Goal: Information Seeking & Learning: Learn about a topic

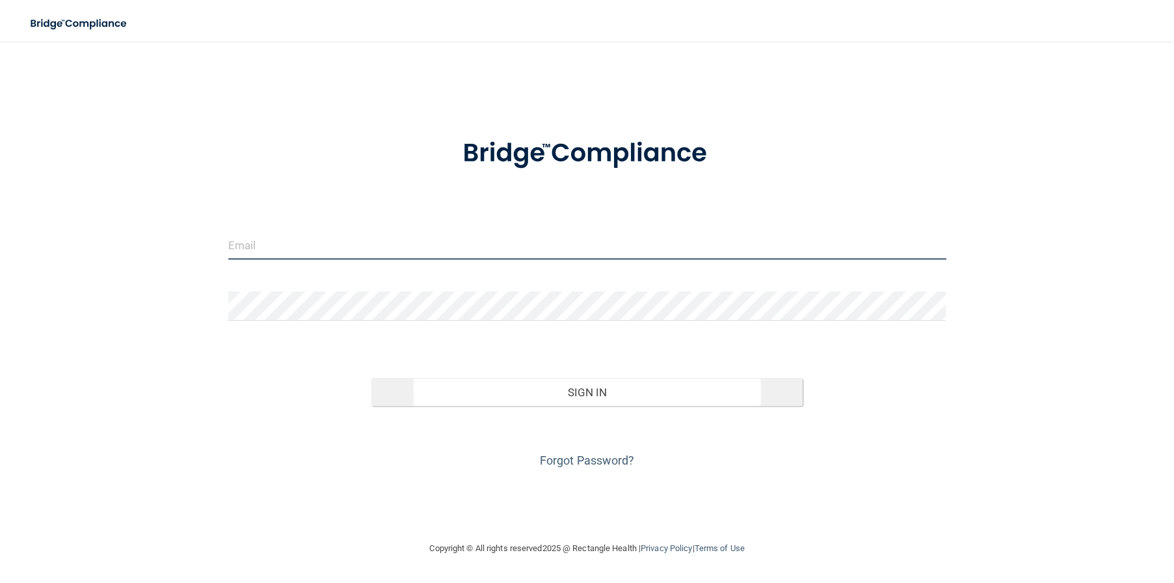
type input "[EMAIL_ADDRESS][DOMAIN_NAME]"
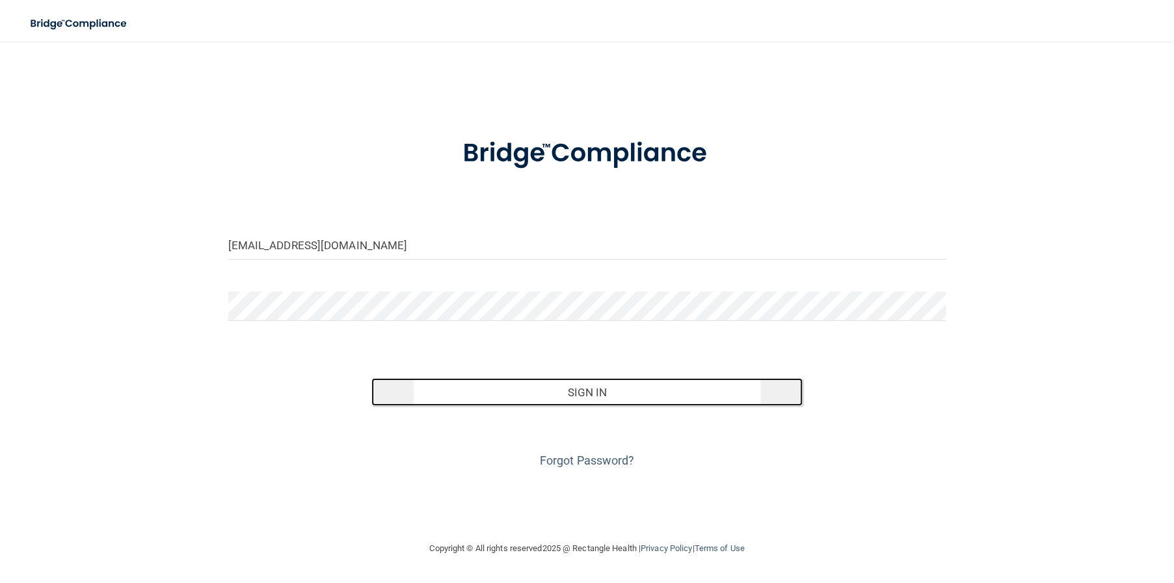
click at [516, 394] on button "Sign In" at bounding box center [586, 392] width 431 height 29
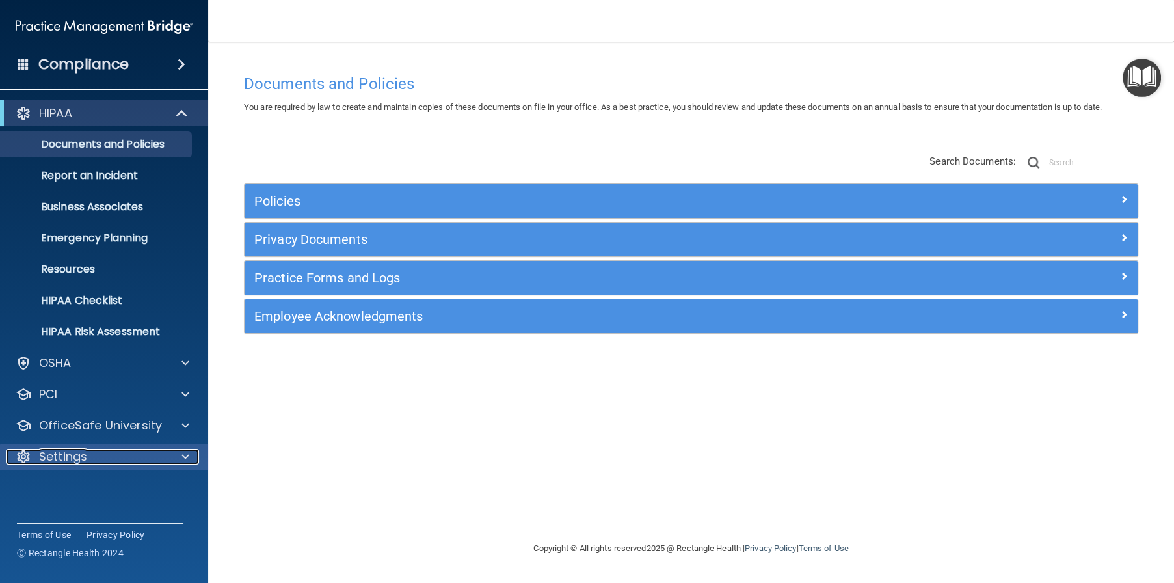
click at [91, 461] on div "Settings" at bounding box center [86, 457] width 161 height 16
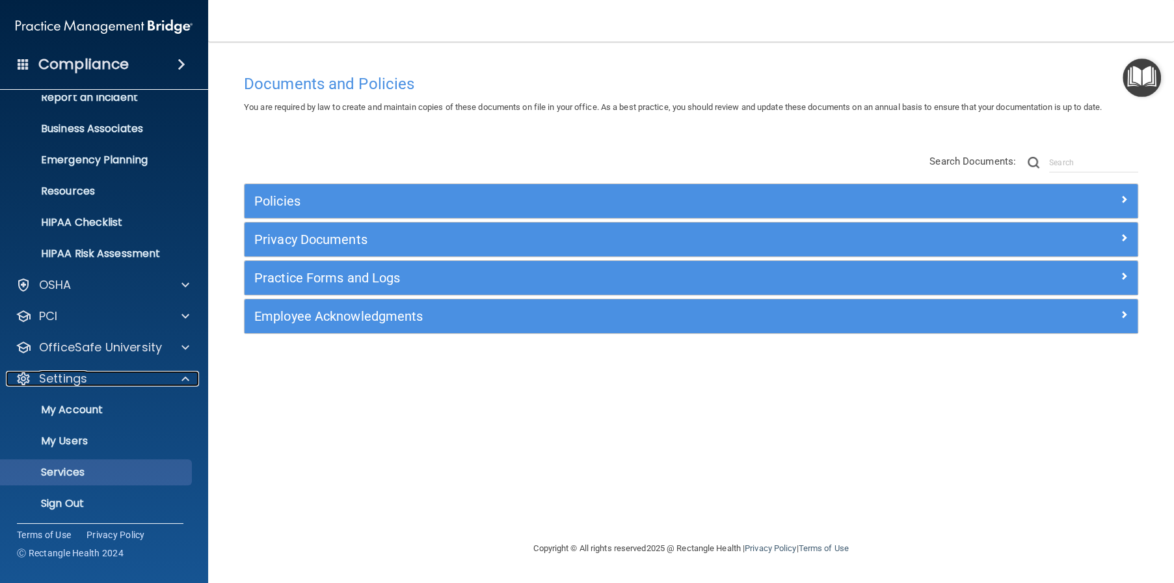
scroll to position [81, 0]
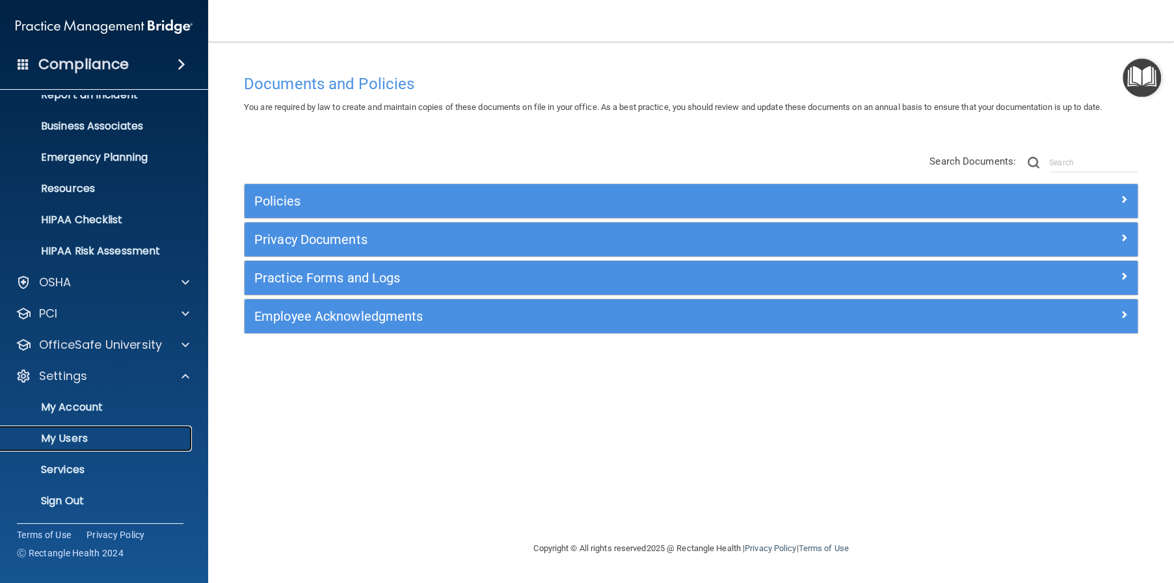
click at [83, 440] on p "My Users" at bounding box center [97, 438] width 178 height 13
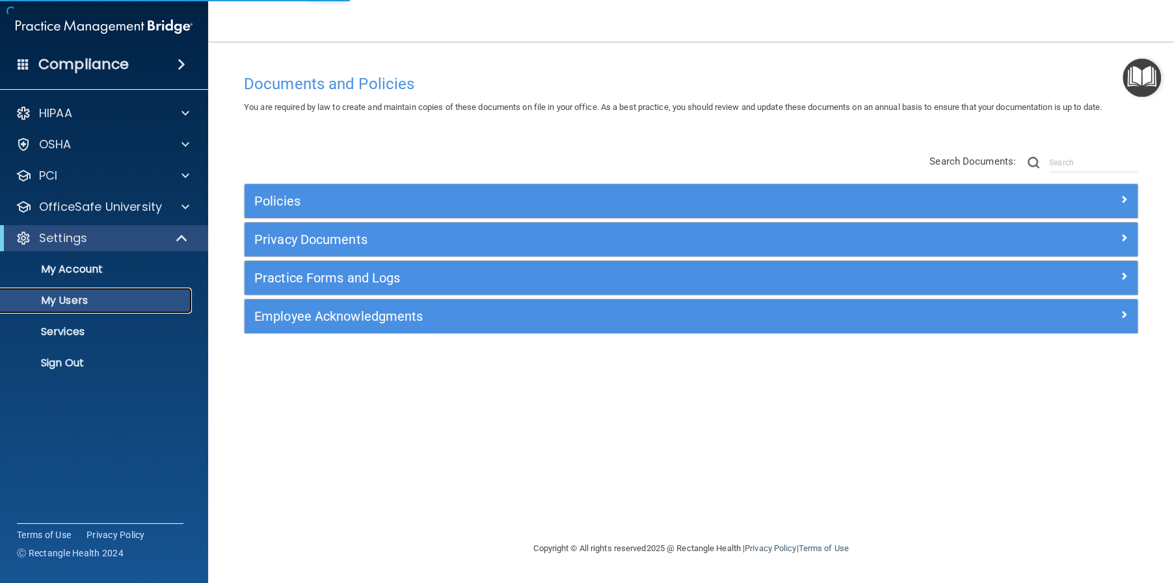
click at [57, 299] on p "My Users" at bounding box center [97, 300] width 178 height 13
select select "20"
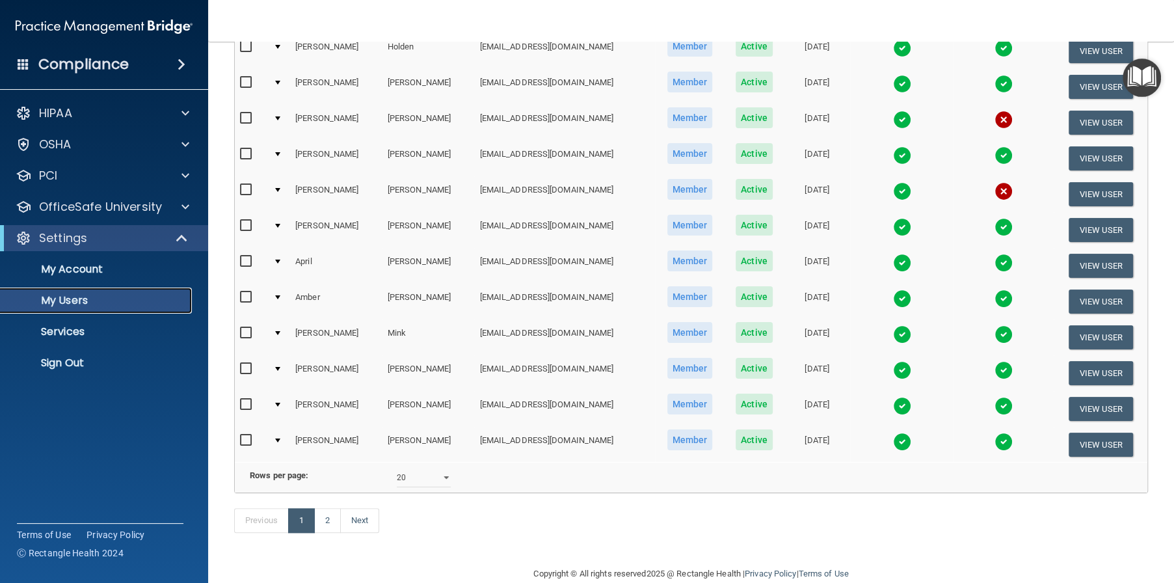
scroll to position [491, 0]
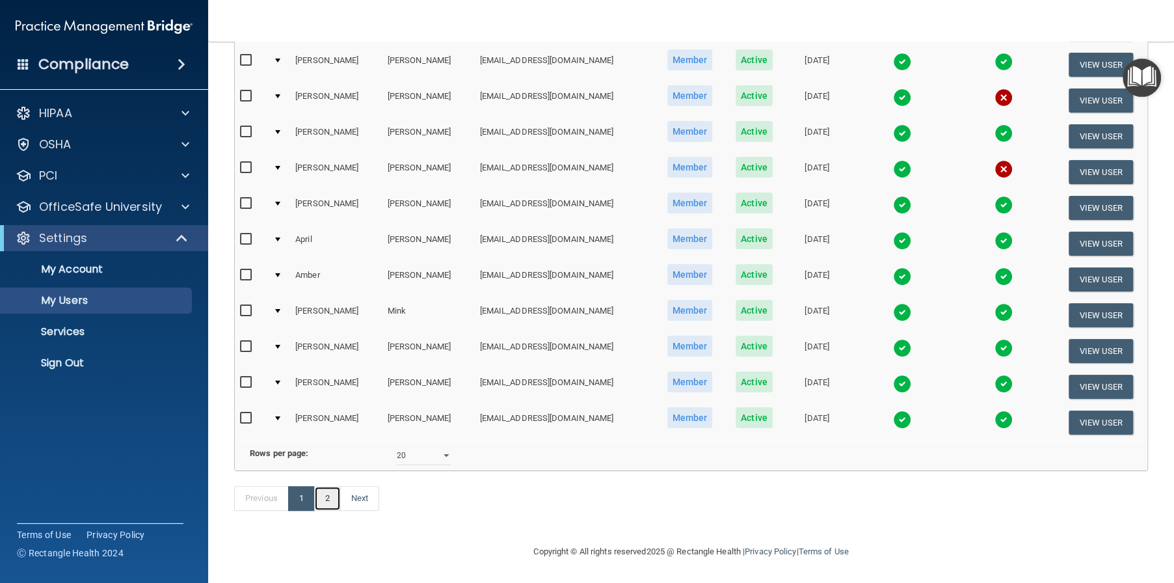
click at [336, 501] on link "2" at bounding box center [327, 498] width 27 height 25
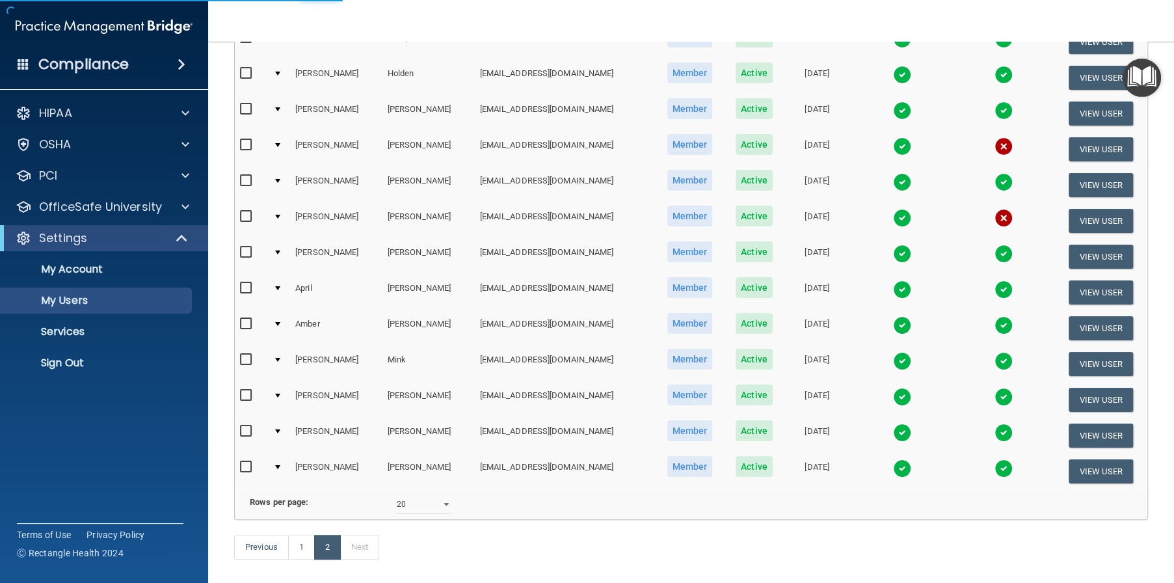
select select "20"
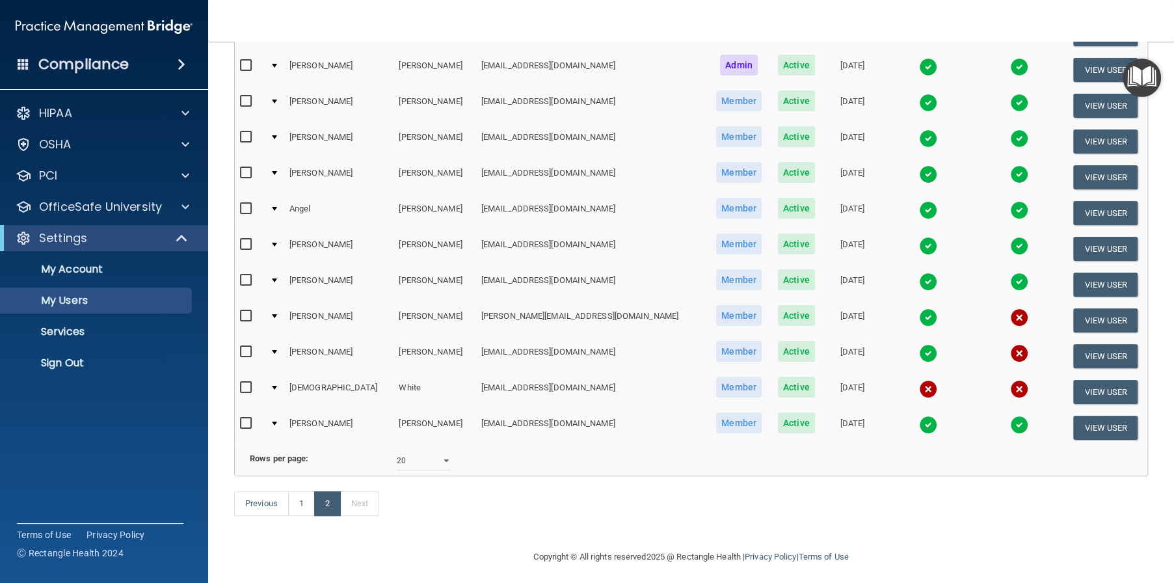
scroll to position [277, 0]
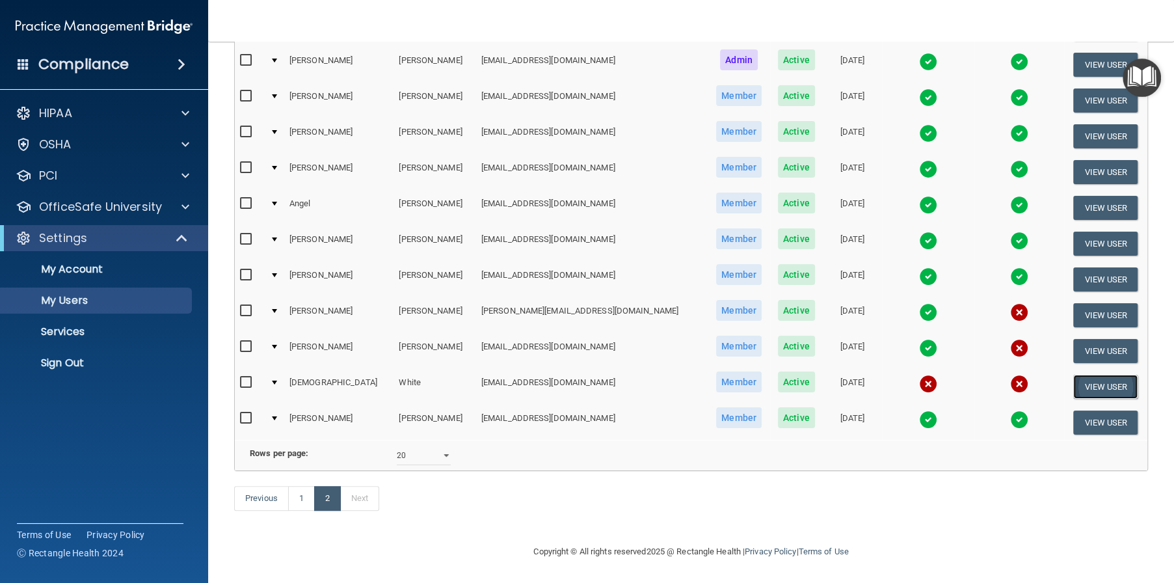
click at [1084, 375] on button "View User" at bounding box center [1105, 387] width 64 height 24
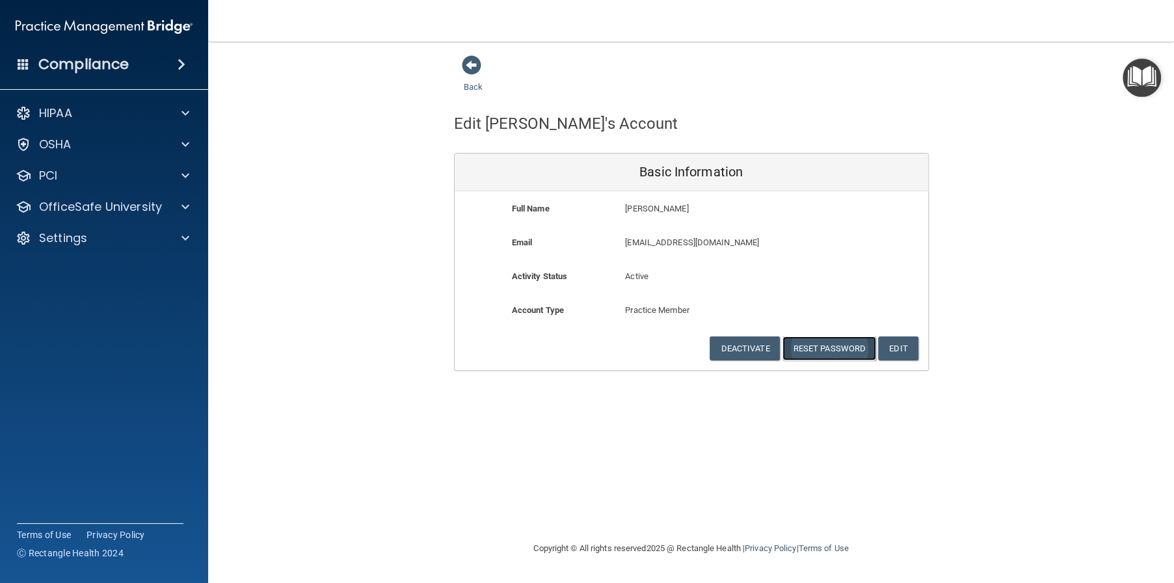
click at [827, 346] on button "Reset Password" at bounding box center [830, 348] width 94 height 24
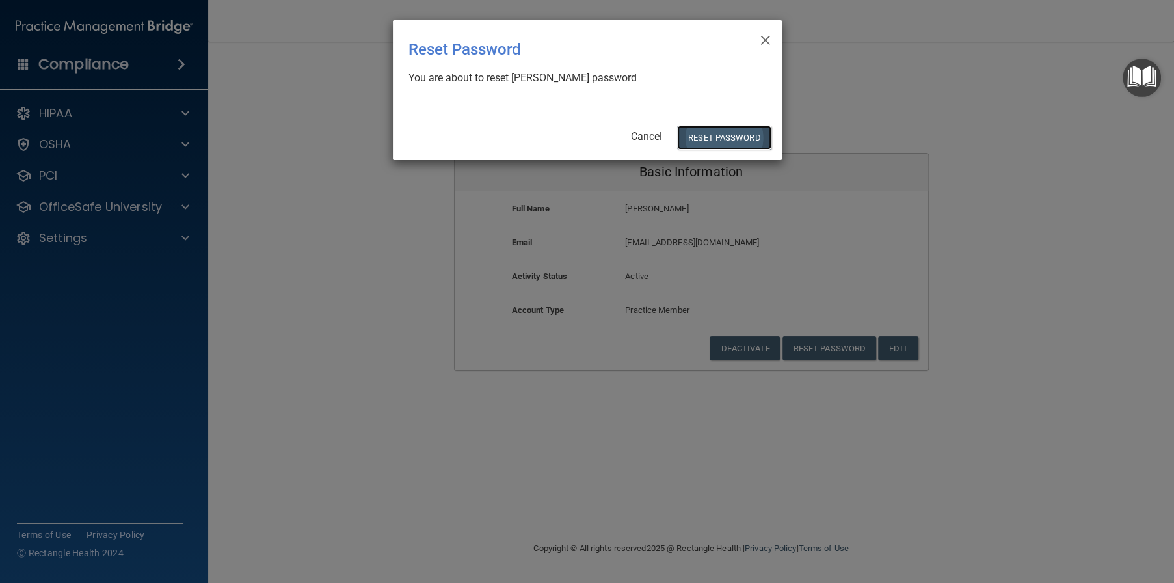
click at [712, 142] on button "Reset Password" at bounding box center [724, 138] width 94 height 24
click at [718, 139] on button "Reset Password" at bounding box center [724, 138] width 94 height 24
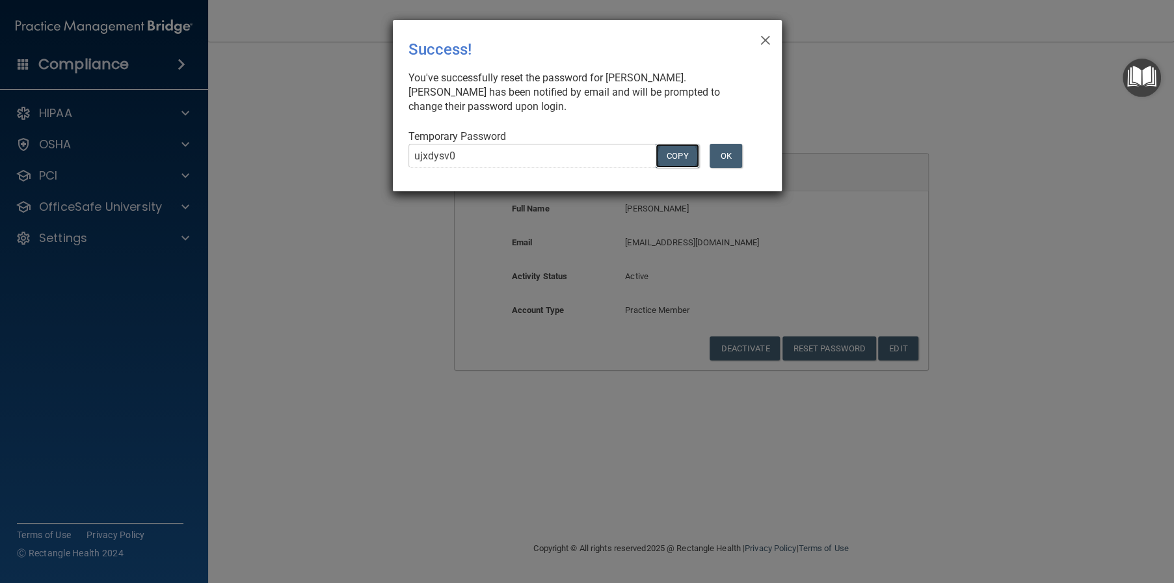
click at [671, 159] on button "COPY" at bounding box center [677, 156] width 43 height 24
click at [724, 158] on button "OK" at bounding box center [726, 156] width 33 height 24
click at [724, 160] on button "OK" at bounding box center [726, 156] width 33 height 24
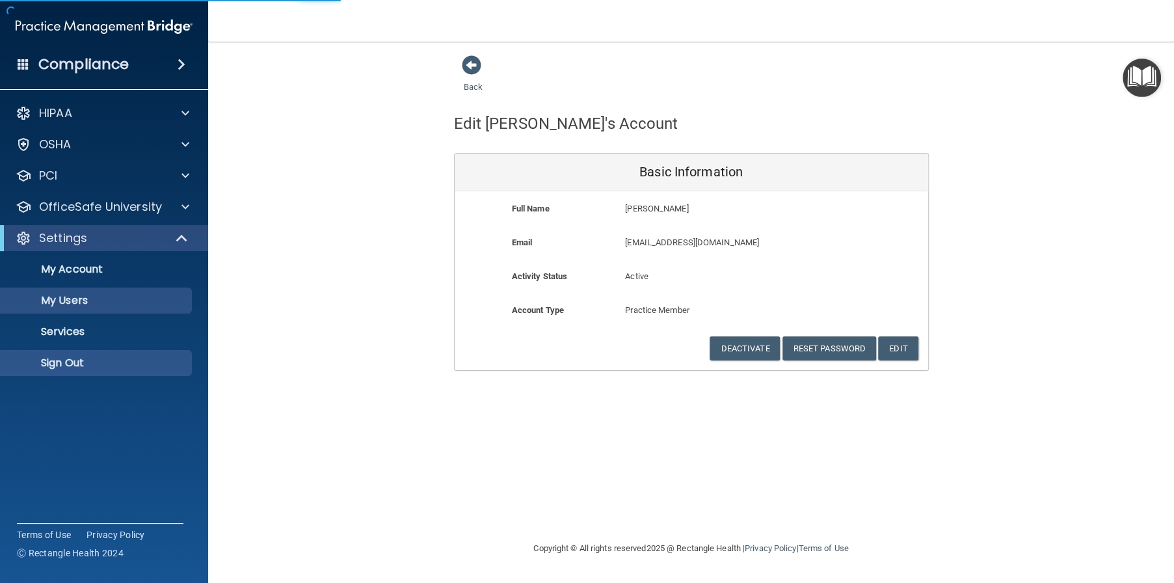
select select "20"
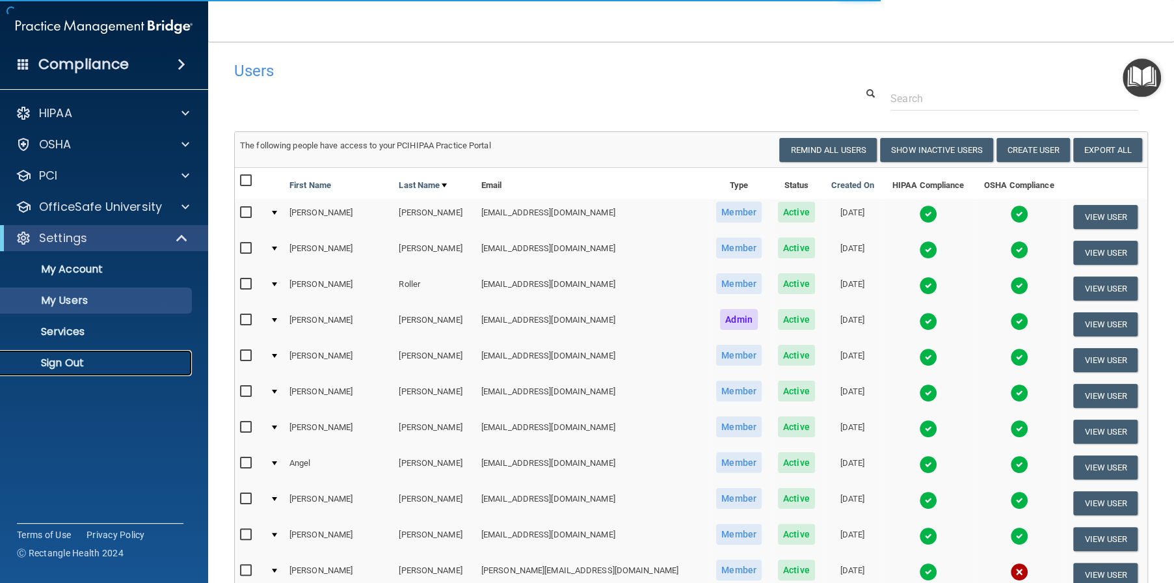
click at [47, 366] on p "Sign Out" at bounding box center [97, 363] width 178 height 13
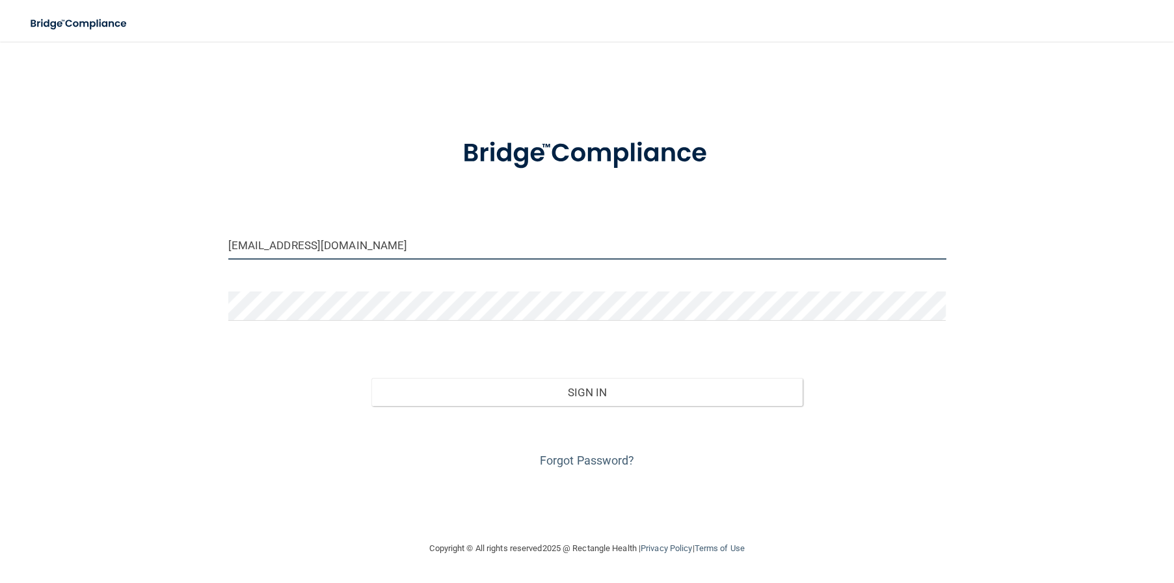
drag, startPoint x: 409, startPoint y: 247, endPoint x: 162, endPoint y: 230, distance: 247.8
click at [168, 230] on div "[EMAIL_ADDRESS][DOMAIN_NAME] Invalid email/password. You don't have permission …" at bounding box center [587, 291] width 1122 height 473
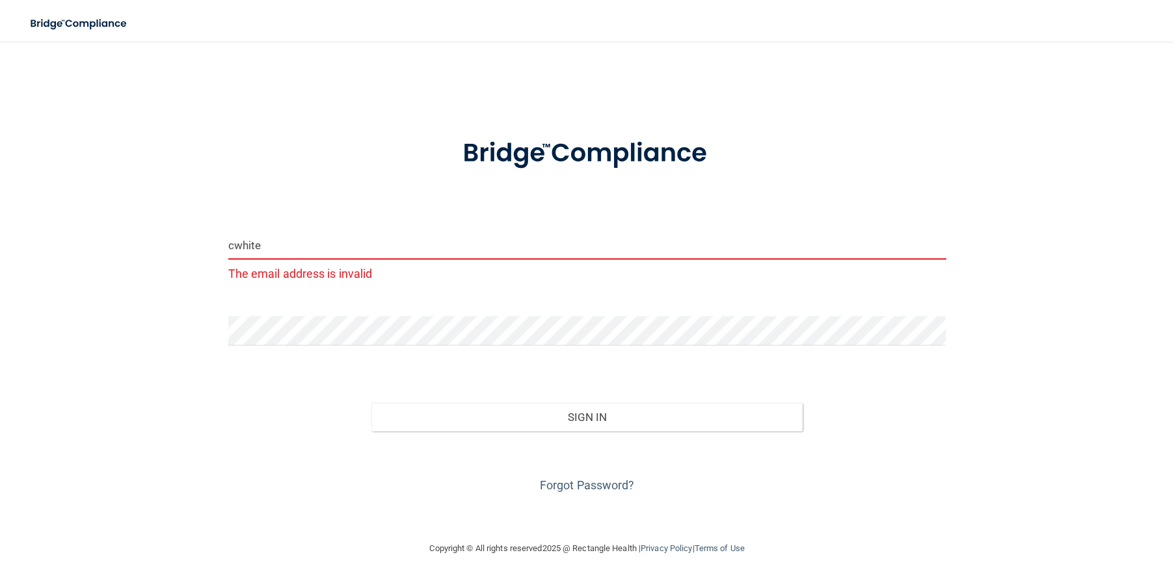
type input "[EMAIL_ADDRESS][DOMAIN_NAME]"
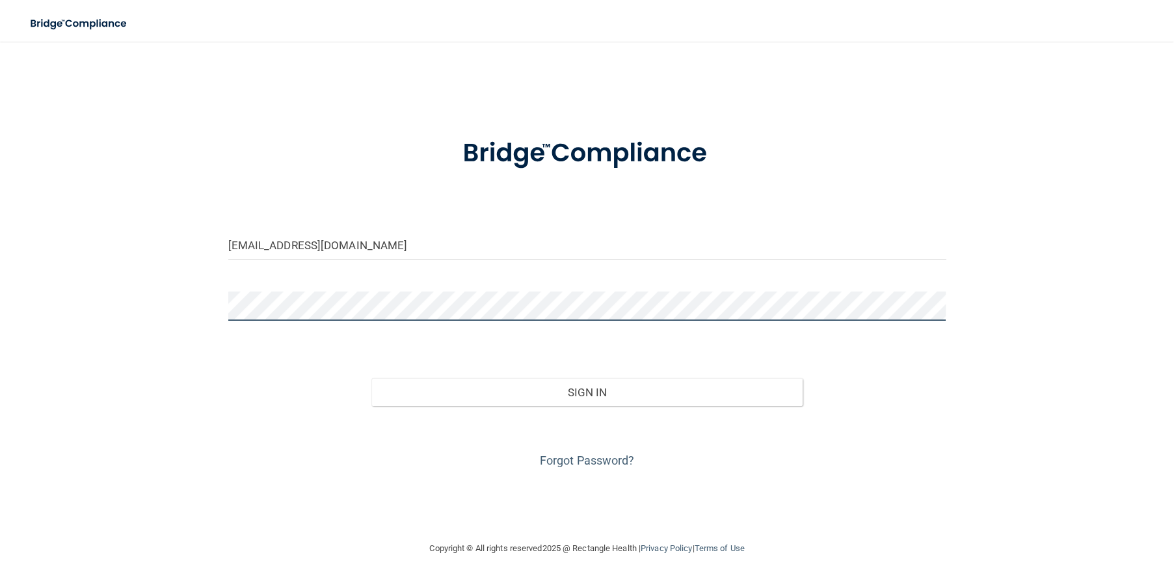
click at [209, 301] on div "[EMAIL_ADDRESS][DOMAIN_NAME] Invalid email/password. You don't have permission …" at bounding box center [587, 291] width 1122 height 473
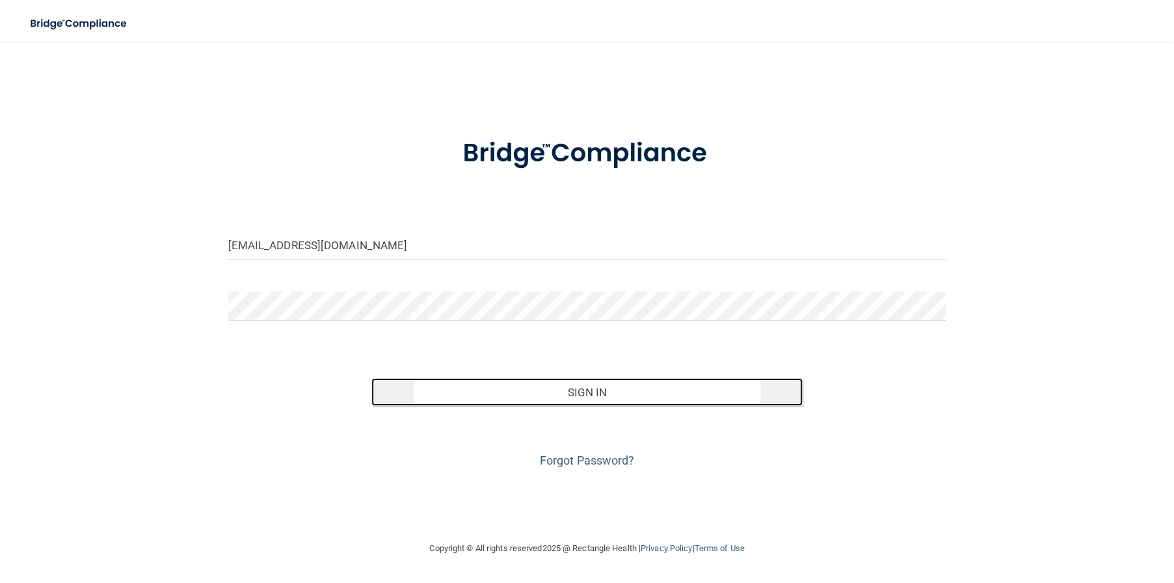
click at [523, 397] on button "Sign In" at bounding box center [586, 392] width 431 height 29
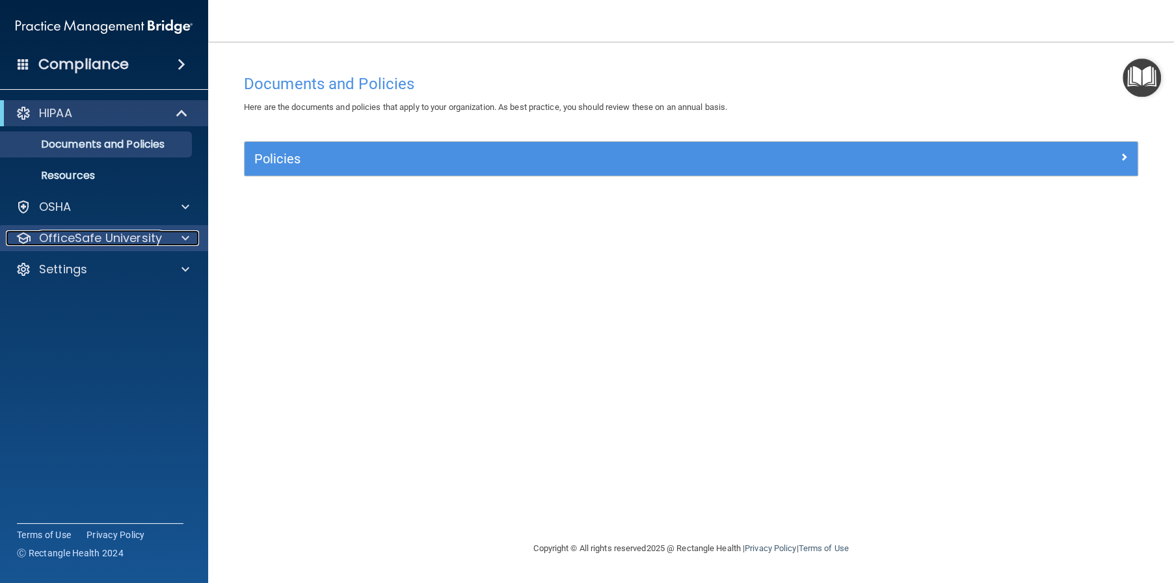
click at [92, 241] on p "OfficeSafe University" at bounding box center [100, 238] width 123 height 16
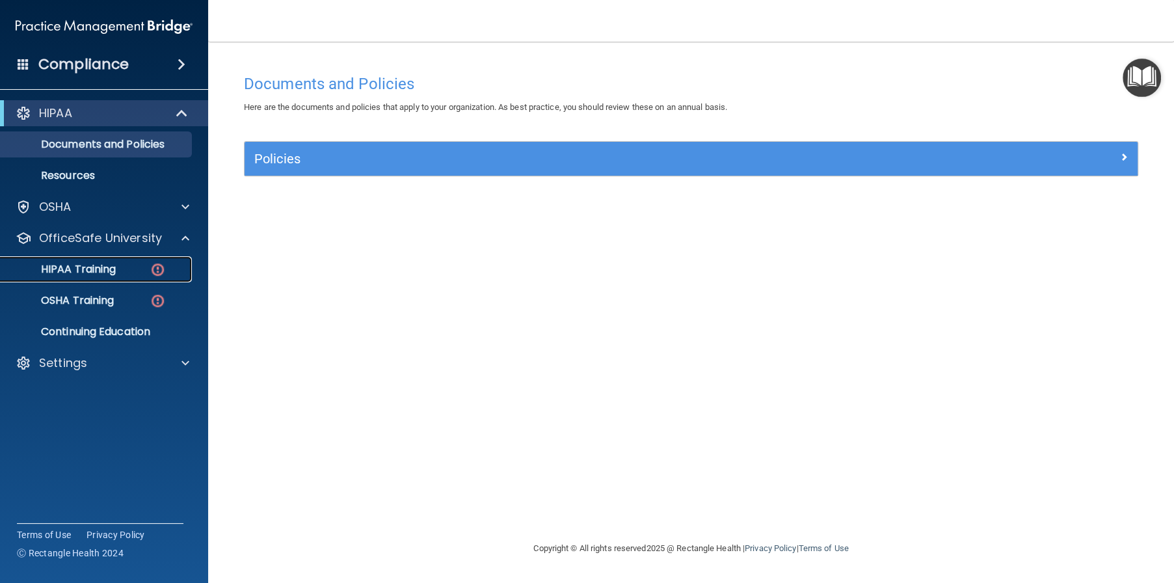
click at [86, 271] on p "HIPAA Training" at bounding box center [61, 269] width 107 height 13
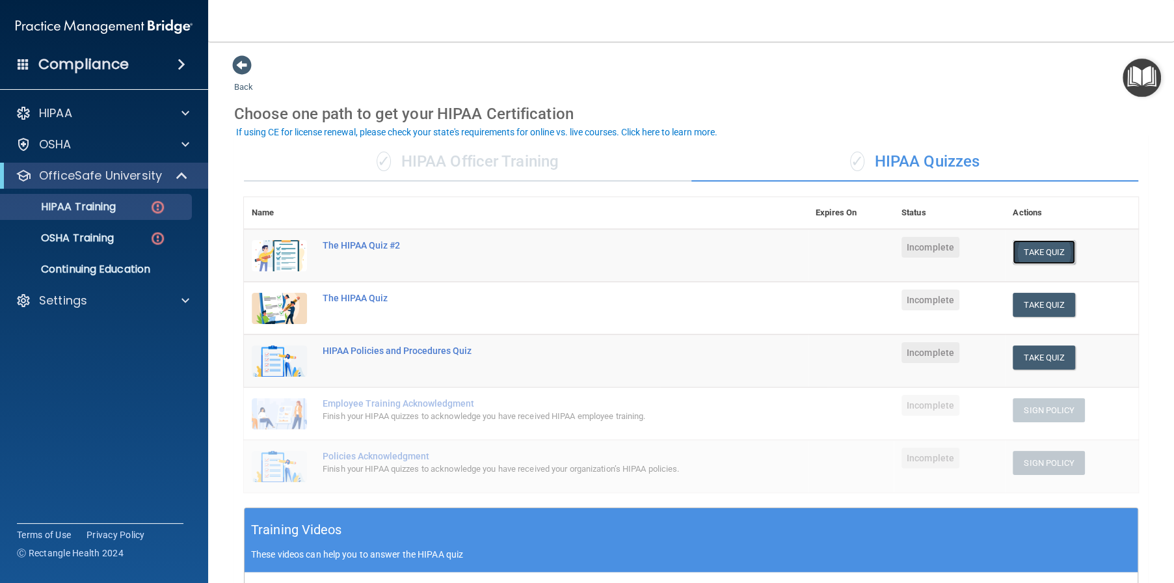
click at [1031, 248] on button "Take Quiz" at bounding box center [1044, 252] width 62 height 24
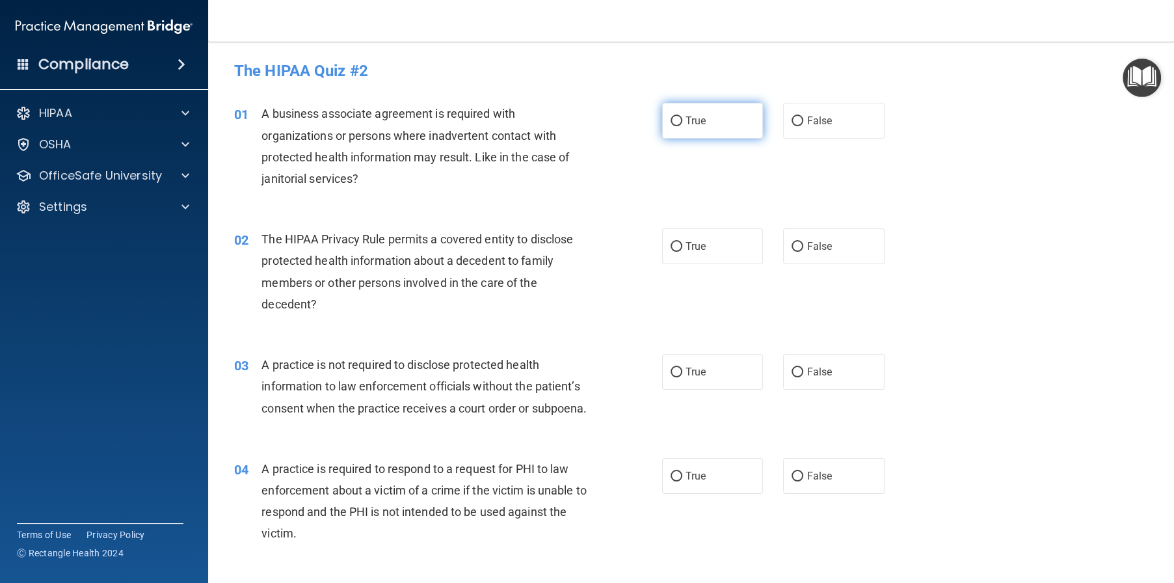
click at [673, 135] on label "True" at bounding box center [712, 121] width 101 height 36
click at [673, 126] on input "True" at bounding box center [677, 121] width 12 height 10
radio input "true"
click at [677, 259] on label "True" at bounding box center [712, 246] width 101 height 36
click at [677, 252] on input "True" at bounding box center [677, 247] width 12 height 10
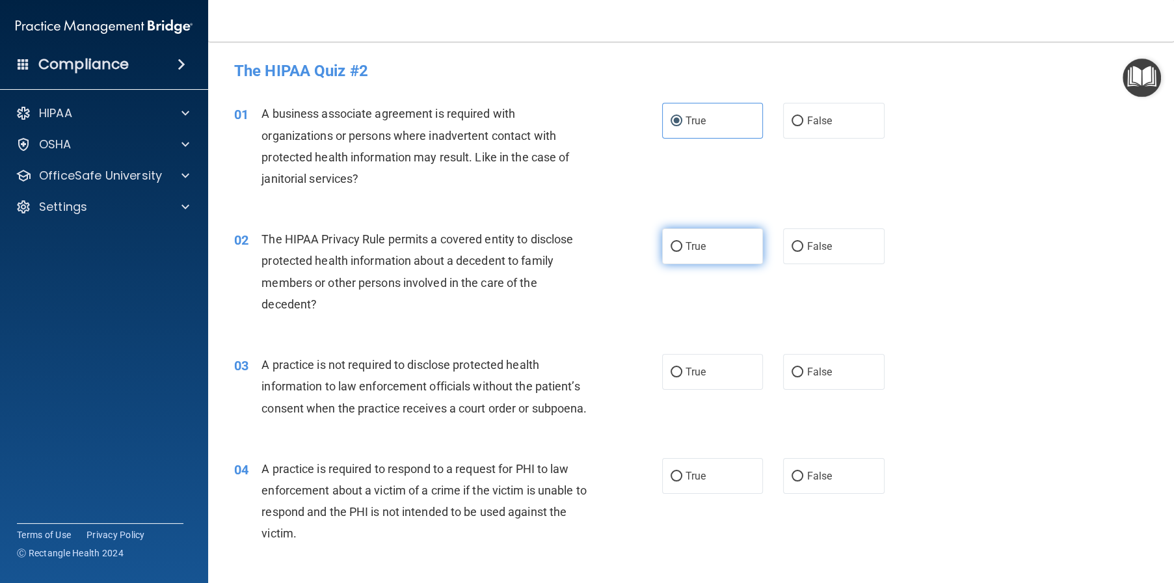
radio input "true"
click at [677, 374] on input "True" at bounding box center [677, 373] width 12 height 10
radio input "true"
click at [792, 243] on input "False" at bounding box center [798, 247] width 12 height 10
radio input "true"
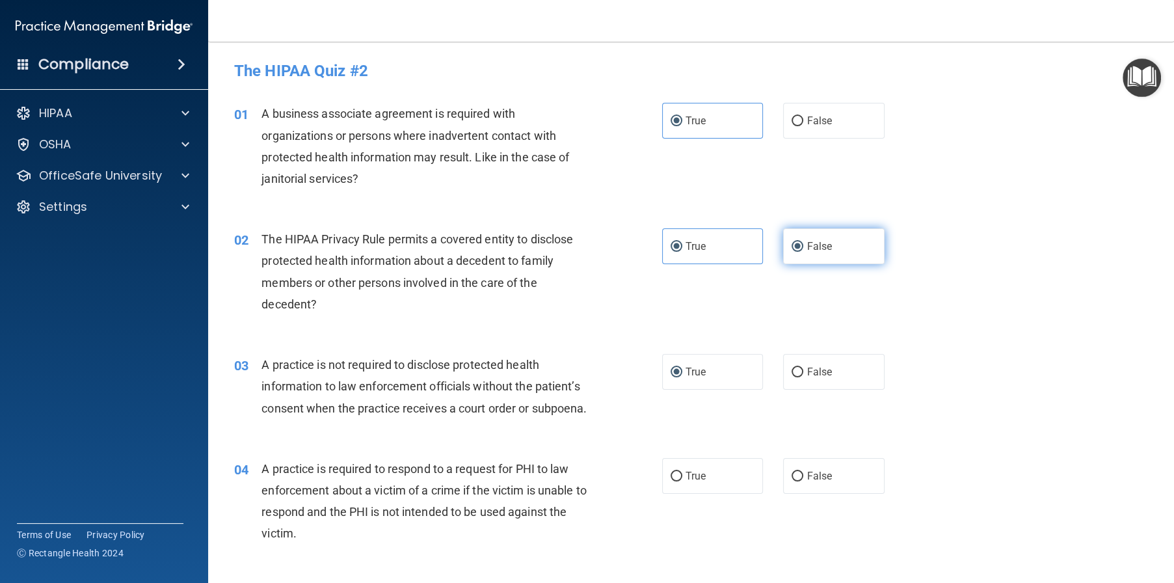
radio input "false"
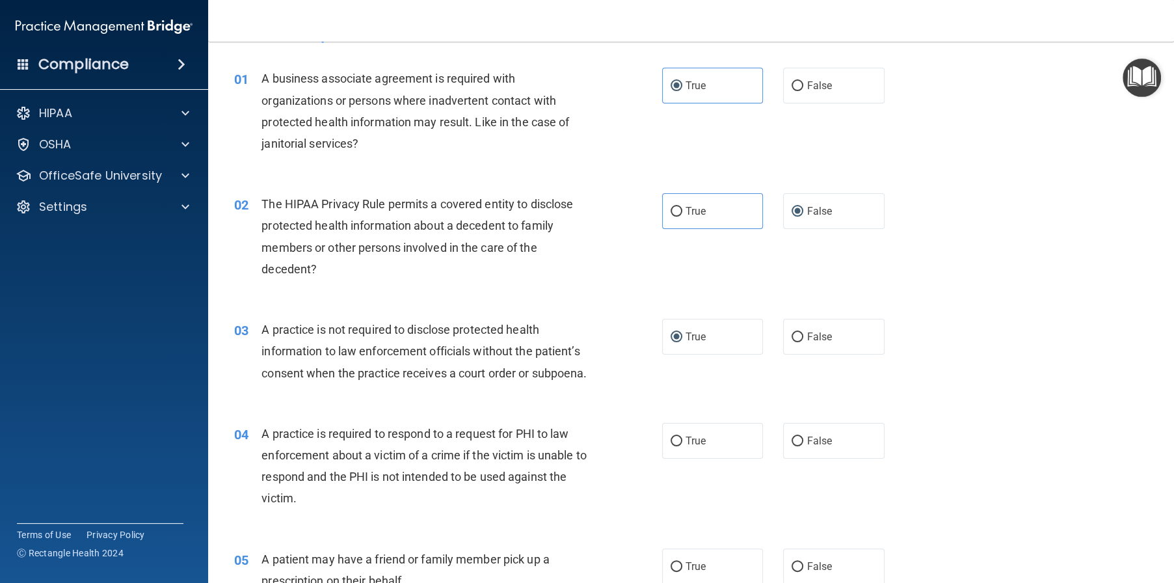
scroll to position [65, 0]
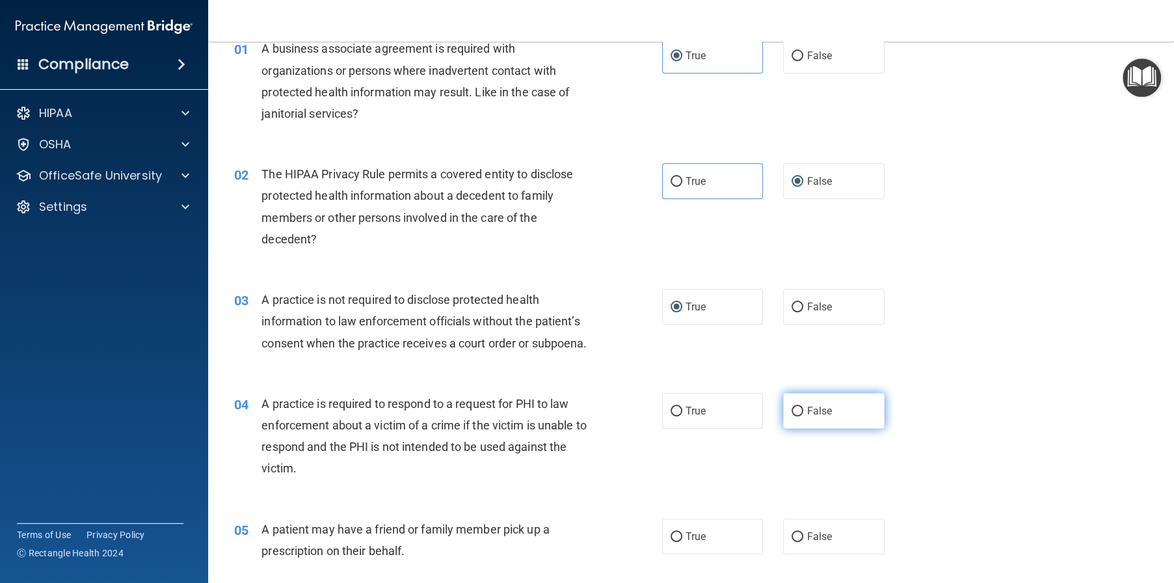
click at [792, 416] on input "False" at bounding box center [798, 412] width 12 height 10
radio input "true"
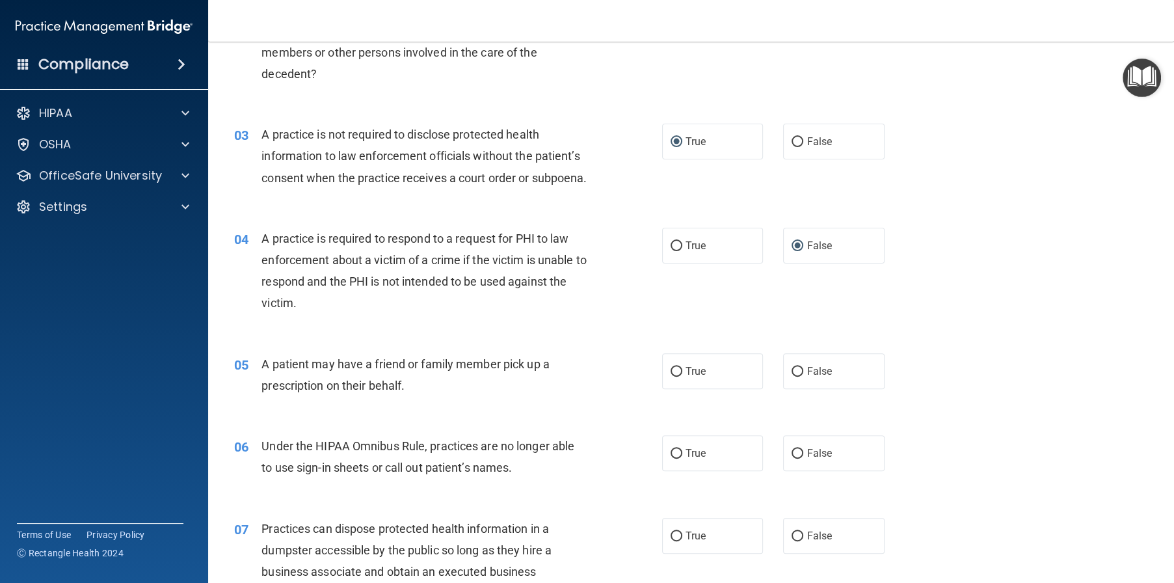
scroll to position [260, 0]
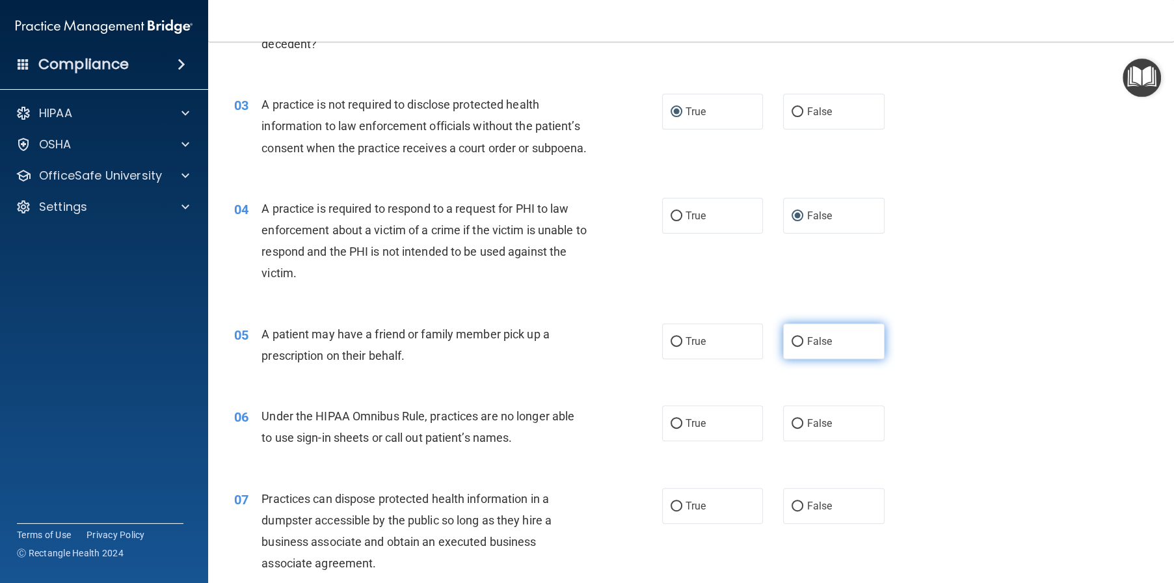
click at [792, 347] on input "False" at bounding box center [798, 342] width 12 height 10
radio input "true"
click at [677, 347] on input "True" at bounding box center [677, 342] width 12 height 10
radio input "true"
radio input "false"
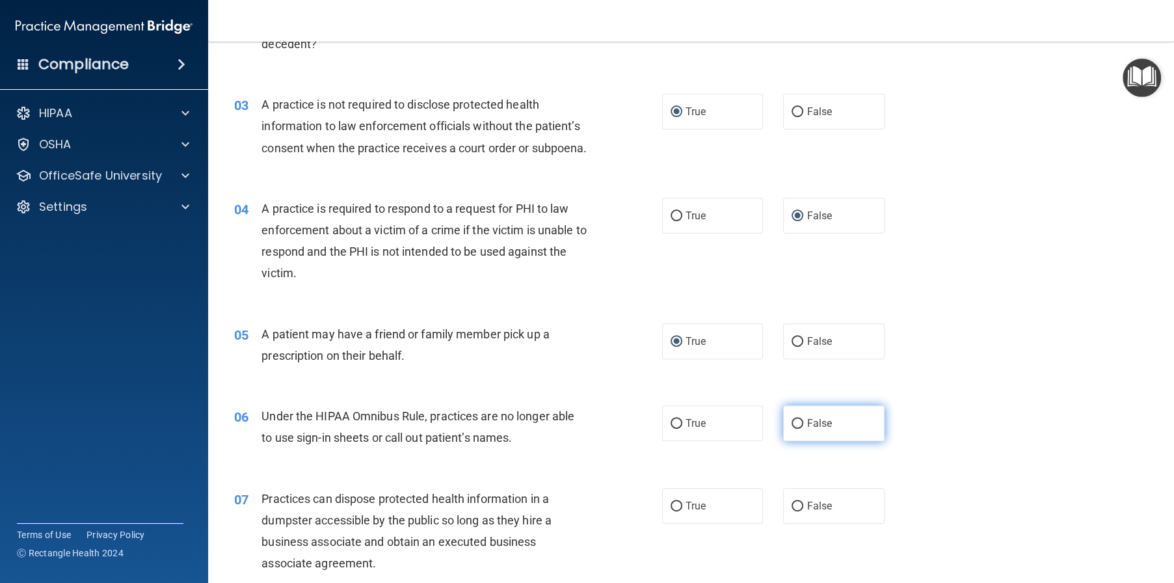
click at [795, 429] on input "False" at bounding box center [798, 424] width 12 height 10
radio input "true"
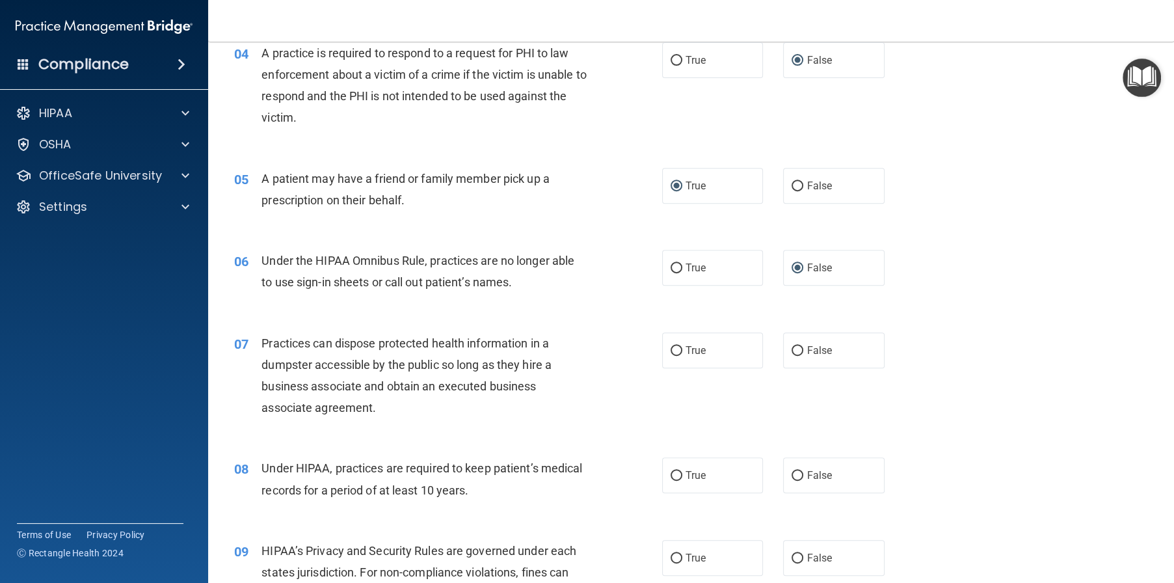
scroll to position [455, 0]
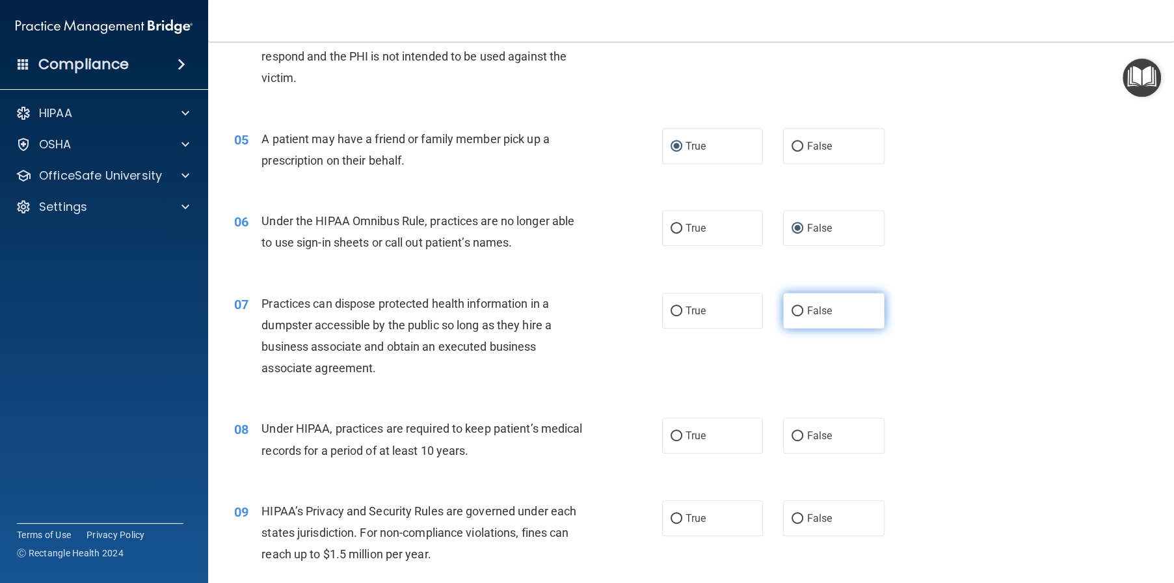
click at [792, 316] on input "False" at bounding box center [798, 311] width 12 height 10
radio input "true"
click at [671, 441] on input "True" at bounding box center [677, 436] width 12 height 10
radio input "true"
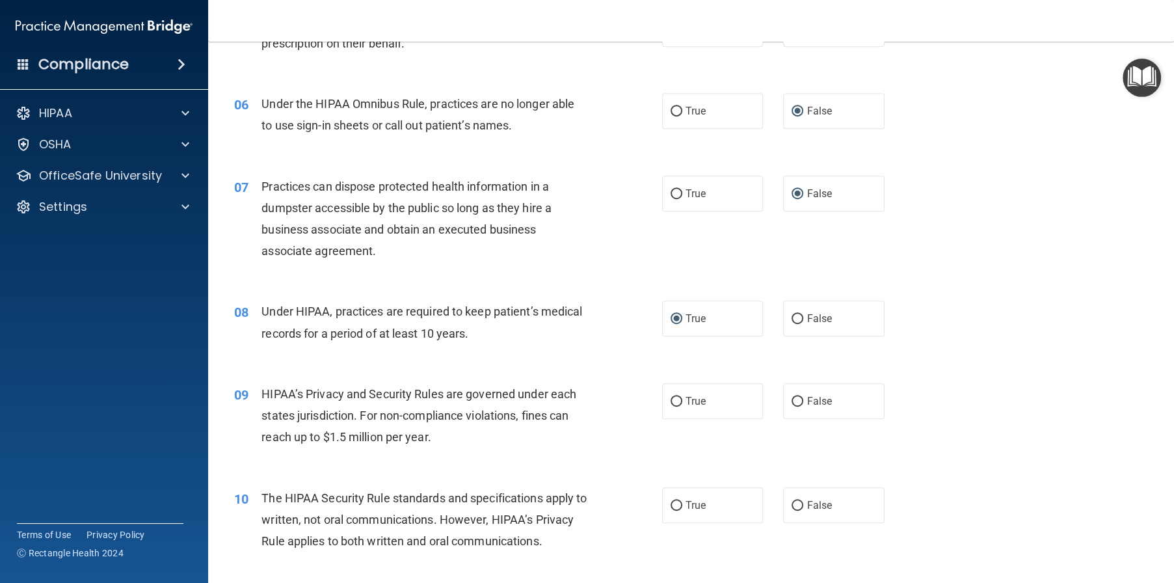
scroll to position [586, 0]
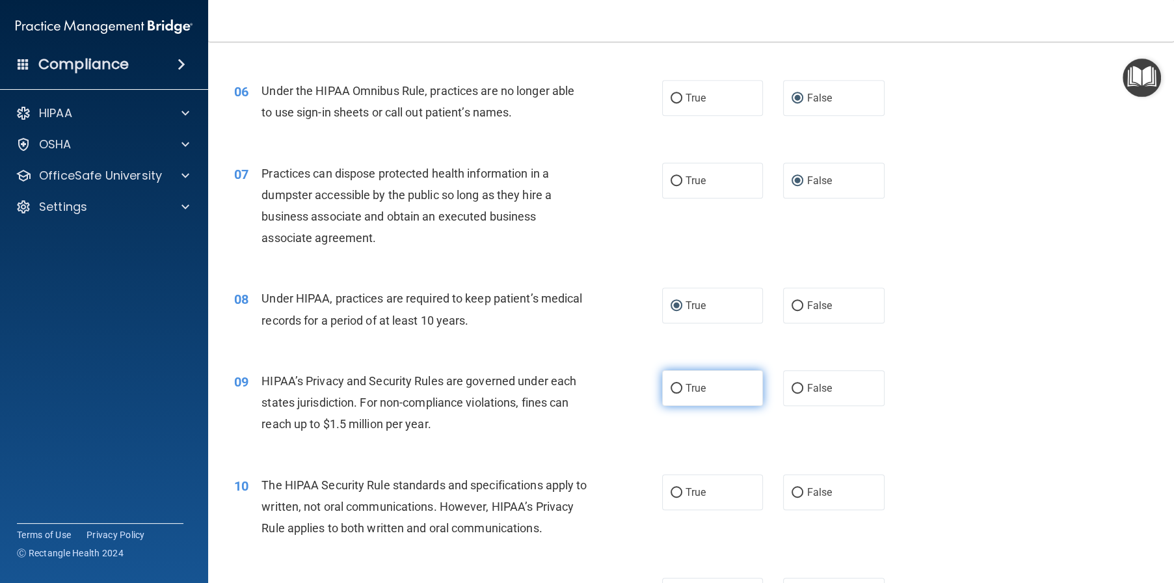
click at [671, 394] on input "True" at bounding box center [677, 389] width 12 height 10
radio input "true"
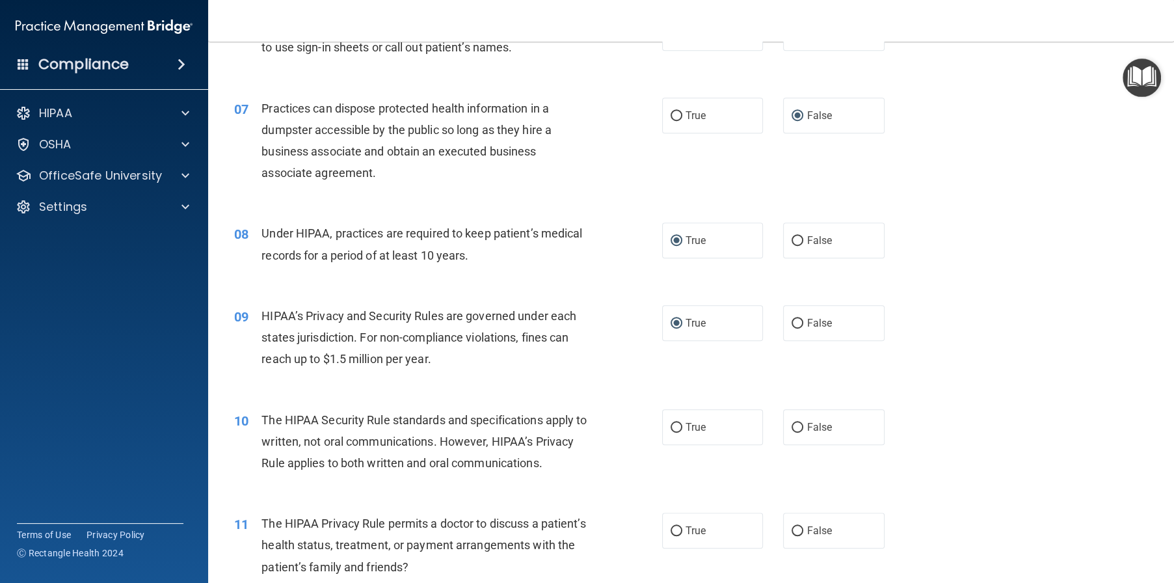
scroll to position [716, 0]
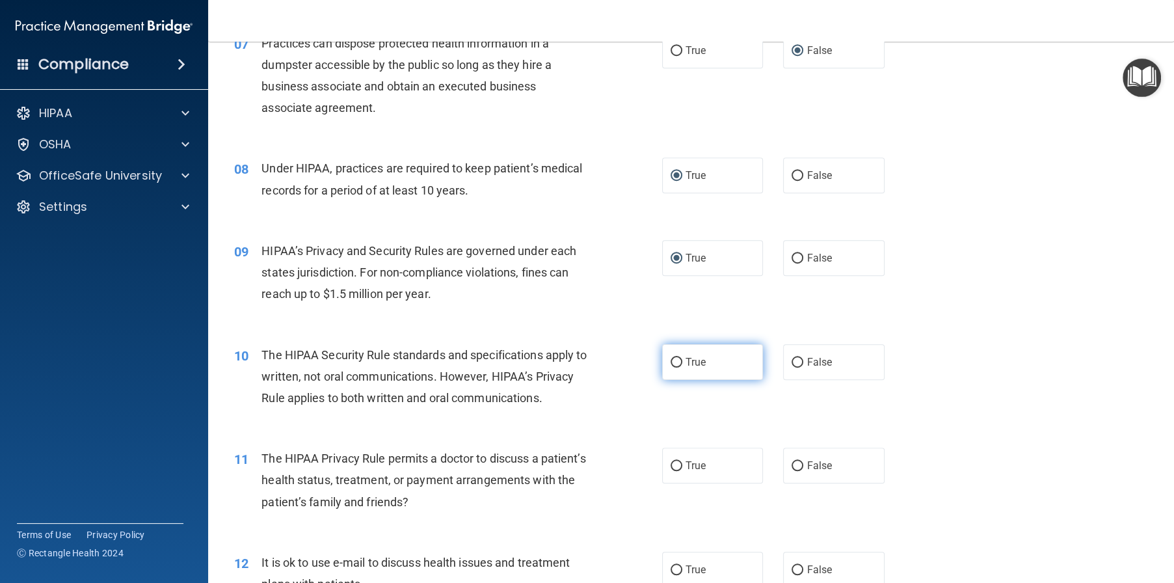
click at [669, 380] on label "True" at bounding box center [712, 362] width 101 height 36
click at [671, 368] on input "True" at bounding box center [677, 363] width 12 height 10
radio input "true"
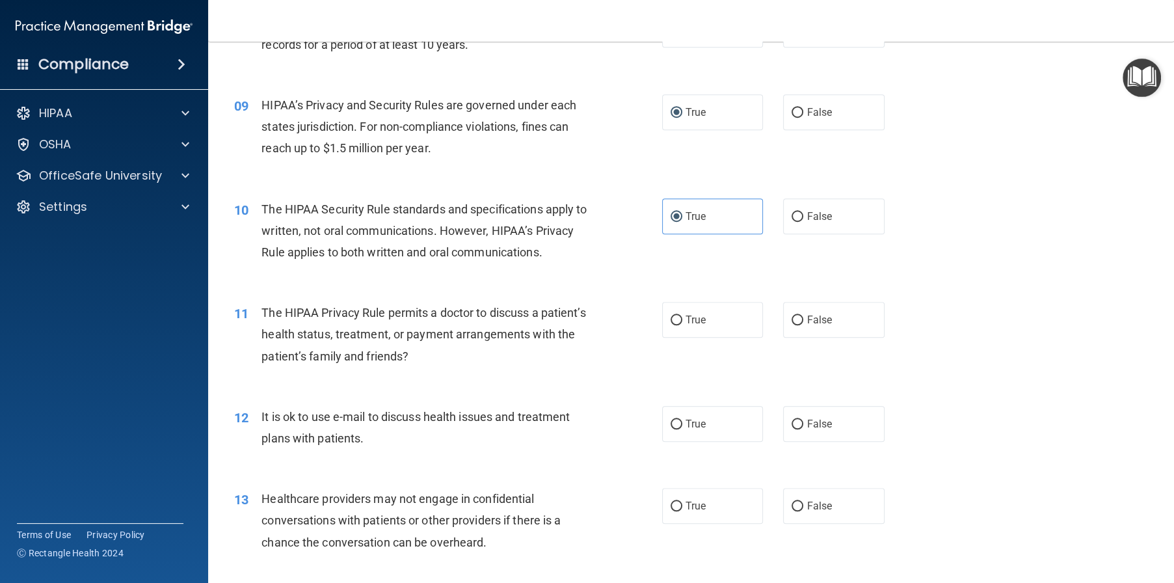
scroll to position [911, 0]
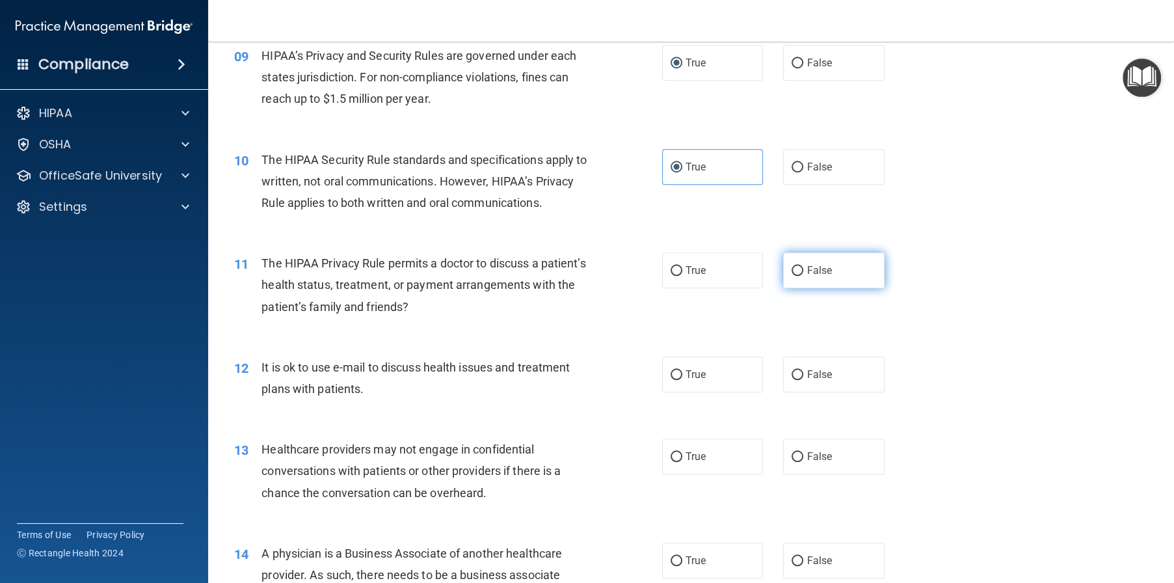
click at [792, 276] on input "False" at bounding box center [798, 271] width 12 height 10
radio input "true"
click at [671, 380] on input "True" at bounding box center [677, 375] width 12 height 10
radio input "true"
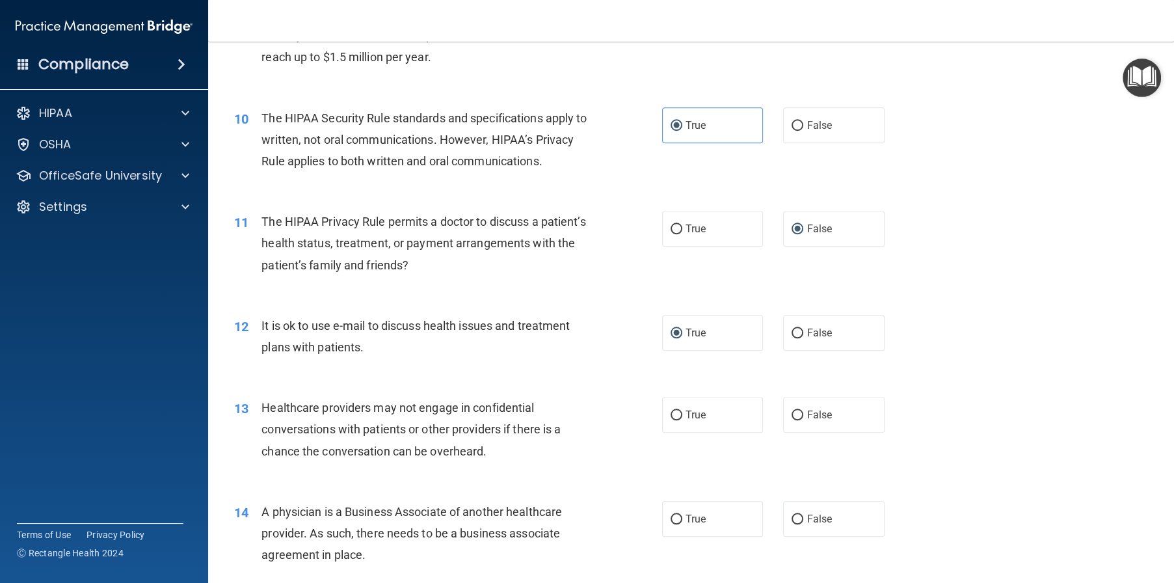
scroll to position [976, 0]
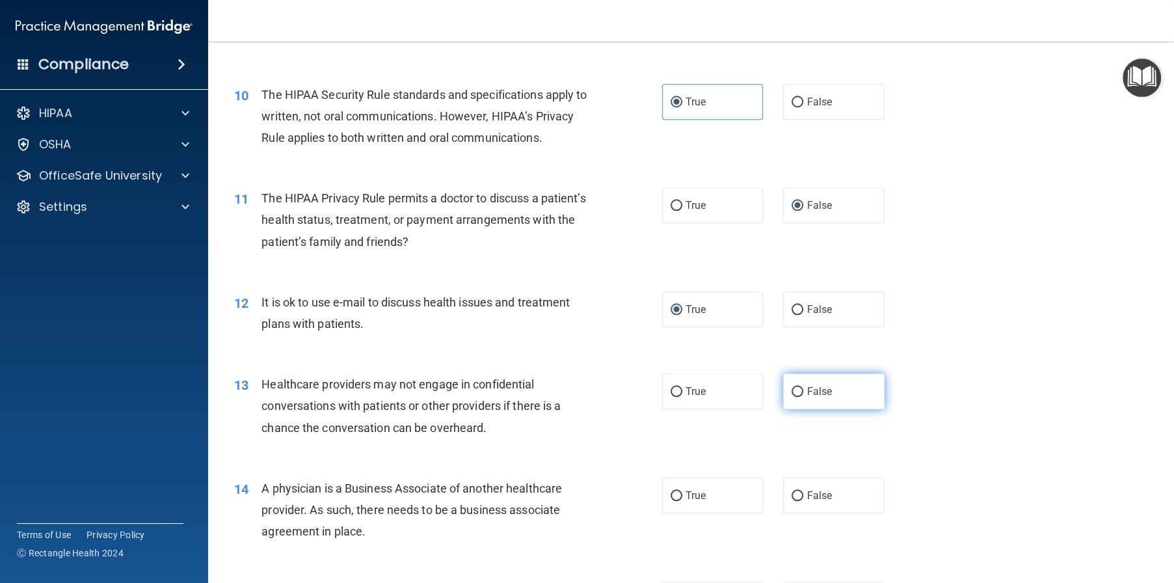
click at [794, 397] on input "False" at bounding box center [798, 392] width 12 height 10
radio input "true"
click at [792, 513] on label "False" at bounding box center [833, 496] width 101 height 36
click at [792, 501] on input "False" at bounding box center [798, 496] width 12 height 10
radio input "true"
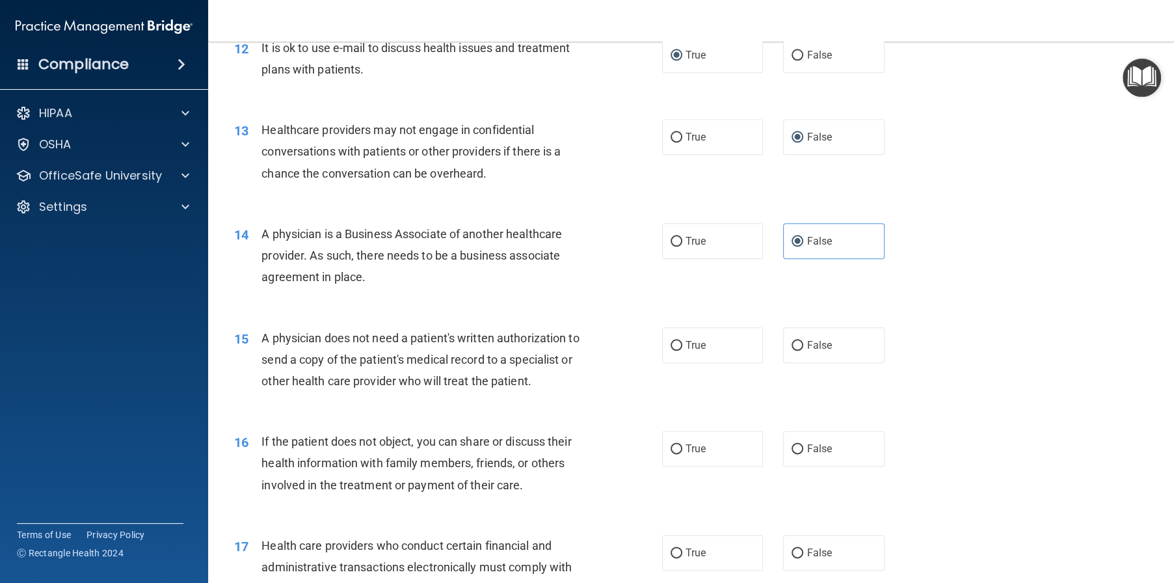
scroll to position [1236, 0]
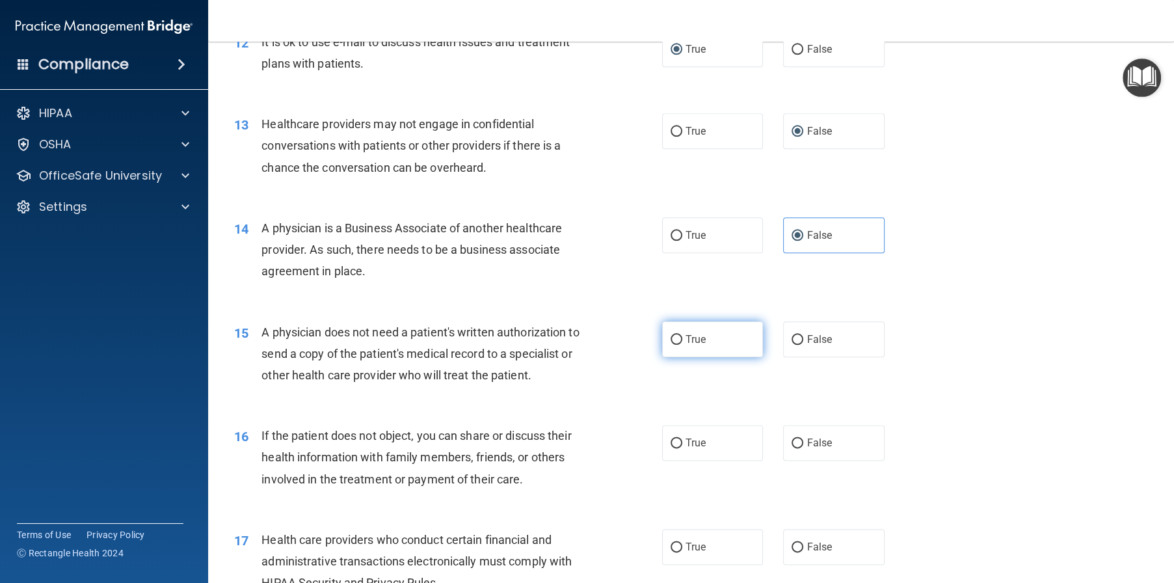
click at [674, 345] on input "True" at bounding box center [677, 340] width 12 height 10
radio input "true"
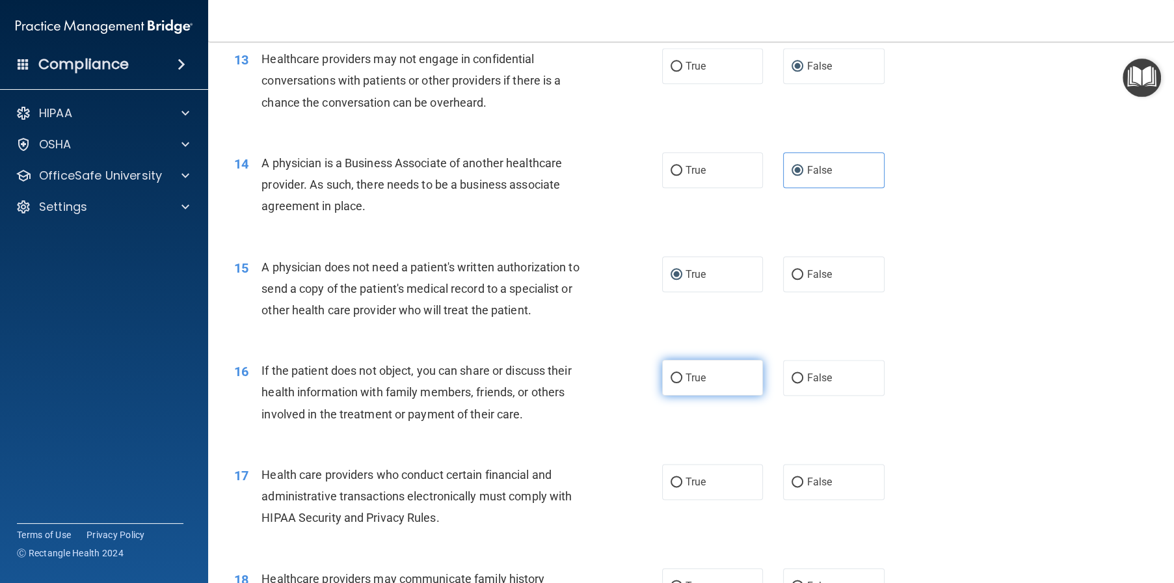
click at [671, 383] on input "True" at bounding box center [677, 378] width 12 height 10
radio input "true"
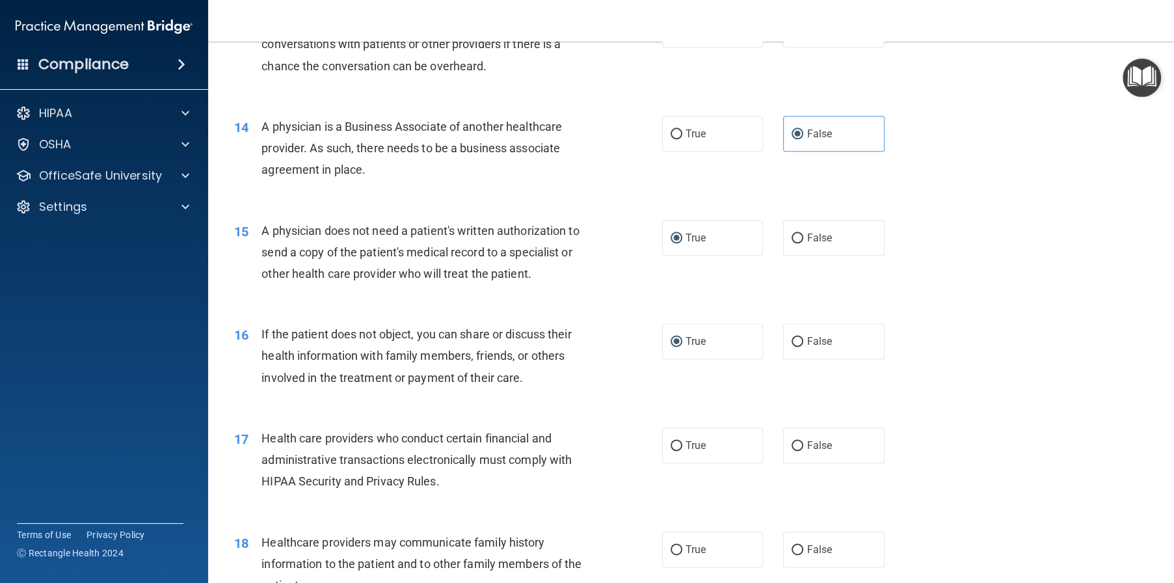
scroll to position [1431, 0]
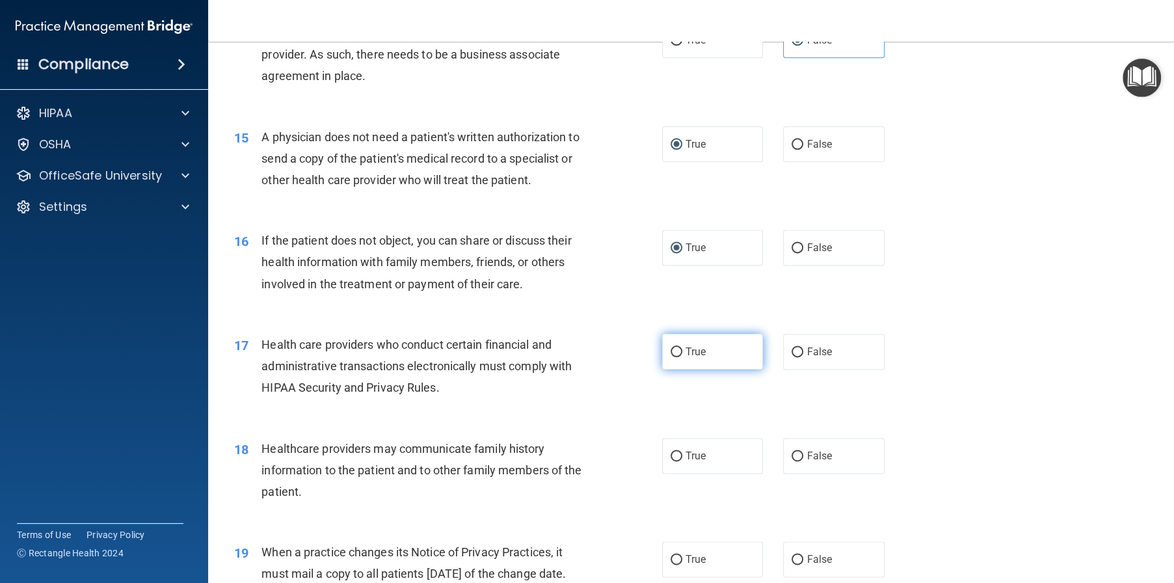
click at [671, 357] on input "True" at bounding box center [677, 352] width 12 height 10
radio input "true"
click at [796, 461] on input "False" at bounding box center [798, 456] width 12 height 10
radio input "true"
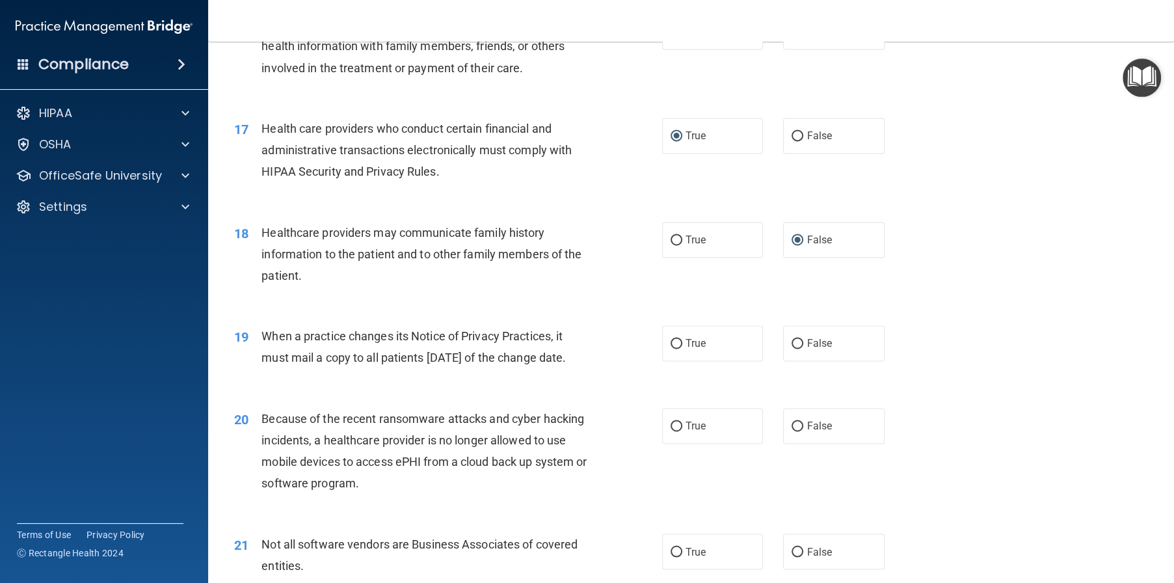
scroll to position [1619, 0]
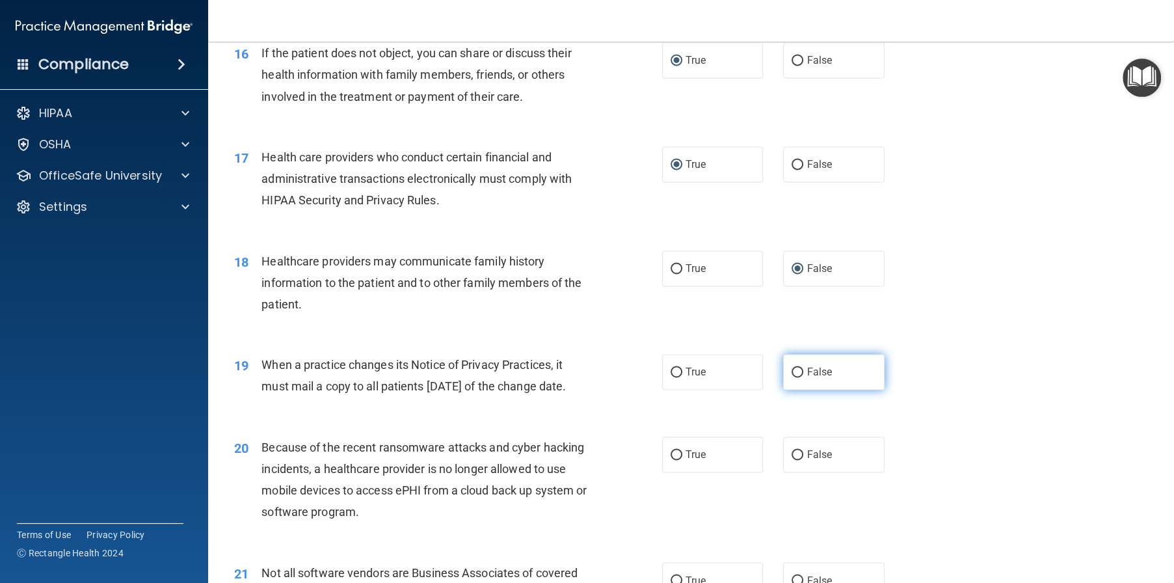
click at [792, 377] on input "False" at bounding box center [798, 373] width 12 height 10
radio input "true"
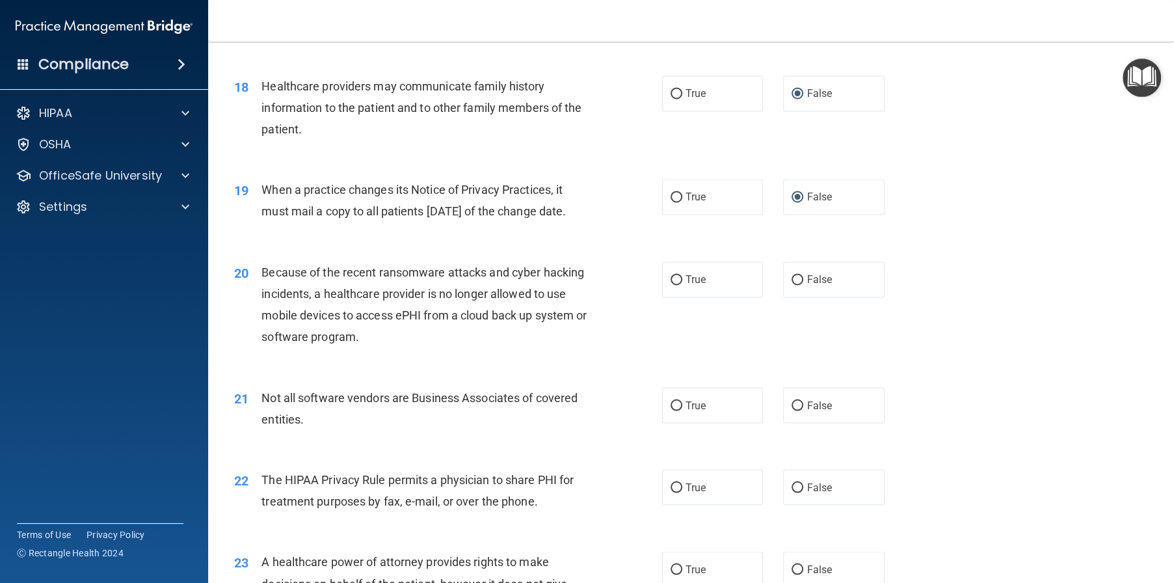
scroll to position [1814, 0]
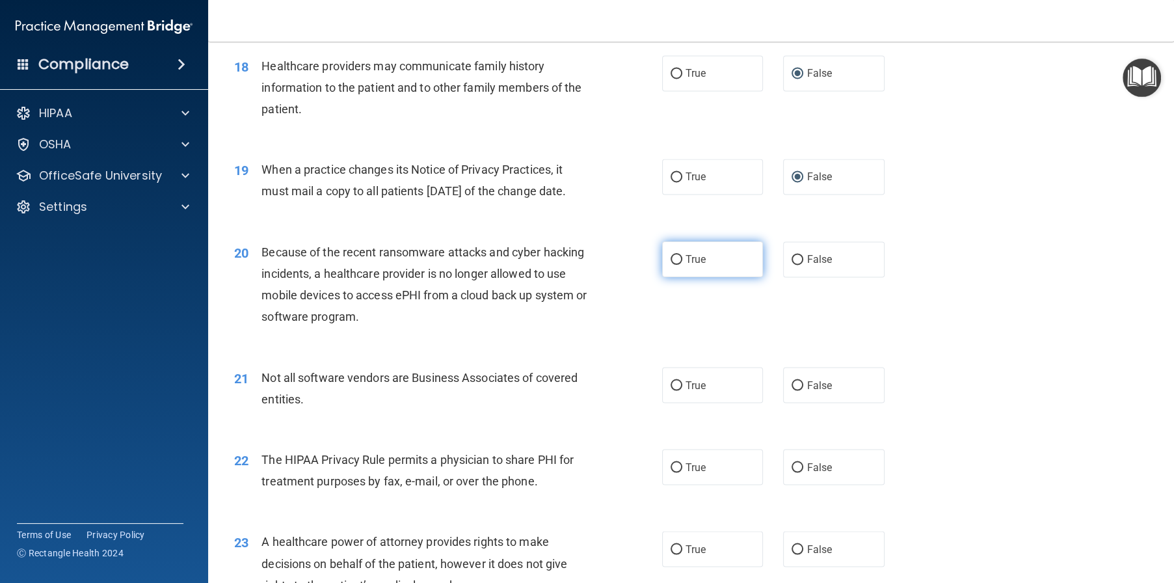
click at [671, 265] on input "True" at bounding box center [677, 260] width 12 height 10
radio input "true"
click at [671, 390] on input "True" at bounding box center [677, 386] width 12 height 10
radio input "true"
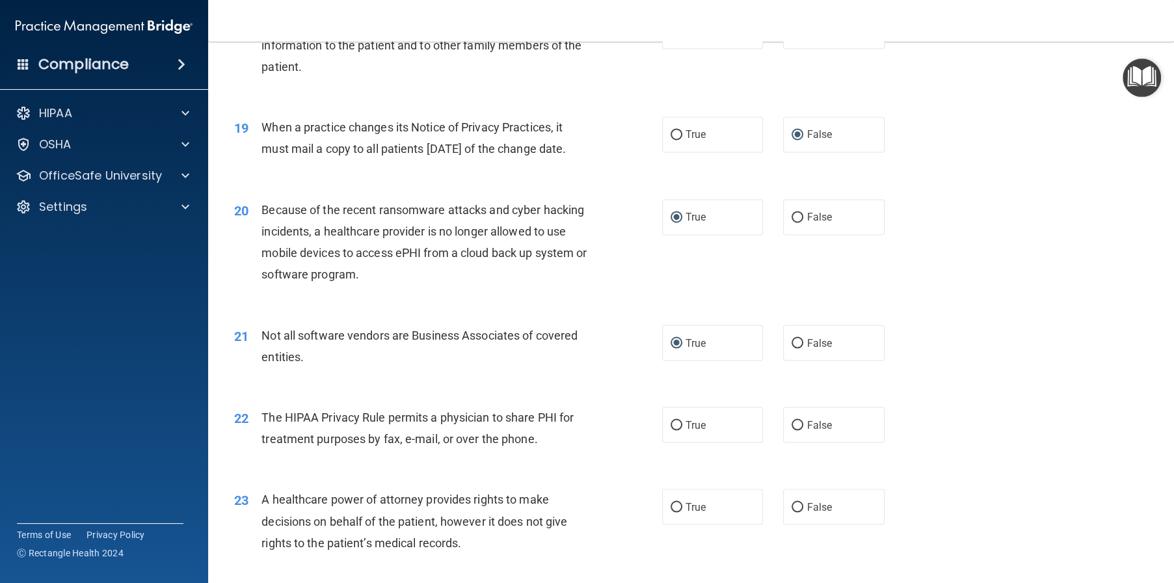
scroll to position [1879, 0]
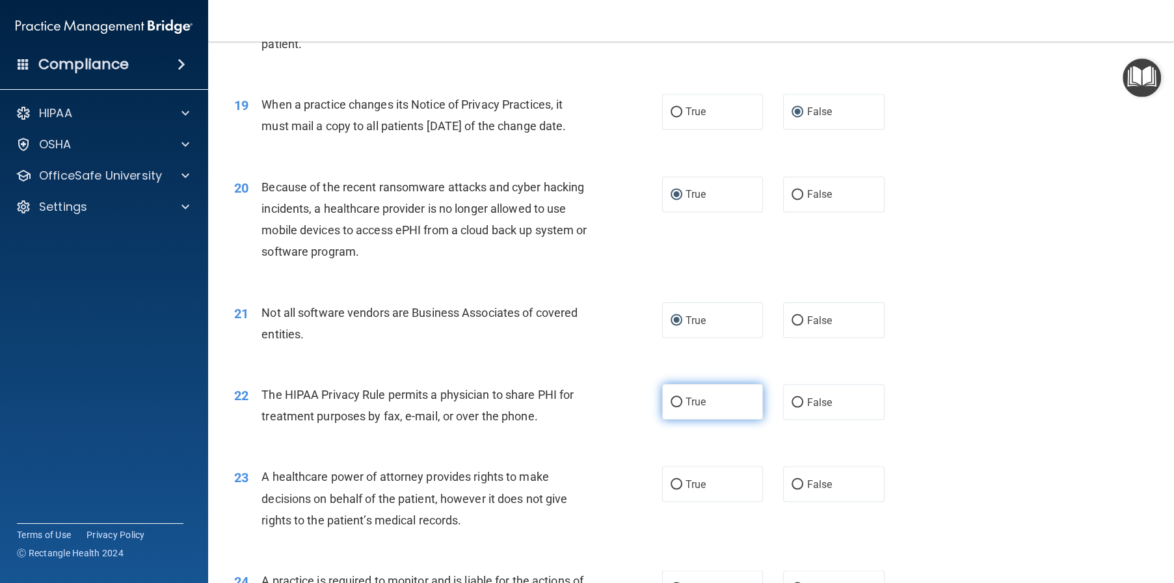
click at [672, 407] on input "True" at bounding box center [677, 402] width 12 height 10
radio input "true"
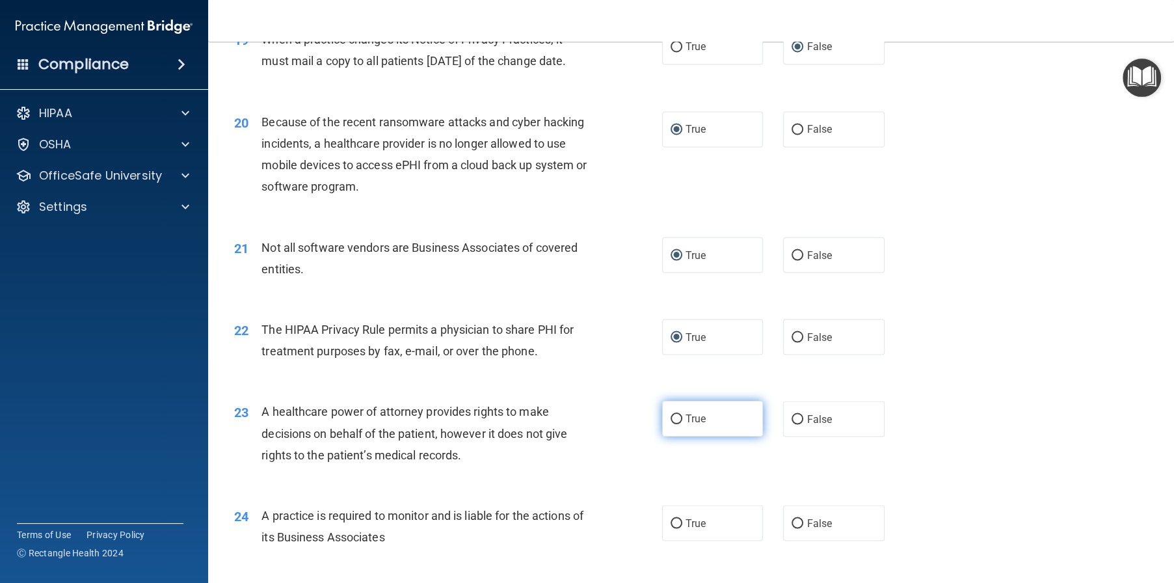
click at [671, 424] on input "True" at bounding box center [677, 419] width 12 height 10
radio input "true"
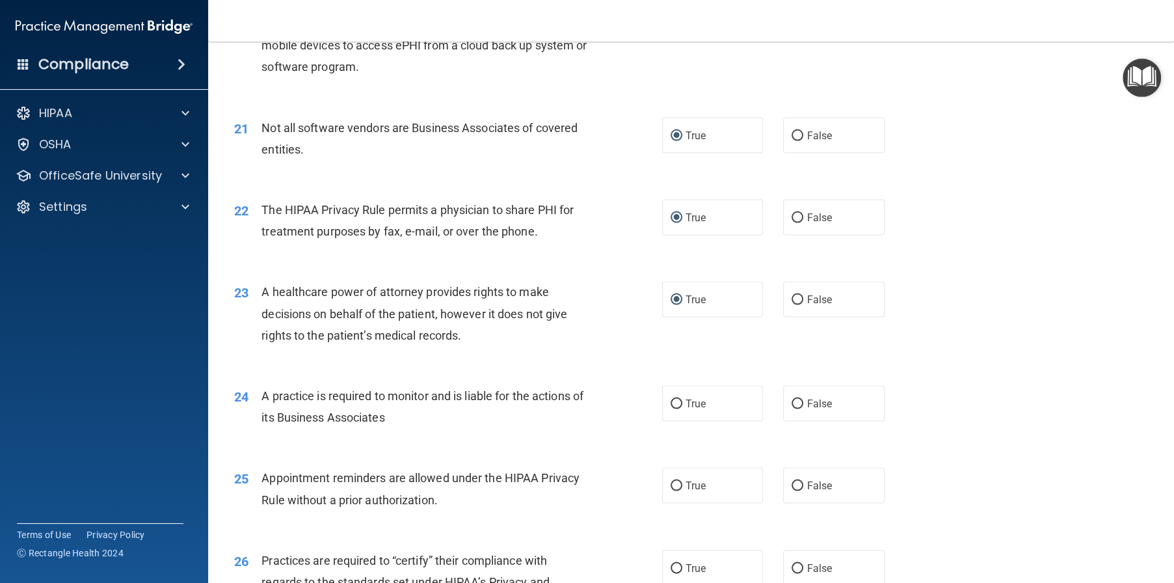
scroll to position [2139, 0]
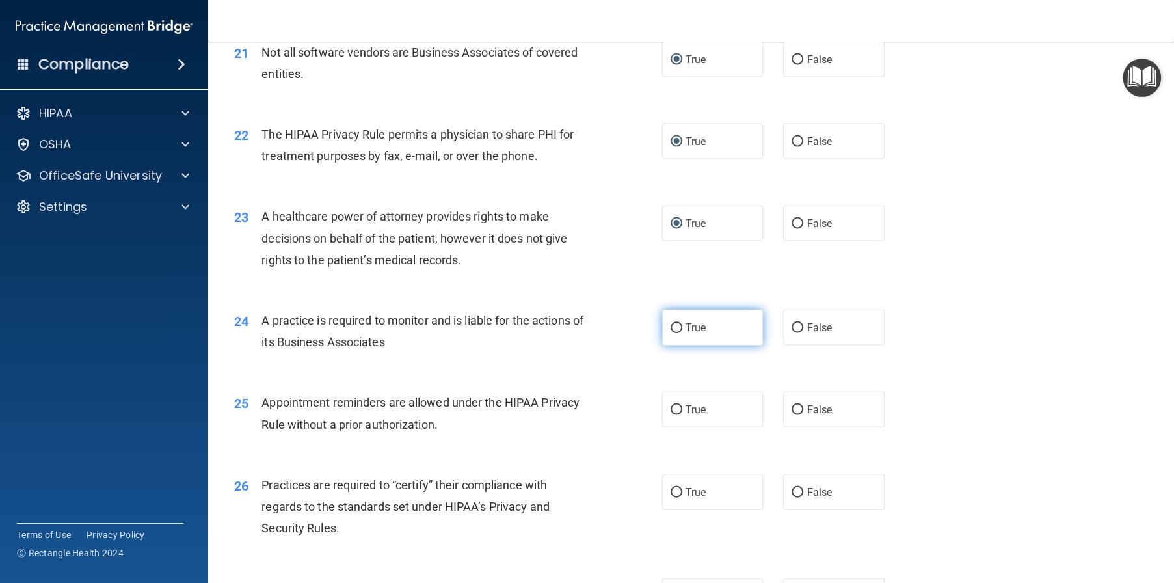
click at [671, 333] on input "True" at bounding box center [677, 328] width 12 height 10
radio input "true"
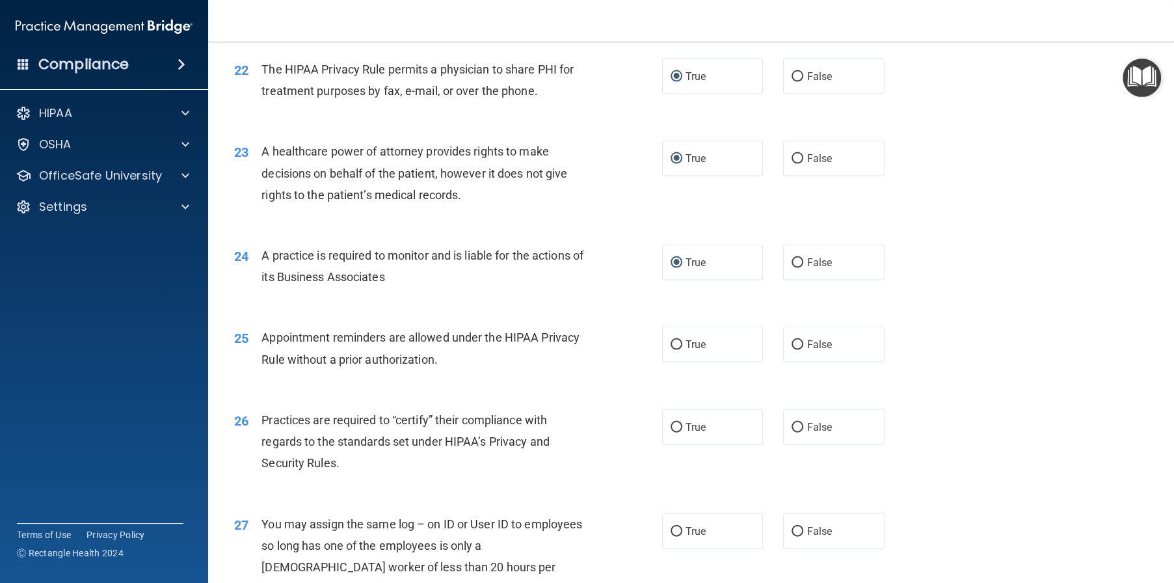
scroll to position [2269, 0]
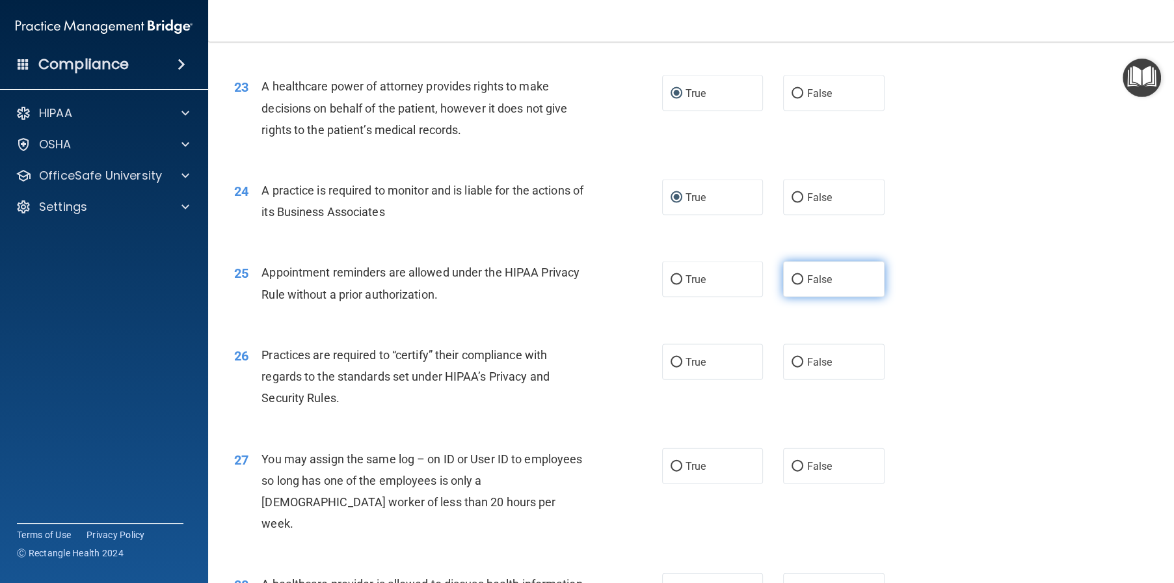
click at [800, 297] on label "False" at bounding box center [833, 280] width 101 height 36
click at [800, 285] on input "False" at bounding box center [798, 280] width 12 height 10
radio input "true"
click at [671, 368] on input "True" at bounding box center [677, 363] width 12 height 10
radio input "true"
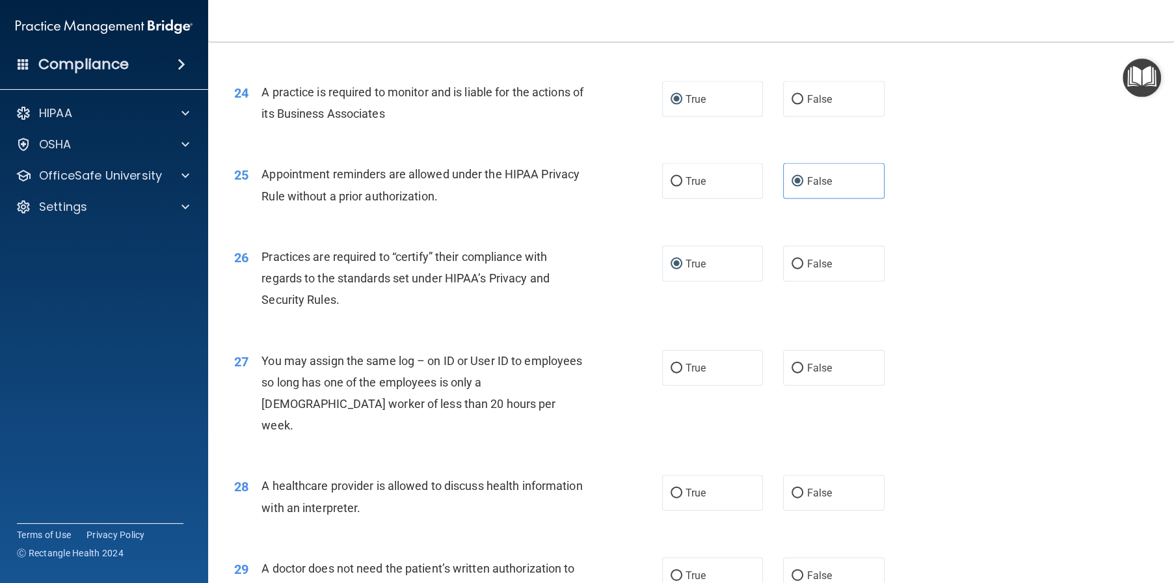
scroll to position [2399, 0]
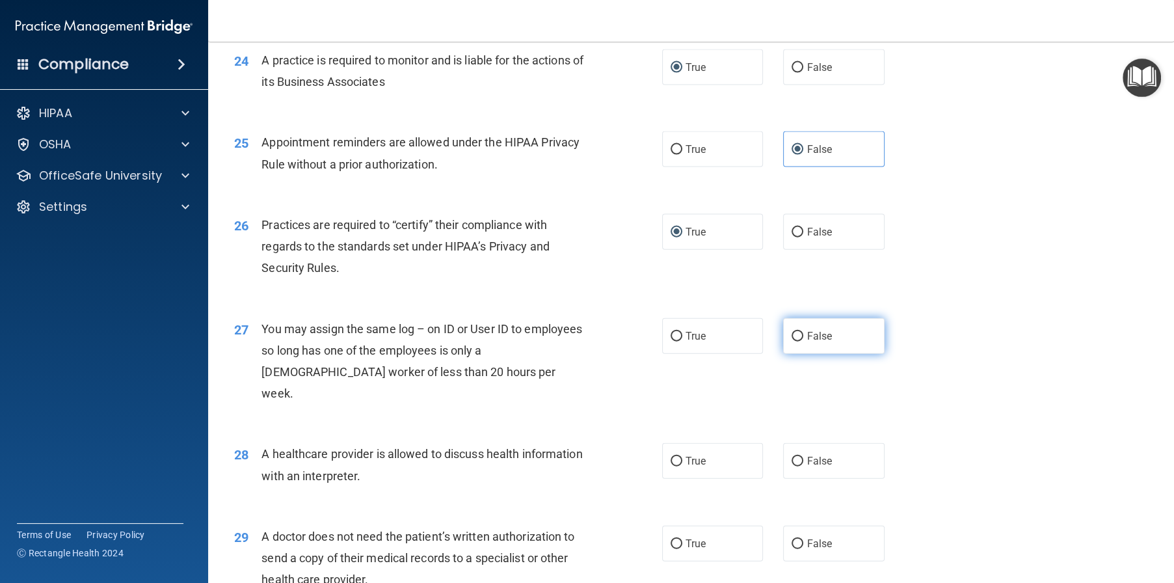
click at [792, 342] on input "False" at bounding box center [798, 337] width 12 height 10
radio input "true"
click at [671, 466] on input "True" at bounding box center [677, 462] width 12 height 10
radio input "true"
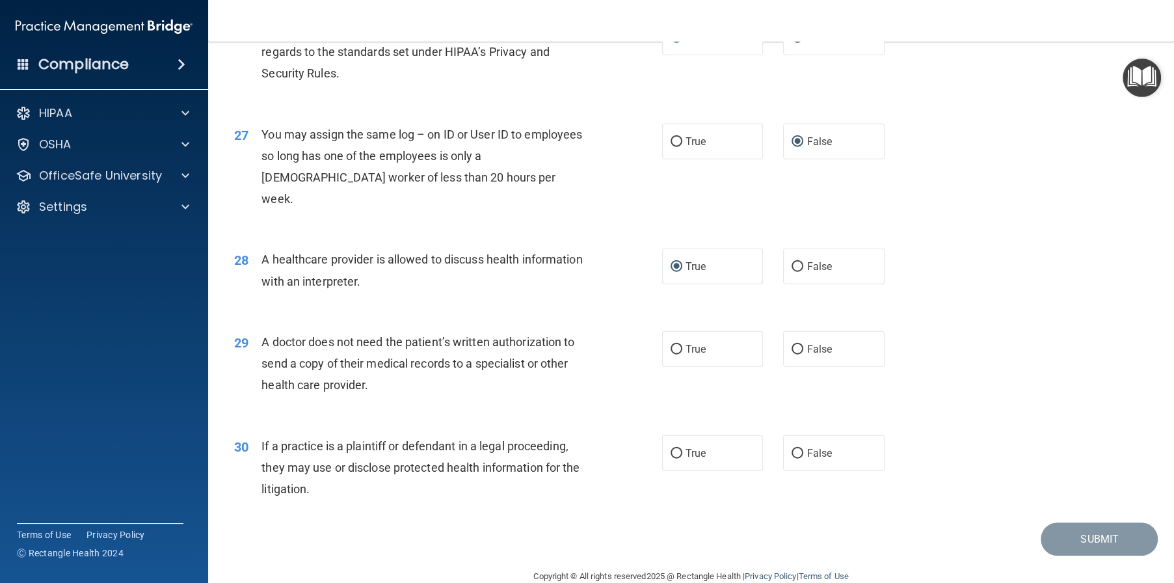
scroll to position [2594, 0]
click at [664, 366] on label "True" at bounding box center [712, 348] width 101 height 36
click at [671, 354] on input "True" at bounding box center [677, 349] width 12 height 10
radio input "true"
click at [796, 458] on input "False" at bounding box center [798, 453] width 12 height 10
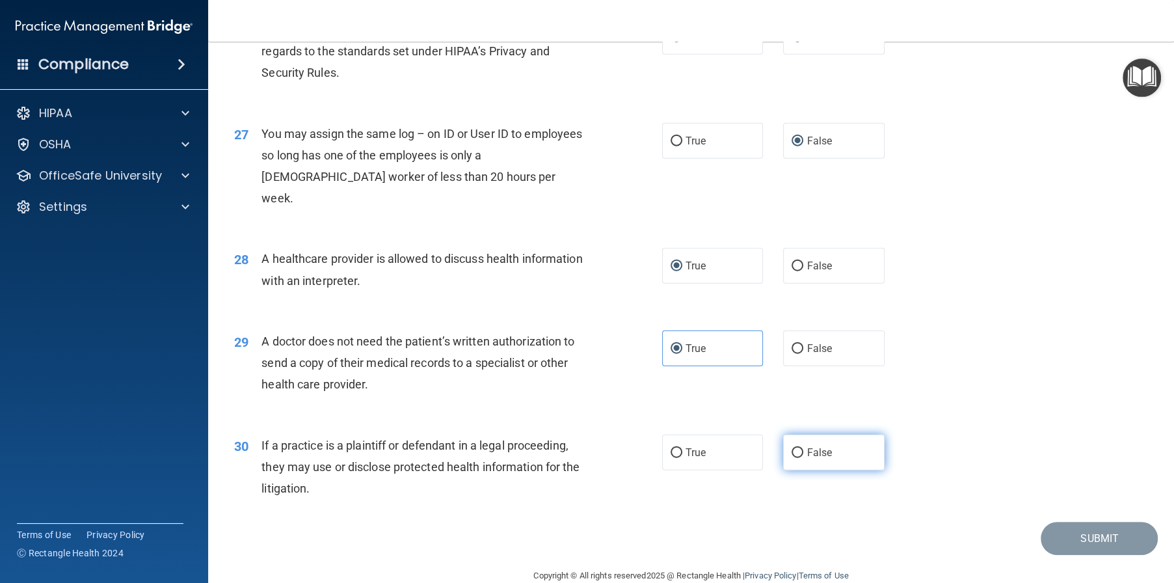
radio input "true"
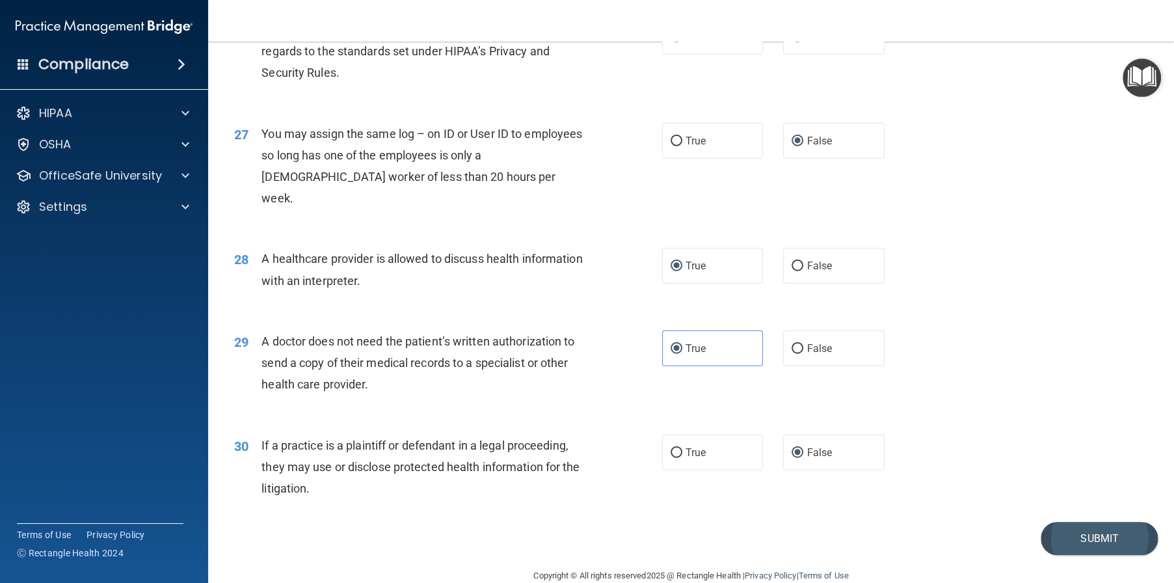
scroll to position [2660, 0]
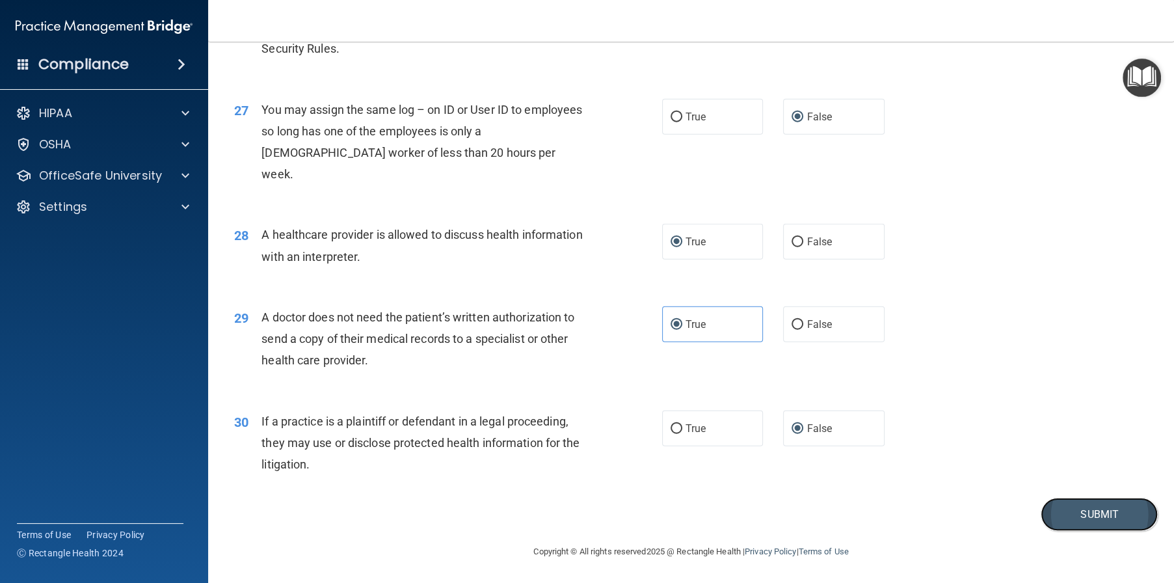
click at [1068, 511] on button "Submit" at bounding box center [1099, 514] width 117 height 33
click at [1096, 513] on button "Submit" at bounding box center [1099, 514] width 117 height 33
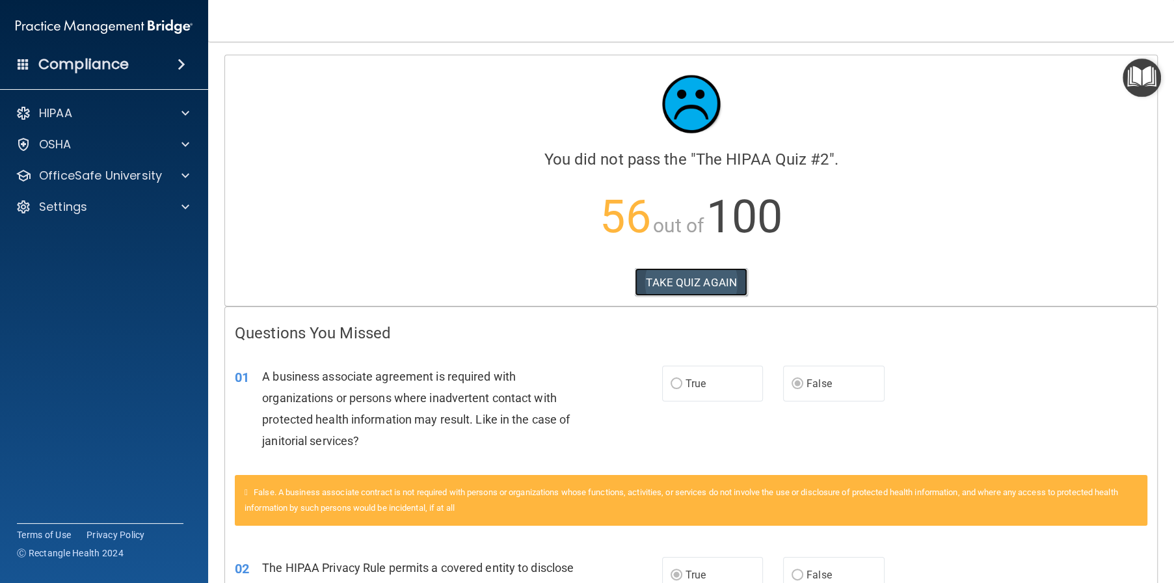
click at [700, 283] on button "TAKE QUIZ AGAIN" at bounding box center [691, 282] width 113 height 29
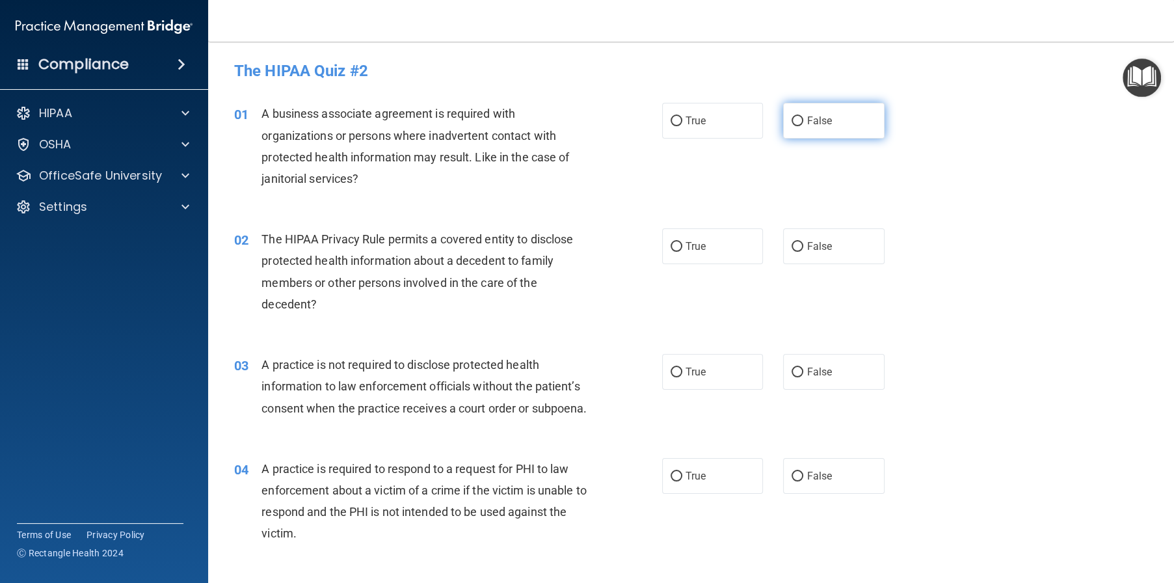
click at [792, 124] on input "False" at bounding box center [798, 121] width 12 height 10
radio input "true"
click at [671, 245] on input "True" at bounding box center [677, 247] width 12 height 10
radio input "true"
click at [792, 375] on input "False" at bounding box center [798, 373] width 12 height 10
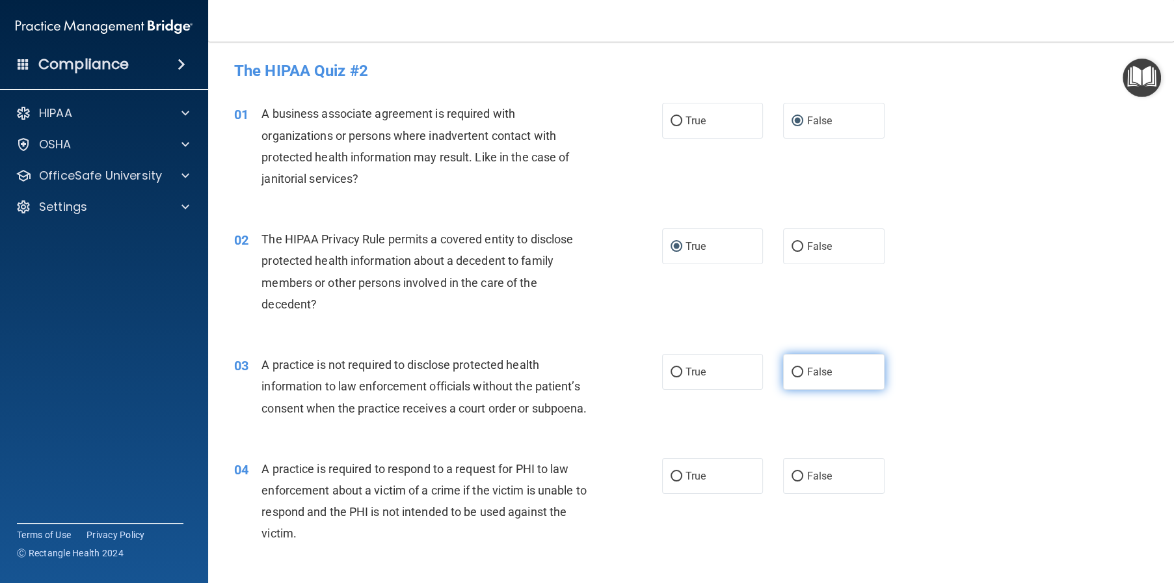
radio input "true"
click at [671, 481] on input "True" at bounding box center [677, 477] width 12 height 10
radio input "true"
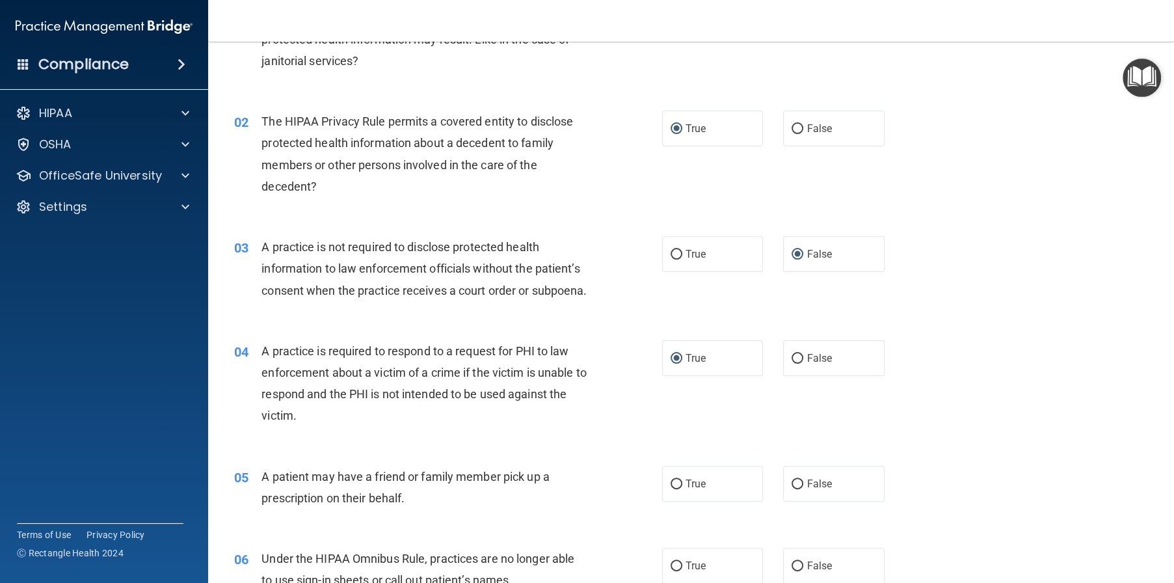
scroll to position [130, 0]
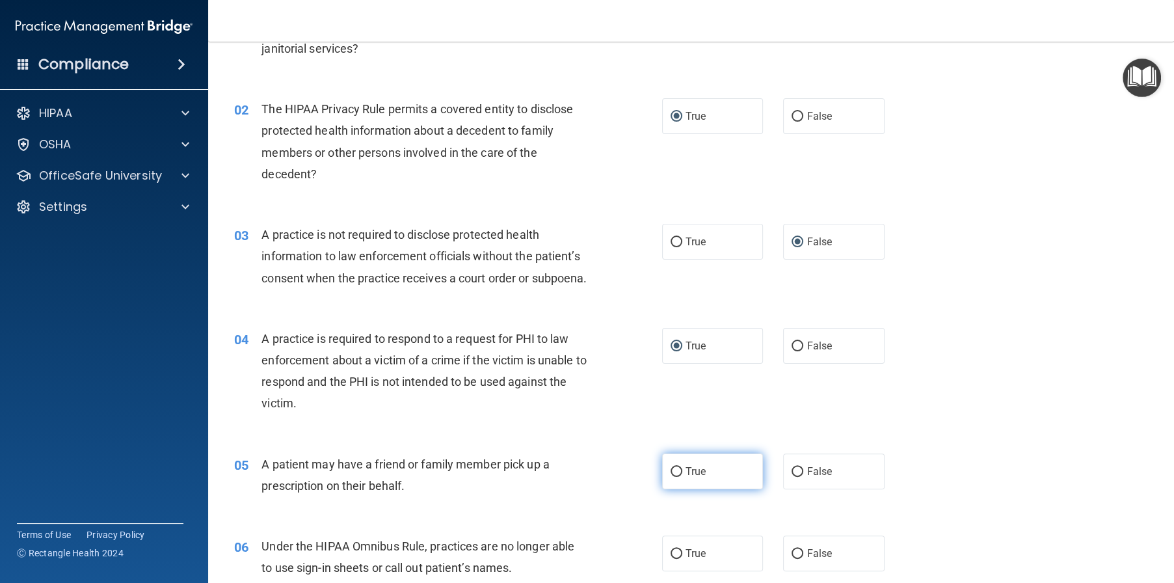
click at [671, 477] on input "True" at bounding box center [677, 472] width 12 height 10
radio input "true"
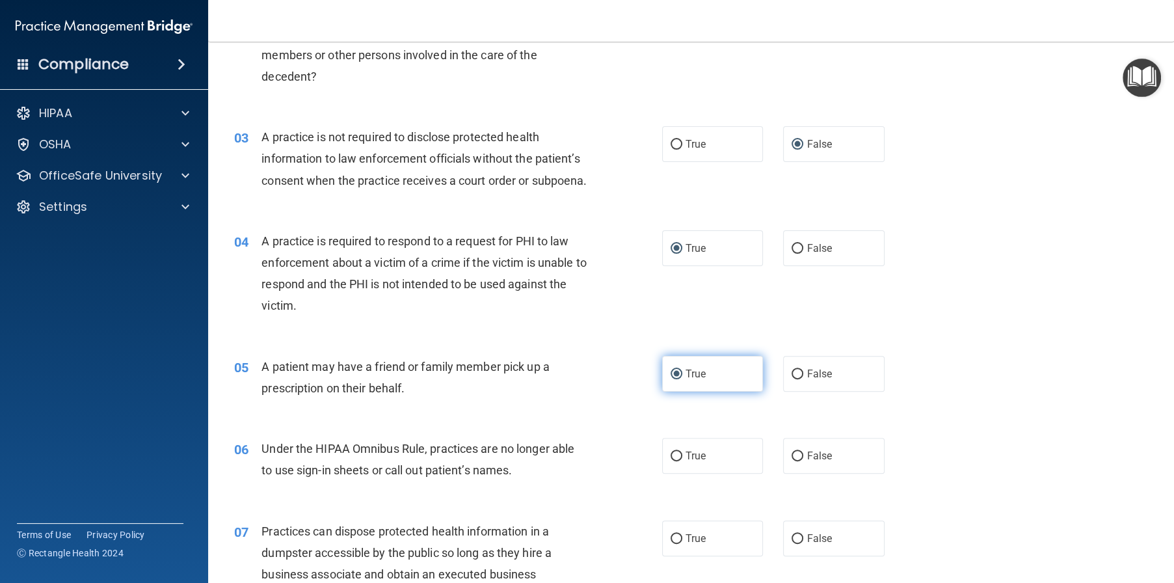
scroll to position [260, 0]
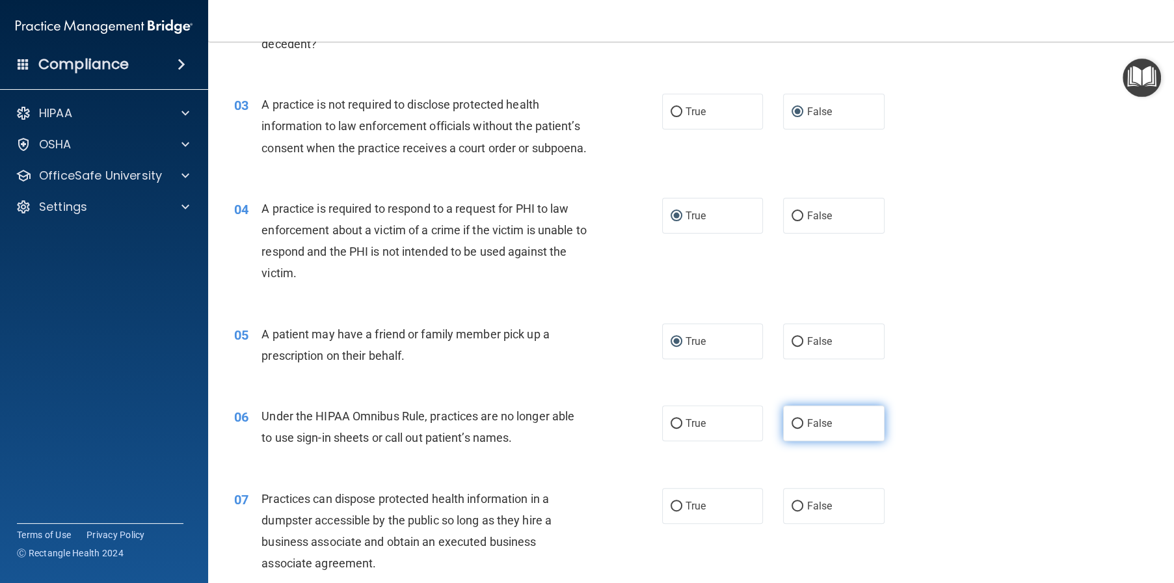
click at [794, 429] on input "False" at bounding box center [798, 424] width 12 height 10
radio input "true"
drag, startPoint x: 792, startPoint y: 526, endPoint x: 788, endPoint y: 519, distance: 8.2
click at [792, 511] on input "False" at bounding box center [798, 507] width 12 height 10
radio input "true"
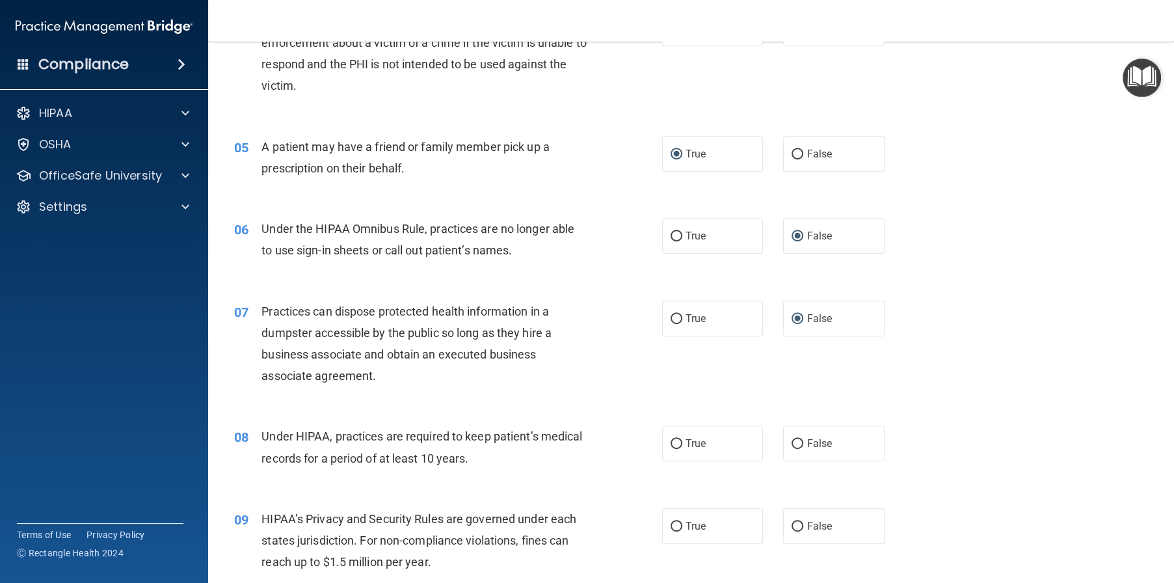
scroll to position [455, 0]
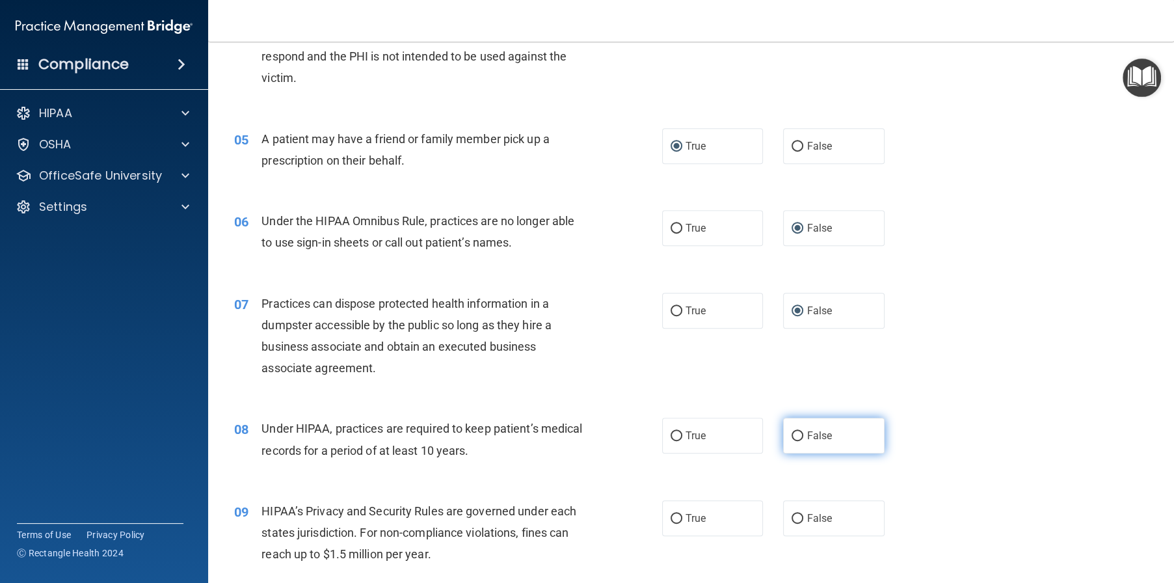
click at [792, 441] on input "False" at bounding box center [798, 436] width 12 height 10
radio input "true"
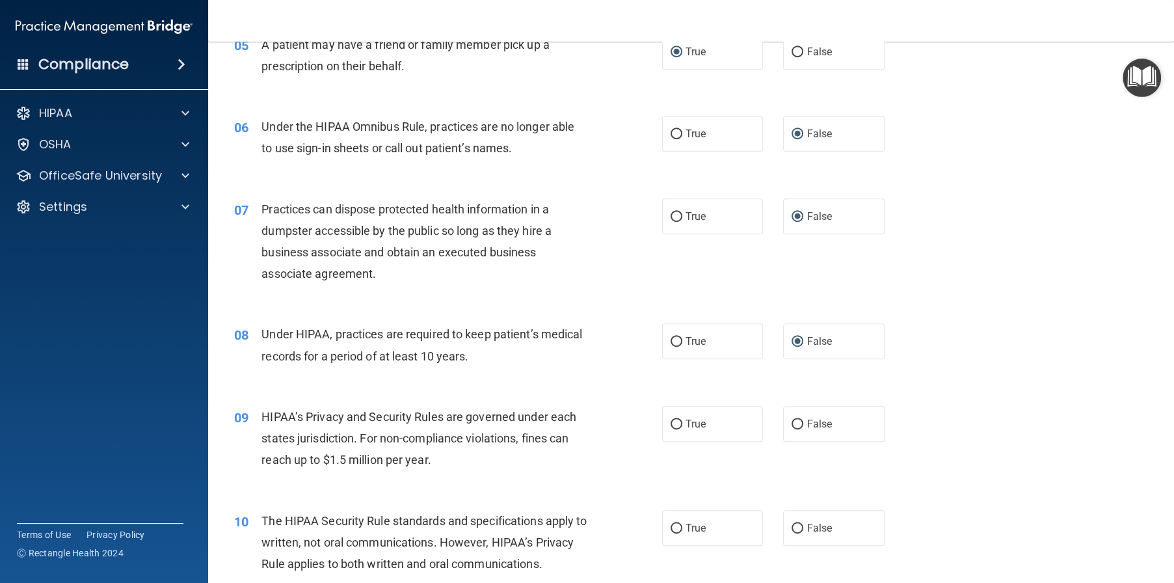
scroll to position [586, 0]
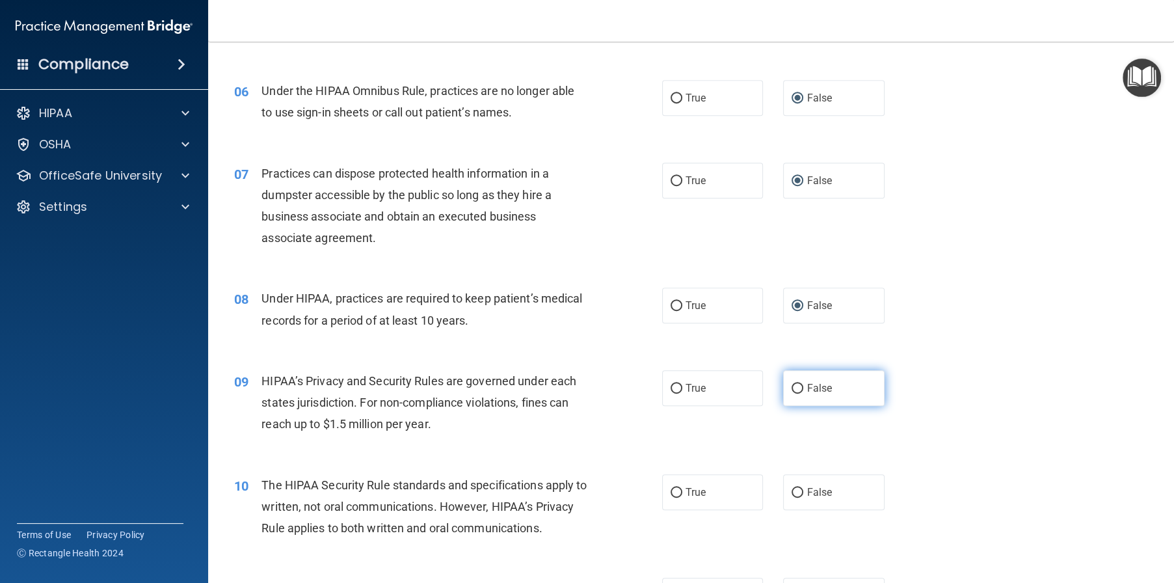
click at [792, 394] on input "False" at bounding box center [798, 389] width 12 height 10
radio input "true"
click at [680, 510] on label "True" at bounding box center [712, 492] width 101 height 36
click at [680, 498] on input "True" at bounding box center [677, 493] width 12 height 10
radio input "true"
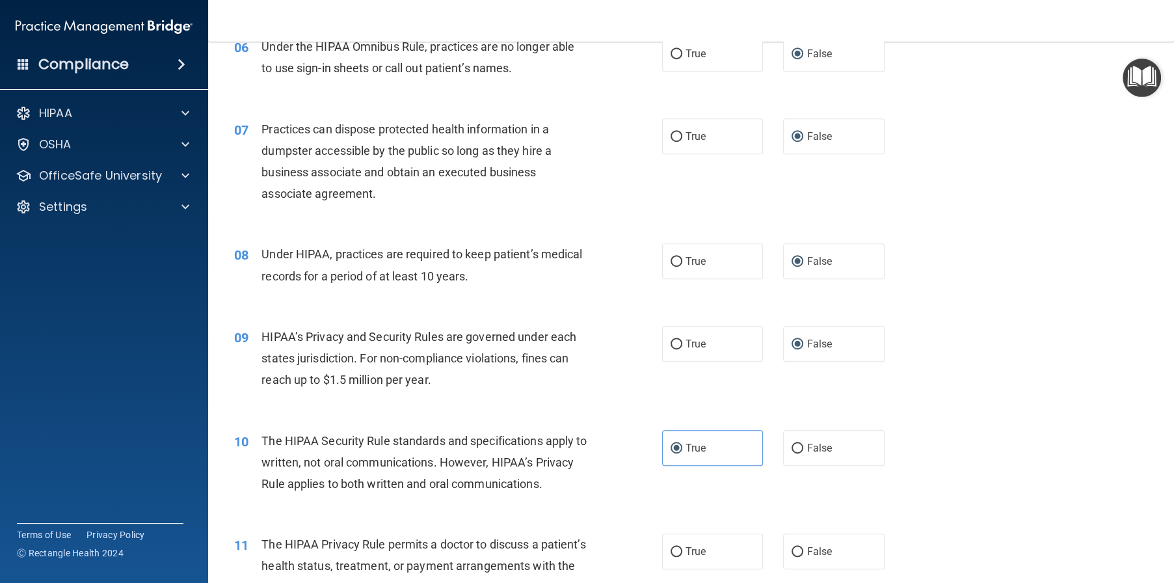
scroll to position [781, 0]
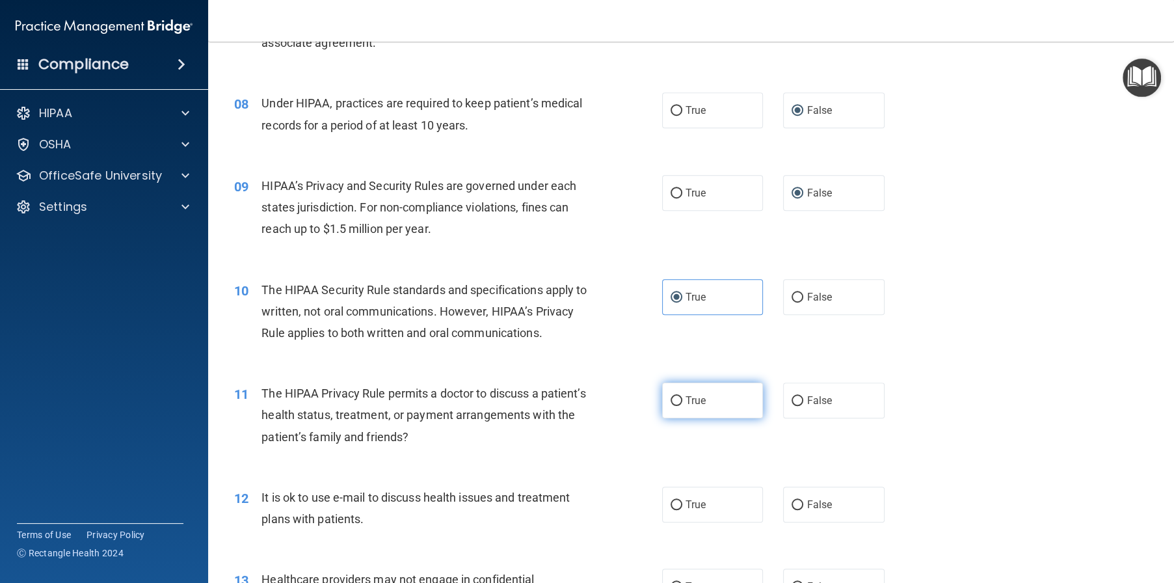
click at [694, 418] on label "True" at bounding box center [712, 401] width 101 height 36
click at [682, 406] on input "True" at bounding box center [677, 401] width 12 height 10
radio input "true"
click at [686, 511] on span "True" at bounding box center [696, 504] width 20 height 12
click at [680, 510] on input "True" at bounding box center [677, 505] width 12 height 10
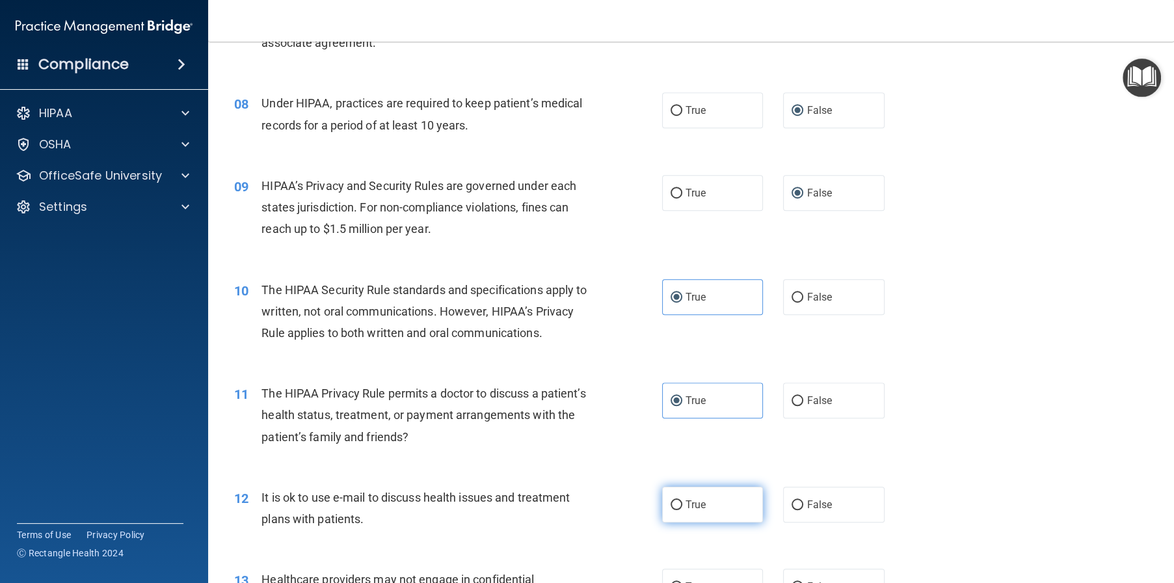
radio input "true"
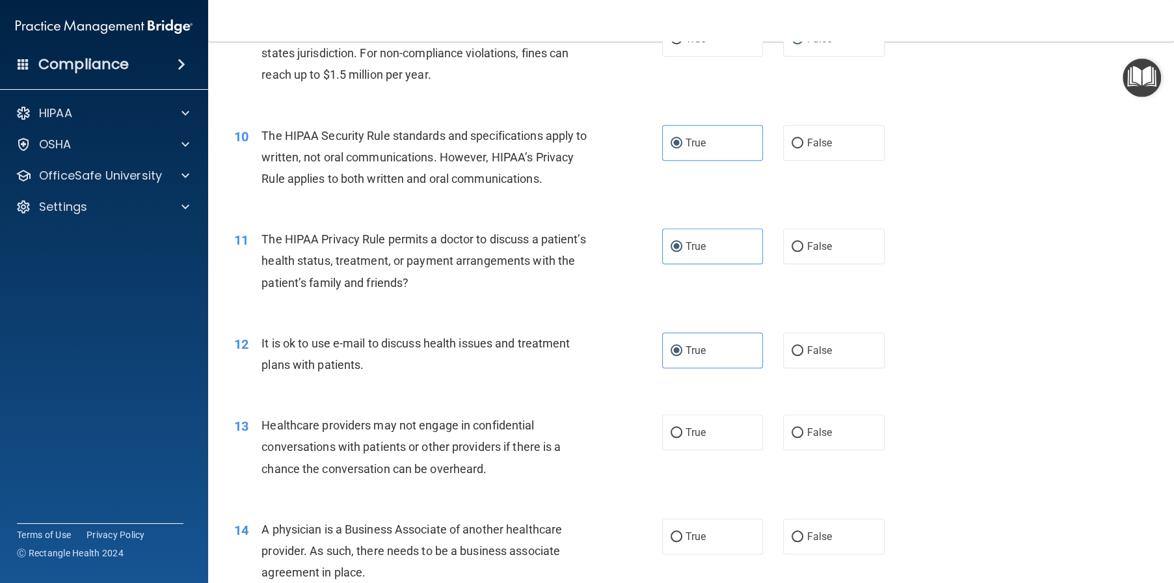
scroll to position [976, 0]
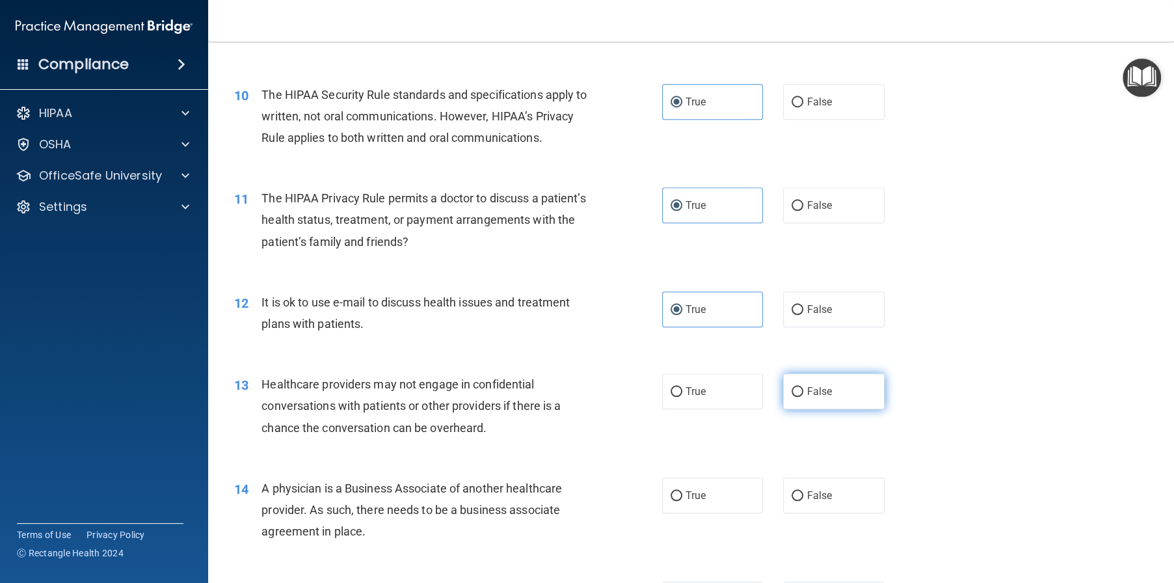
click at [848, 409] on label "False" at bounding box center [833, 391] width 101 height 36
click at [803, 397] on input "False" at bounding box center [798, 392] width 12 height 10
radio input "true"
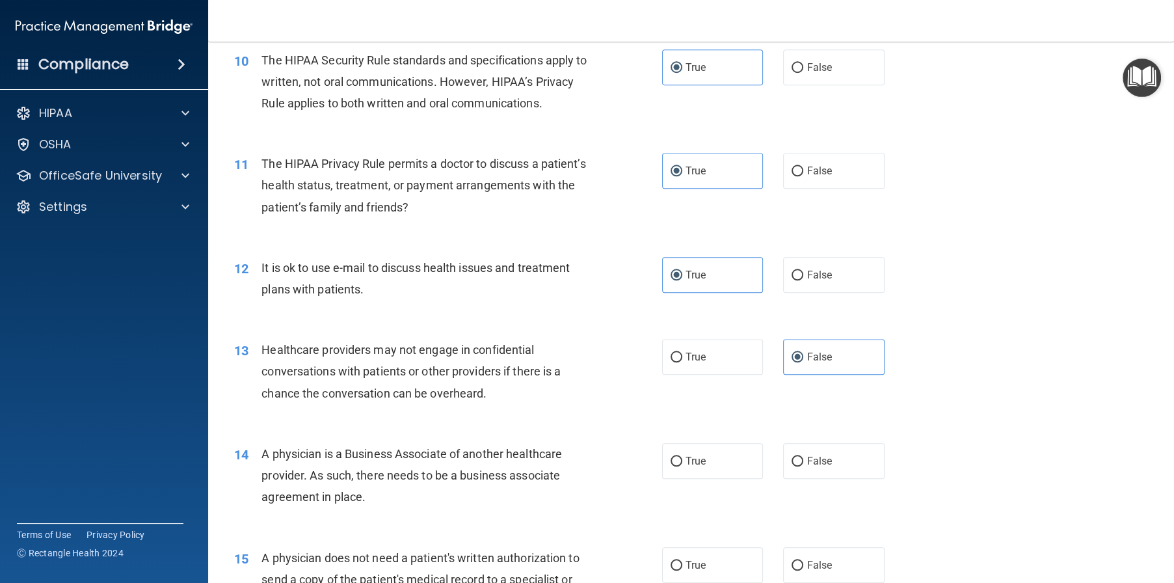
scroll to position [1041, 0]
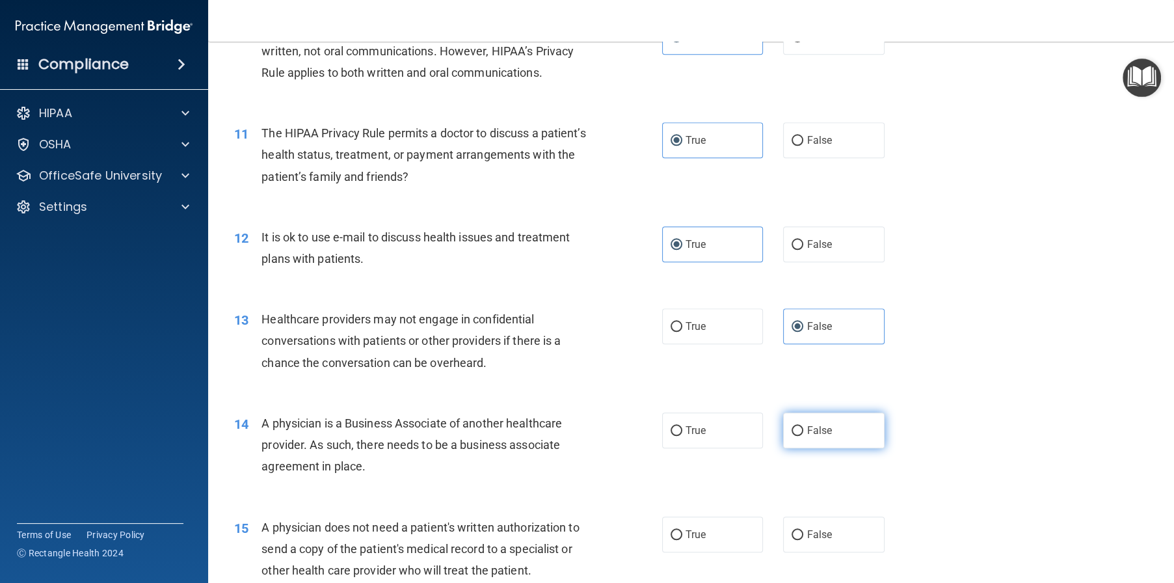
click at [839, 448] on label "False" at bounding box center [833, 430] width 101 height 36
click at [803, 436] on input "False" at bounding box center [798, 431] width 12 height 10
radio input "true"
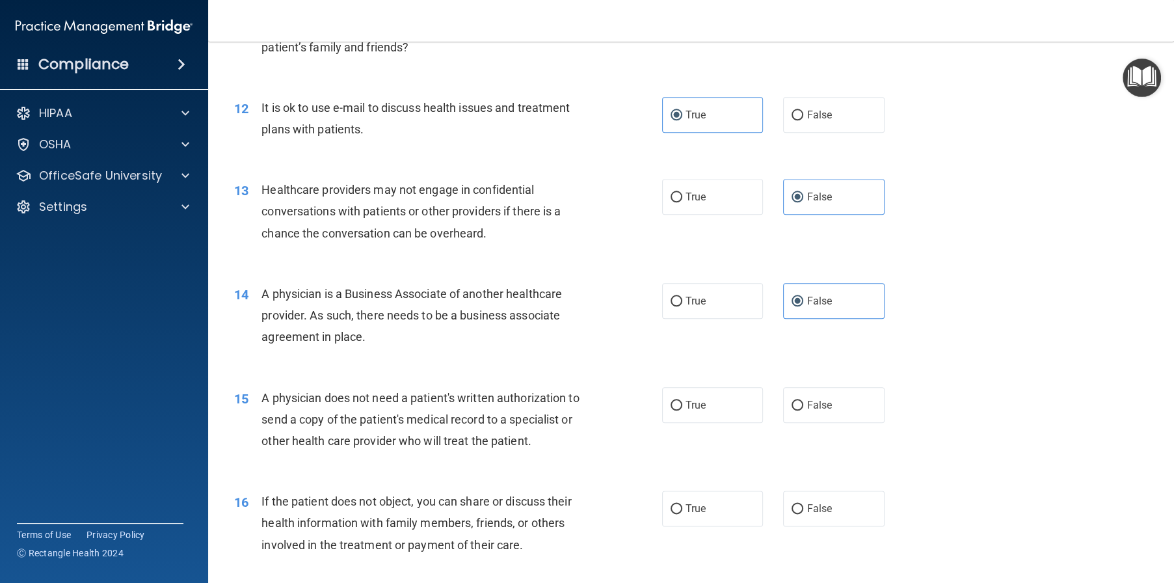
scroll to position [1171, 0]
click at [690, 422] on label "True" at bounding box center [712, 404] width 101 height 36
click at [682, 410] on input "True" at bounding box center [677, 405] width 12 height 10
radio input "true"
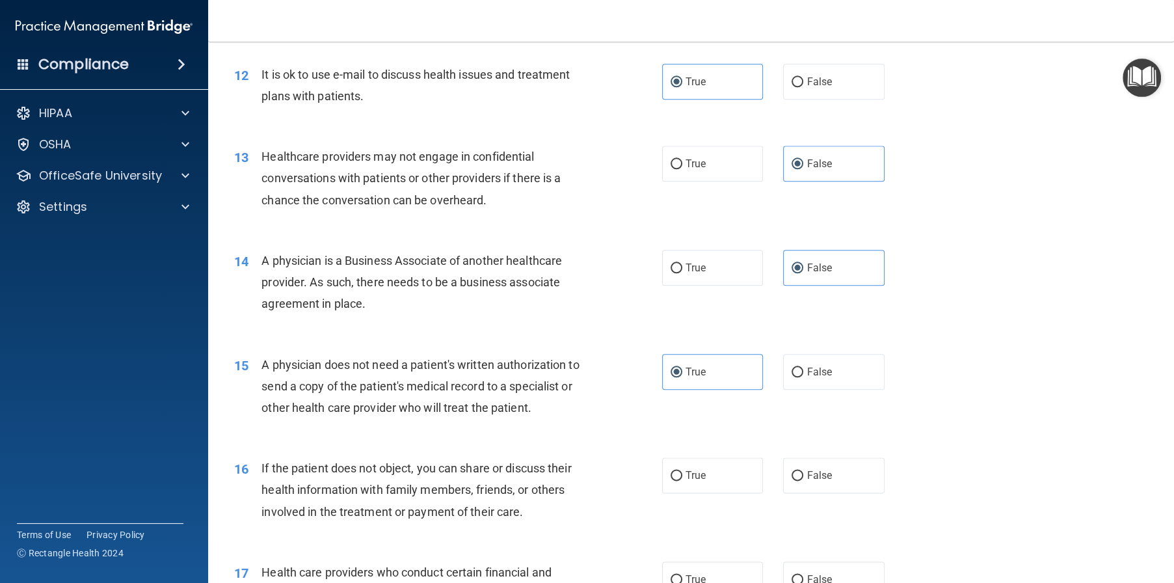
scroll to position [1236, 0]
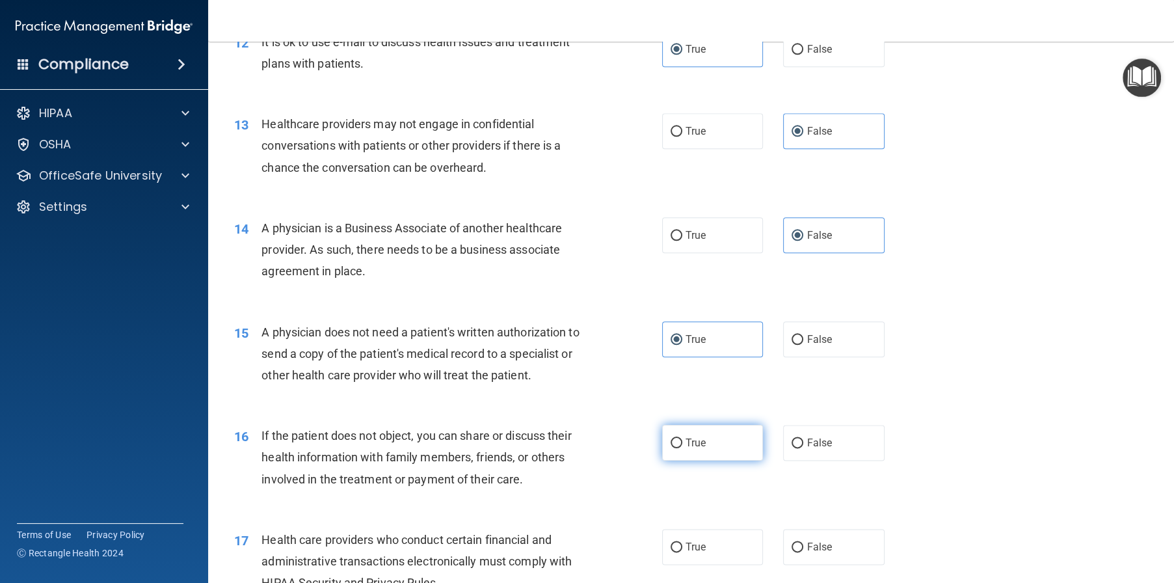
click at [731, 461] on label "True" at bounding box center [712, 443] width 101 height 36
click at [682, 448] on input "True" at bounding box center [677, 443] width 12 height 10
radio input "true"
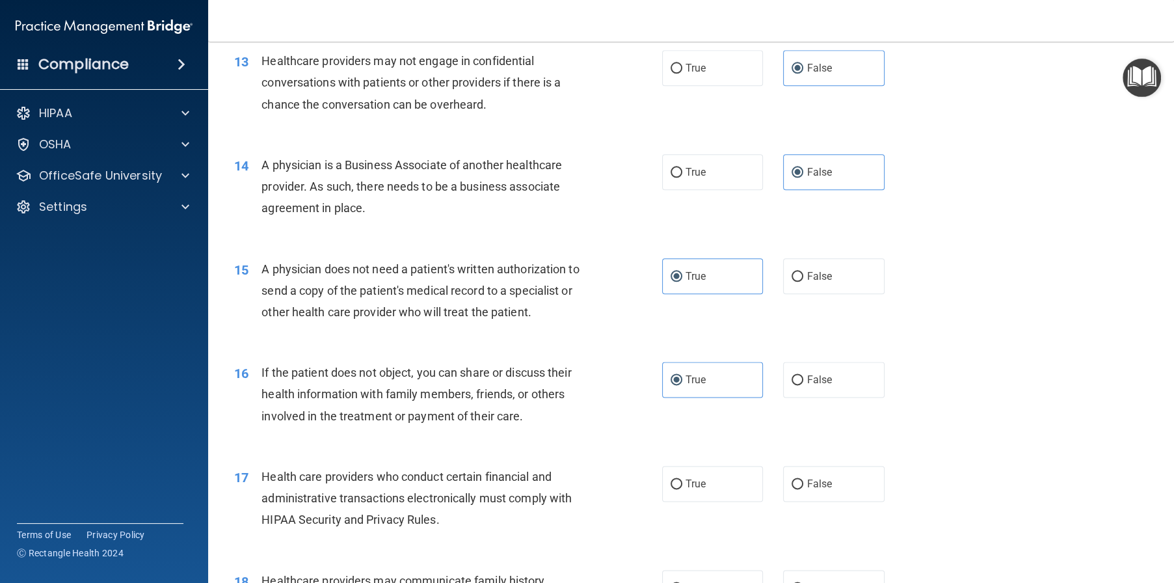
scroll to position [1301, 0]
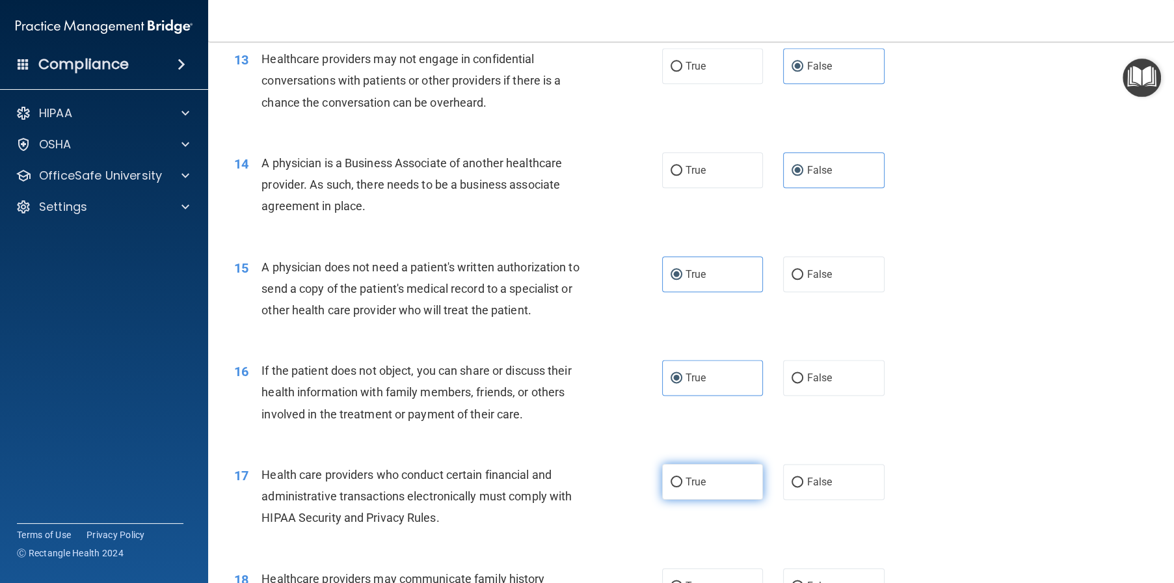
click at [691, 500] on label "True" at bounding box center [712, 482] width 101 height 36
click at [682, 487] on input "True" at bounding box center [677, 483] width 12 height 10
radio input "true"
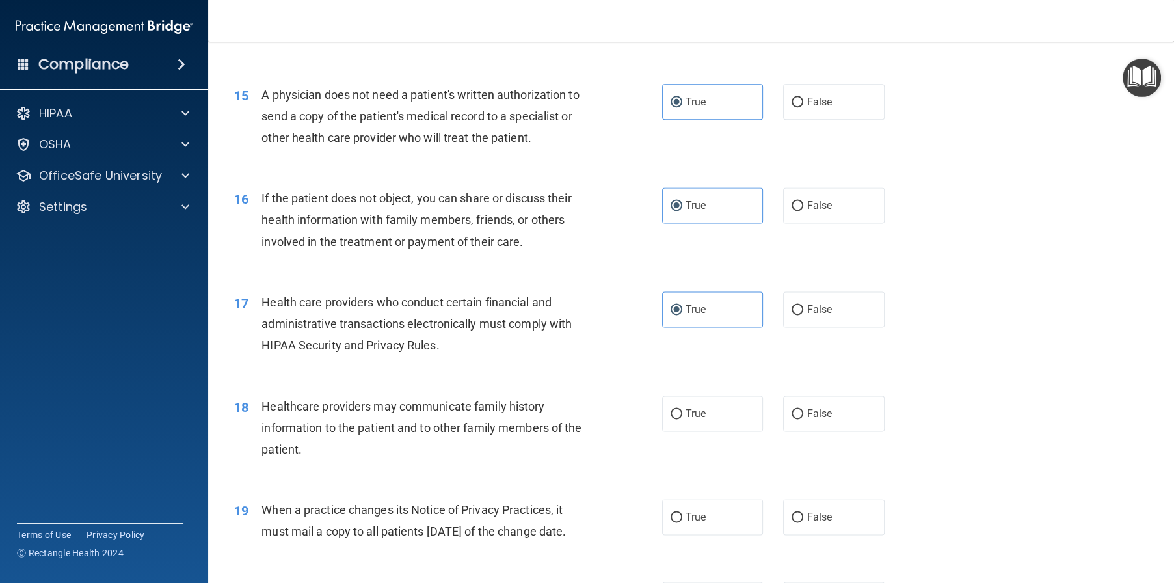
scroll to position [1496, 0]
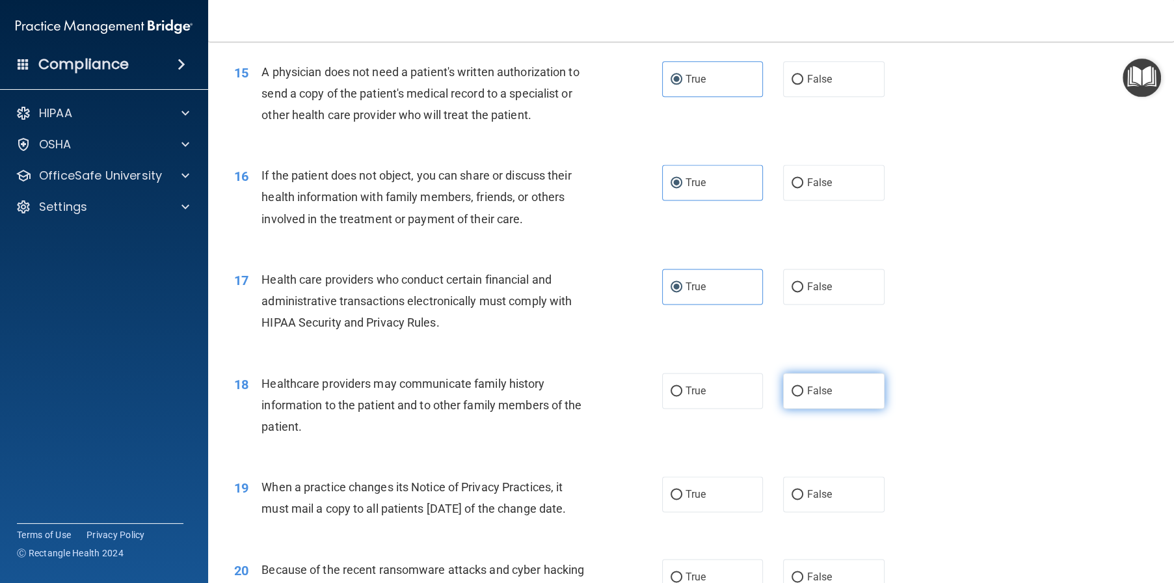
click at [829, 409] on label "False" at bounding box center [833, 391] width 101 height 36
click at [803, 396] on input "False" at bounding box center [798, 391] width 12 height 10
radio input "true"
click at [811, 500] on span "False" at bounding box center [819, 494] width 25 height 12
click at [803, 500] on input "False" at bounding box center [798, 495] width 12 height 10
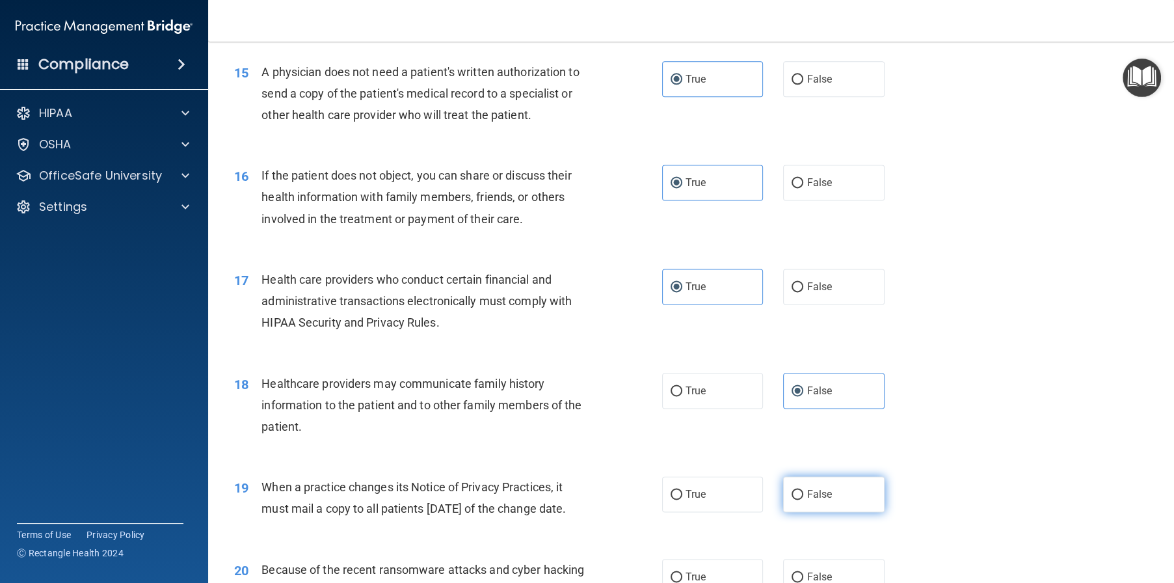
radio input "true"
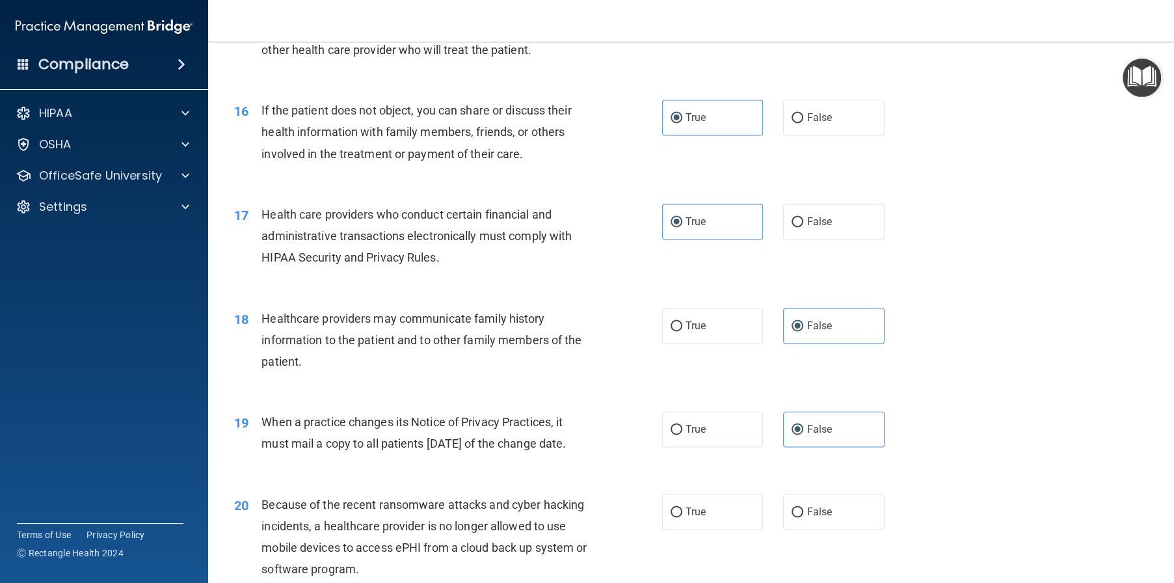
scroll to position [1626, 0]
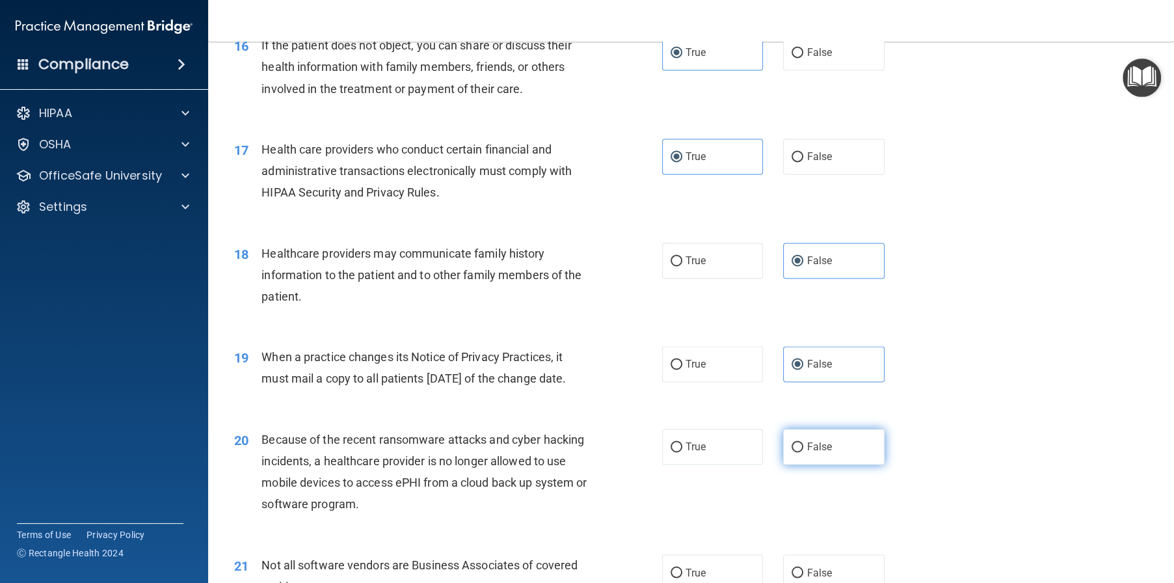
click at [825, 453] on span "False" at bounding box center [819, 446] width 25 height 12
click at [803, 452] on input "False" at bounding box center [798, 447] width 12 height 10
radio input "true"
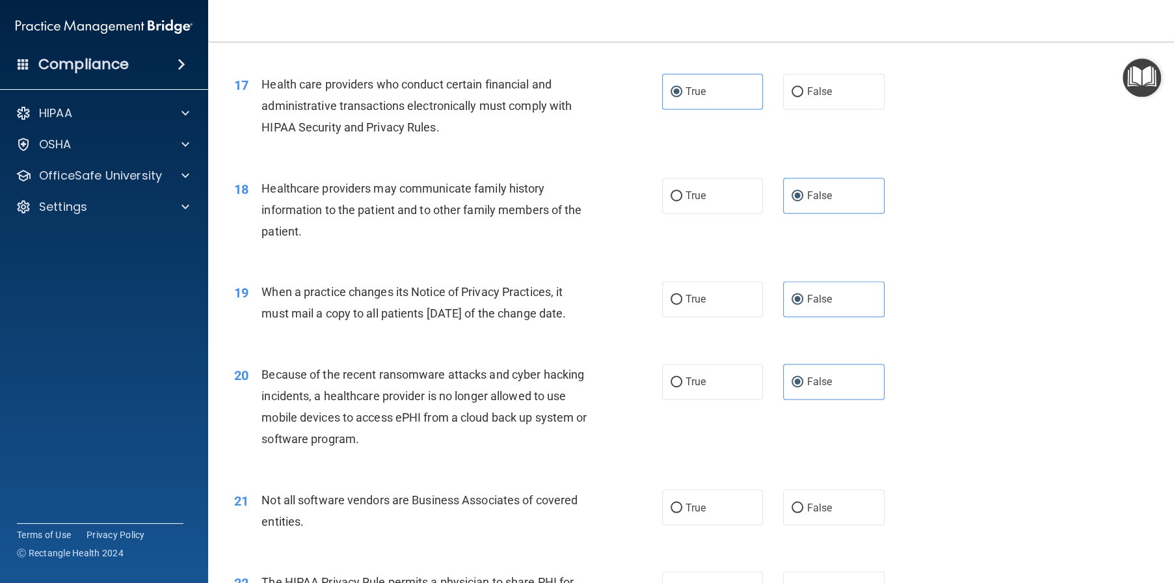
scroll to position [1757, 0]
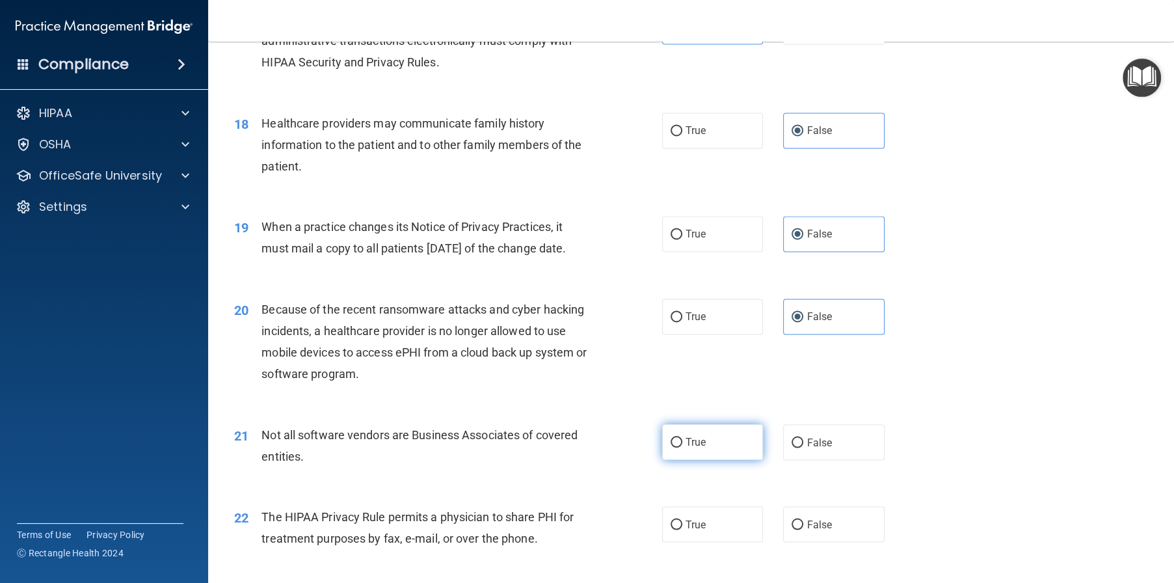
click at [703, 460] on label "True" at bounding box center [712, 442] width 101 height 36
click at [682, 448] on input "True" at bounding box center [677, 443] width 12 height 10
radio input "true"
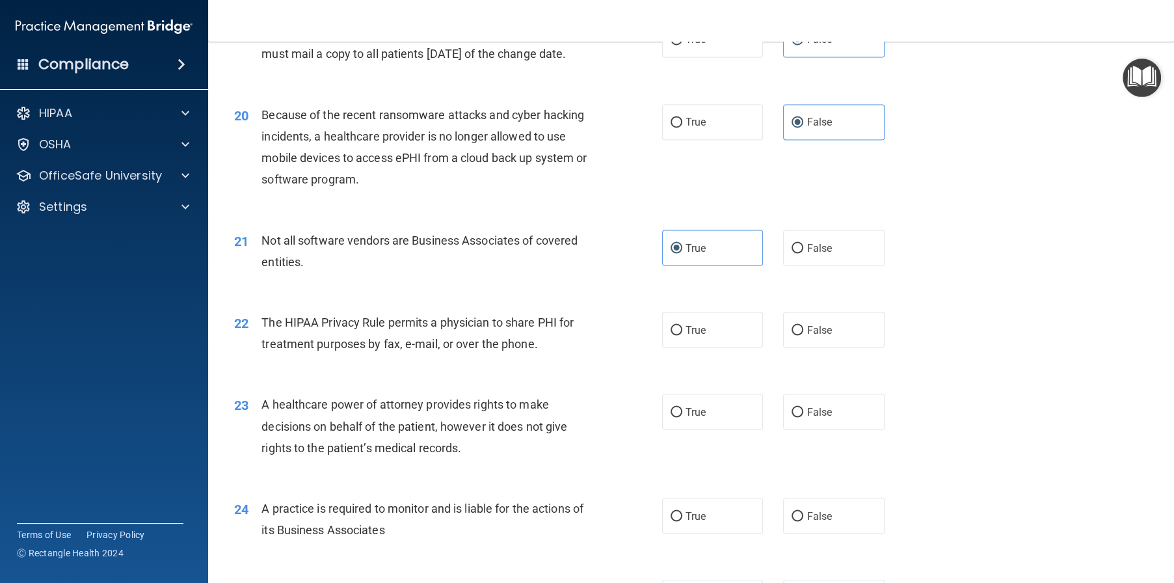
scroll to position [1952, 0]
click at [725, 347] on label "True" at bounding box center [712, 329] width 101 height 36
click at [682, 334] on input "True" at bounding box center [677, 330] width 12 height 10
radio input "true"
click at [818, 417] on span "False" at bounding box center [819, 411] width 25 height 12
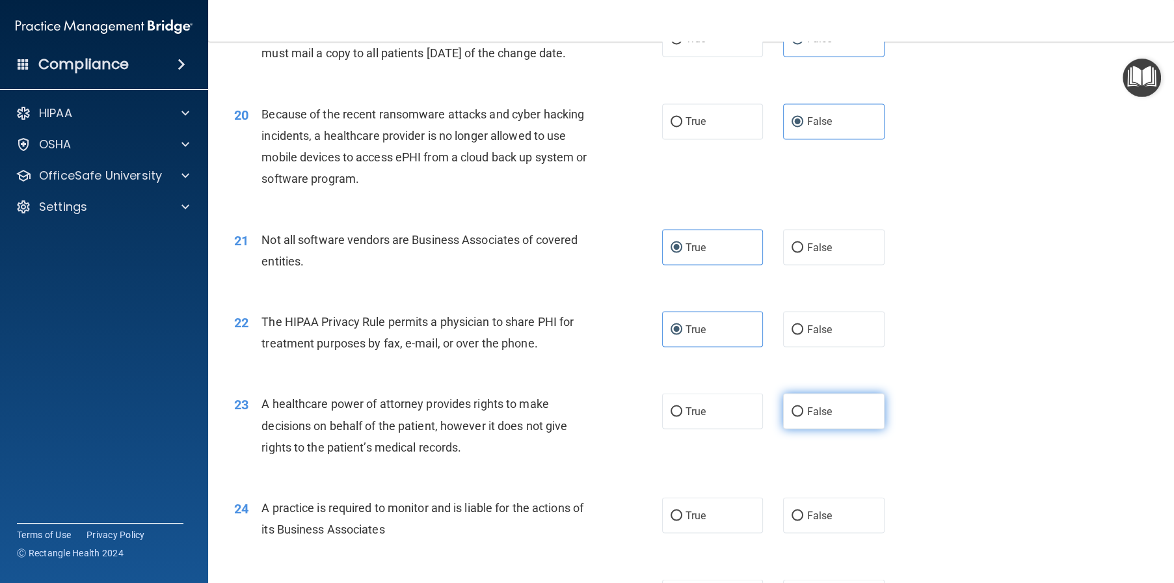
click at [803, 416] on input "False" at bounding box center [798, 412] width 12 height 10
radio input "true"
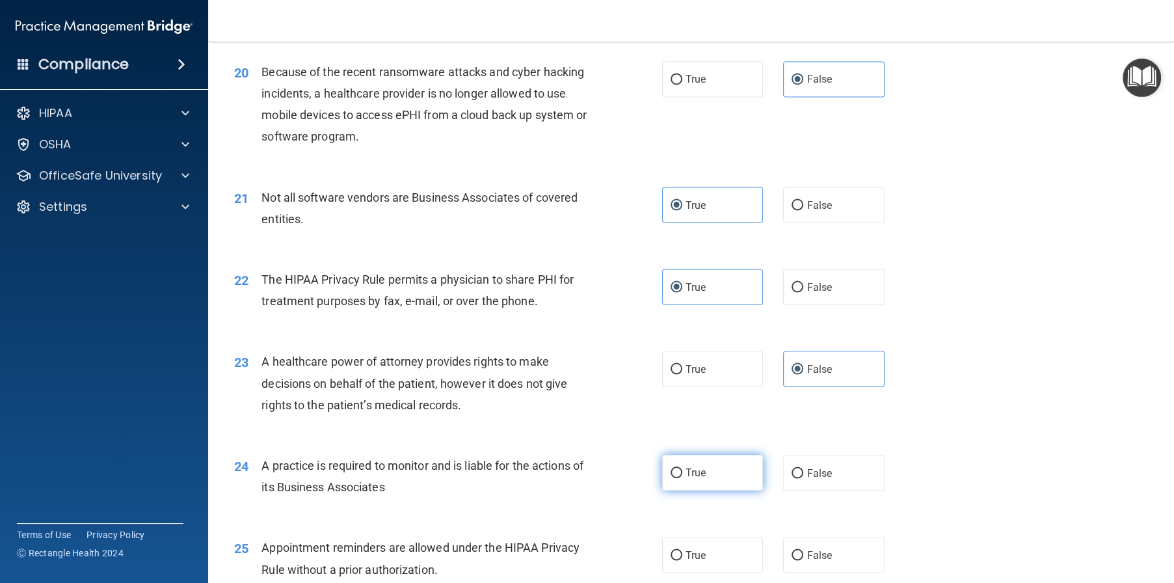
scroll to position [2017, 0]
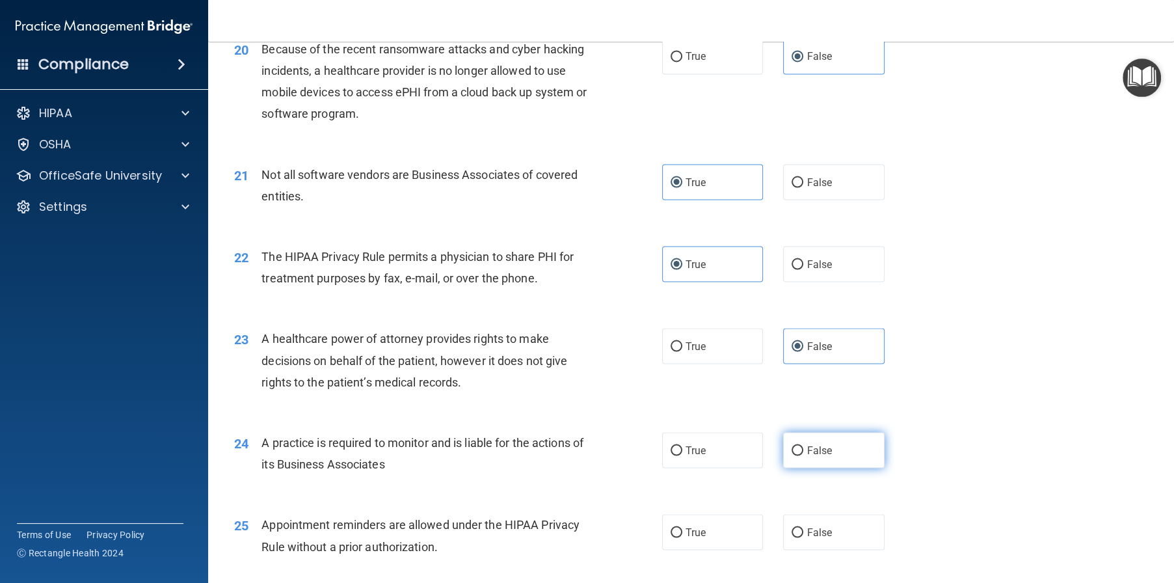
click at [833, 468] on label "False" at bounding box center [833, 450] width 101 height 36
click at [803, 455] on input "False" at bounding box center [798, 451] width 12 height 10
radio input "true"
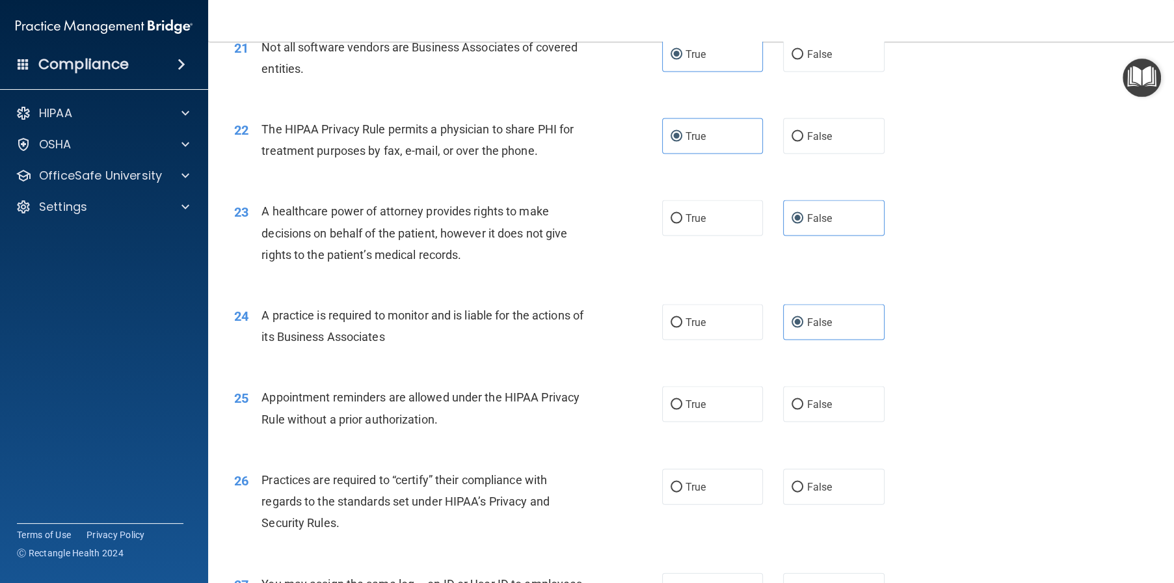
scroll to position [2147, 0]
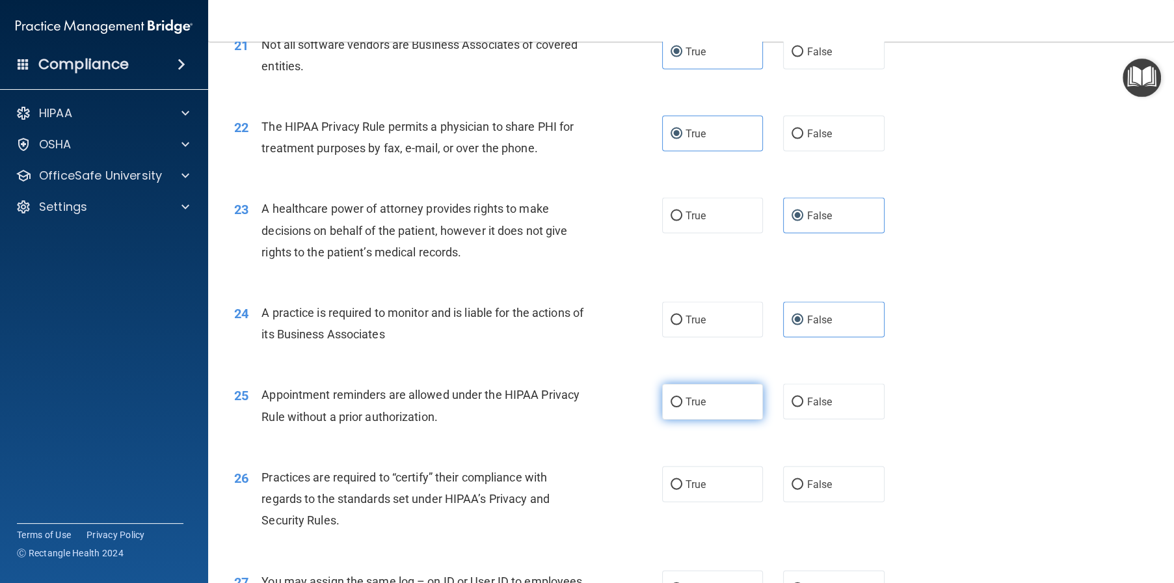
click at [722, 420] on label "True" at bounding box center [712, 402] width 101 height 36
click at [682, 407] on input "True" at bounding box center [677, 402] width 12 height 10
radio input "true"
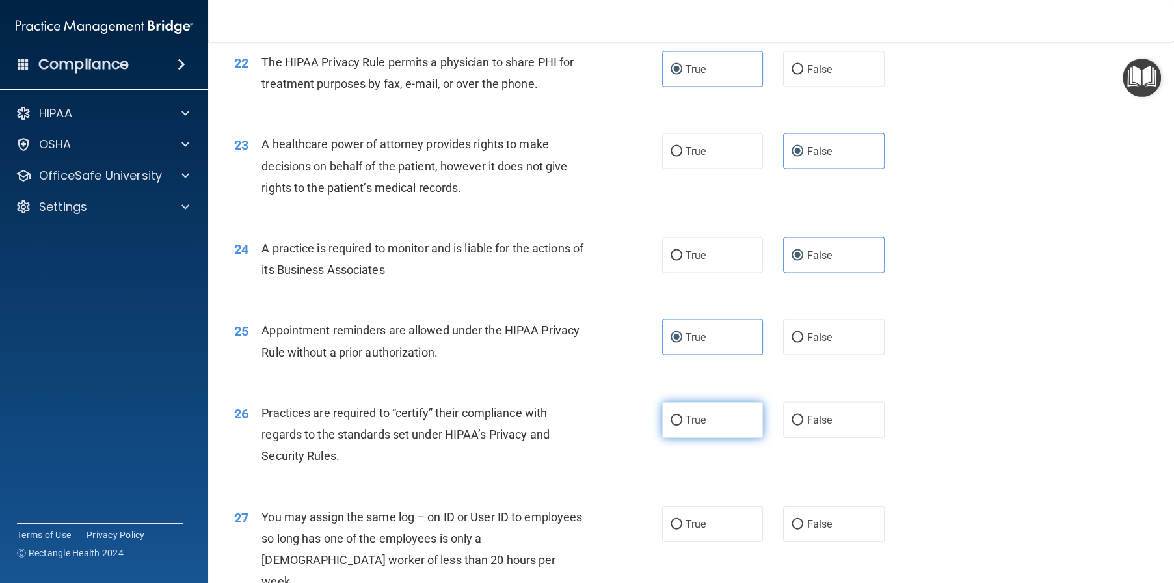
scroll to position [2212, 0]
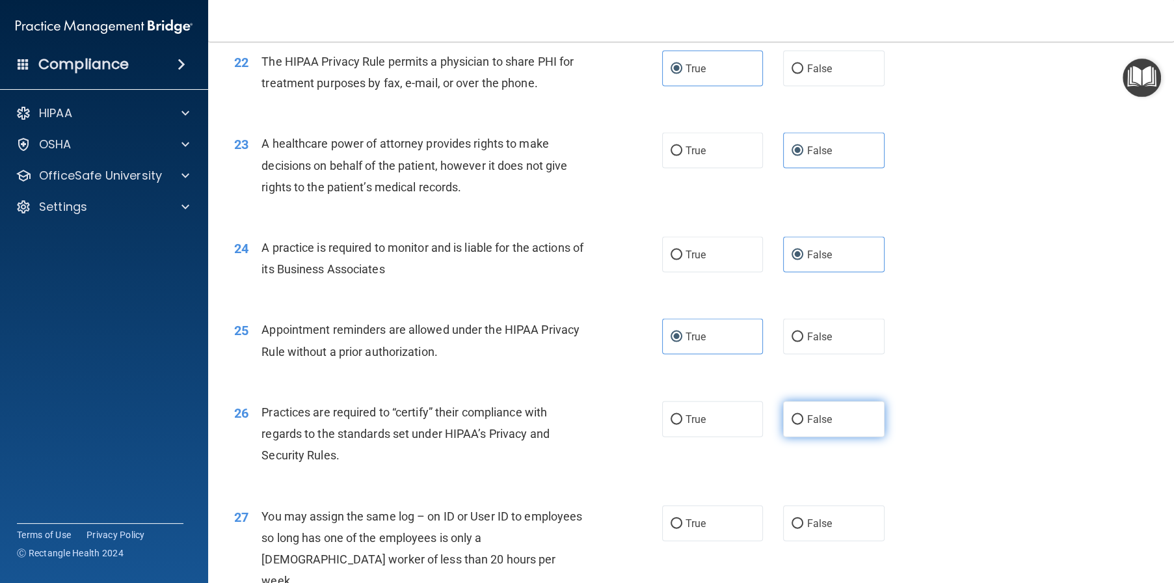
click at [831, 437] on label "False" at bounding box center [833, 419] width 101 height 36
click at [803, 425] on input "False" at bounding box center [798, 420] width 12 height 10
radio input "true"
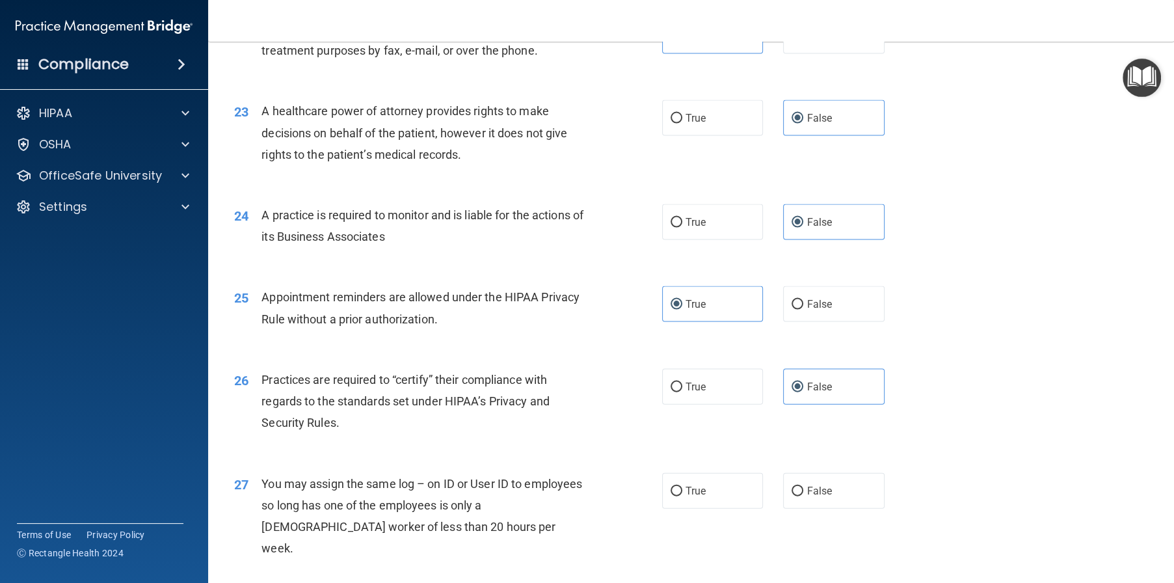
scroll to position [2277, 0]
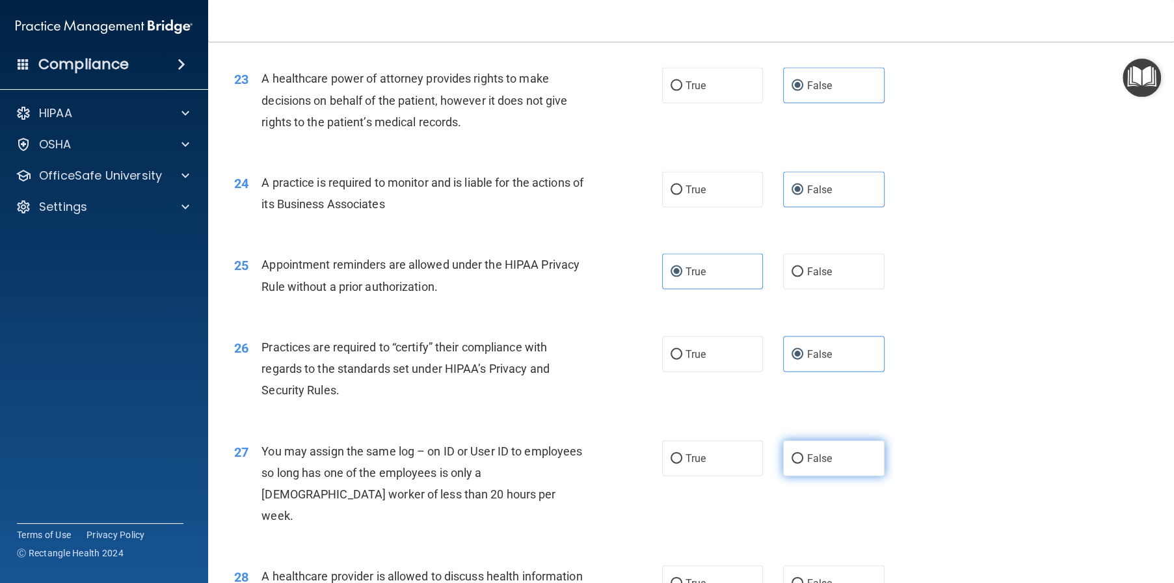
click at [837, 476] on label "False" at bounding box center [833, 458] width 101 height 36
click at [803, 464] on input "False" at bounding box center [798, 459] width 12 height 10
radio input "true"
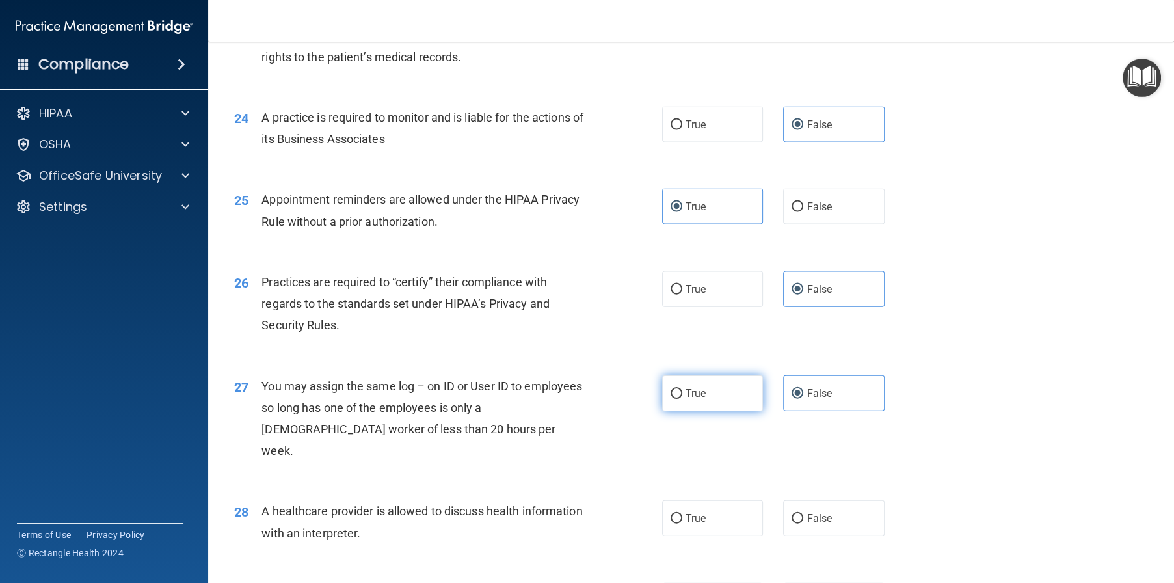
scroll to position [2407, 0]
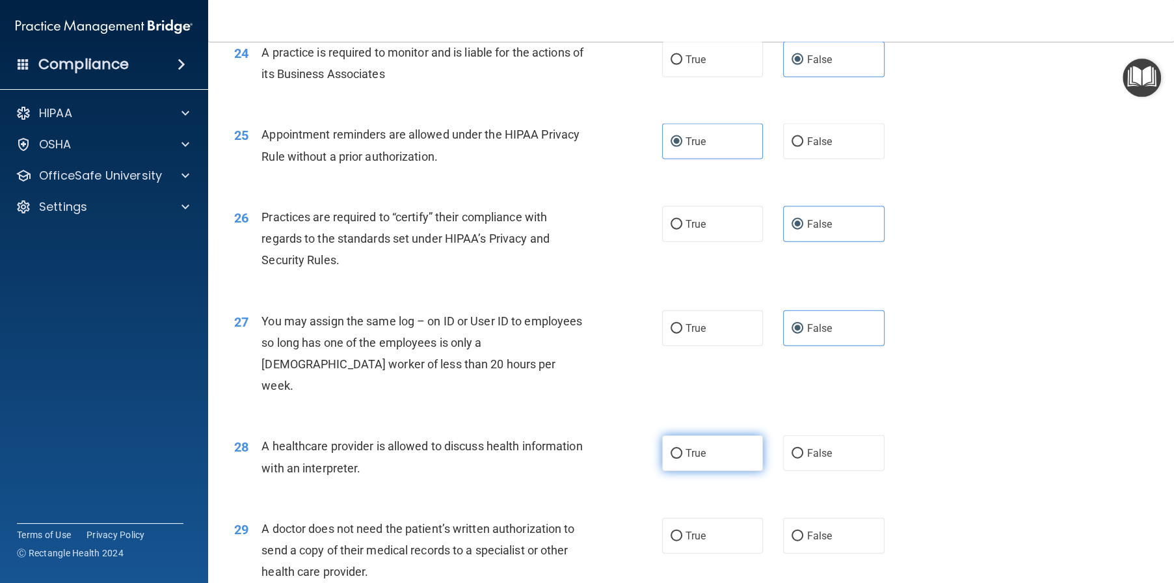
click at [737, 471] on label "True" at bounding box center [712, 453] width 101 height 36
click at [682, 459] on input "True" at bounding box center [677, 454] width 12 height 10
radio input "true"
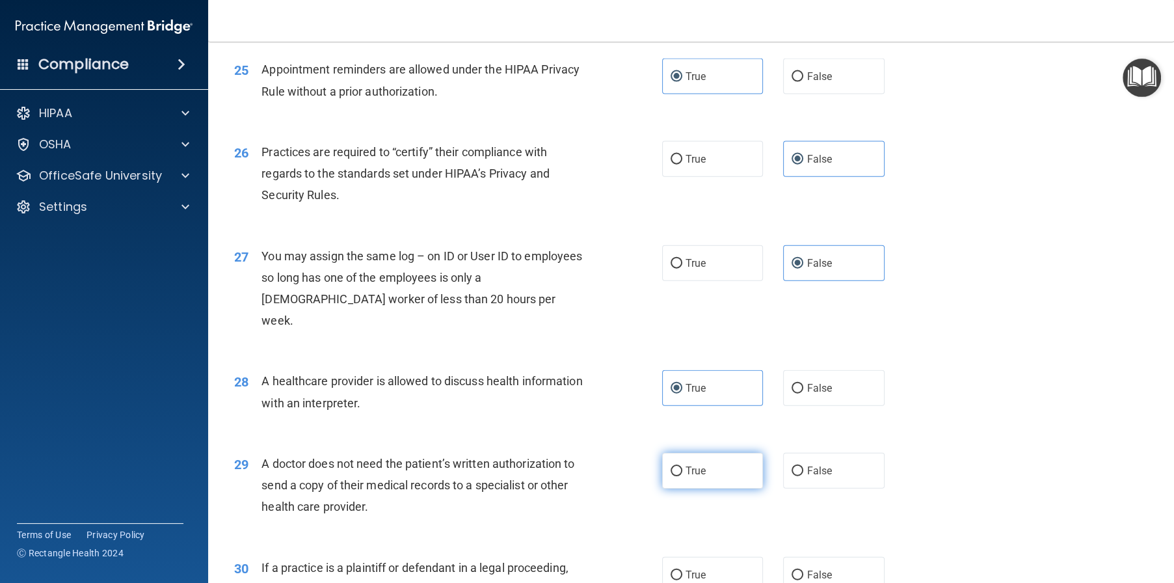
click at [701, 477] on span "True" at bounding box center [696, 471] width 20 height 12
click at [682, 476] on input "True" at bounding box center [677, 471] width 12 height 10
radio input "true"
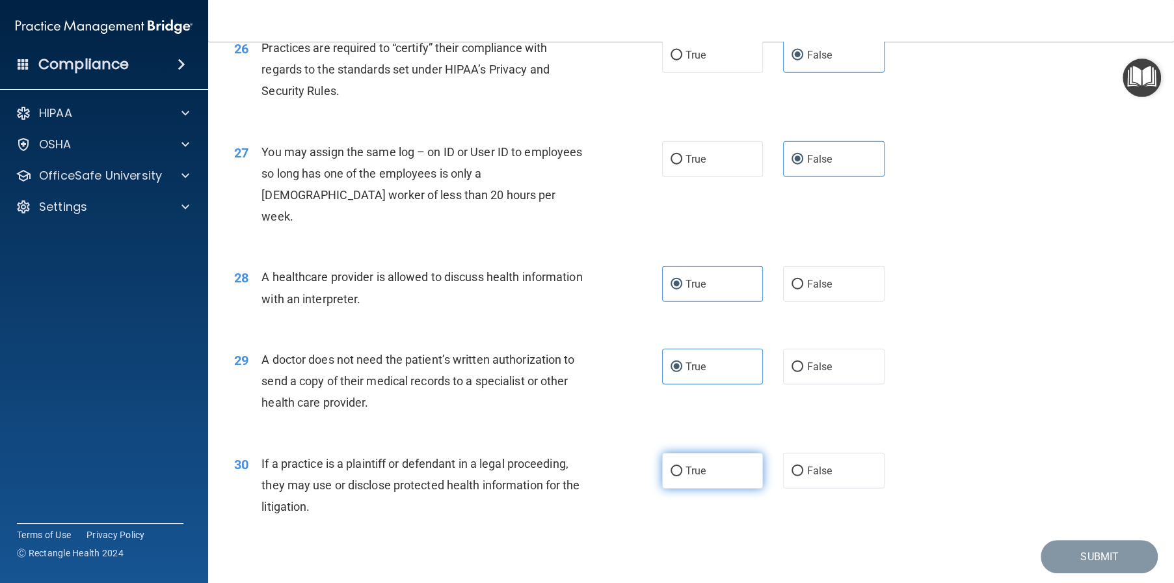
scroll to position [2602, 0]
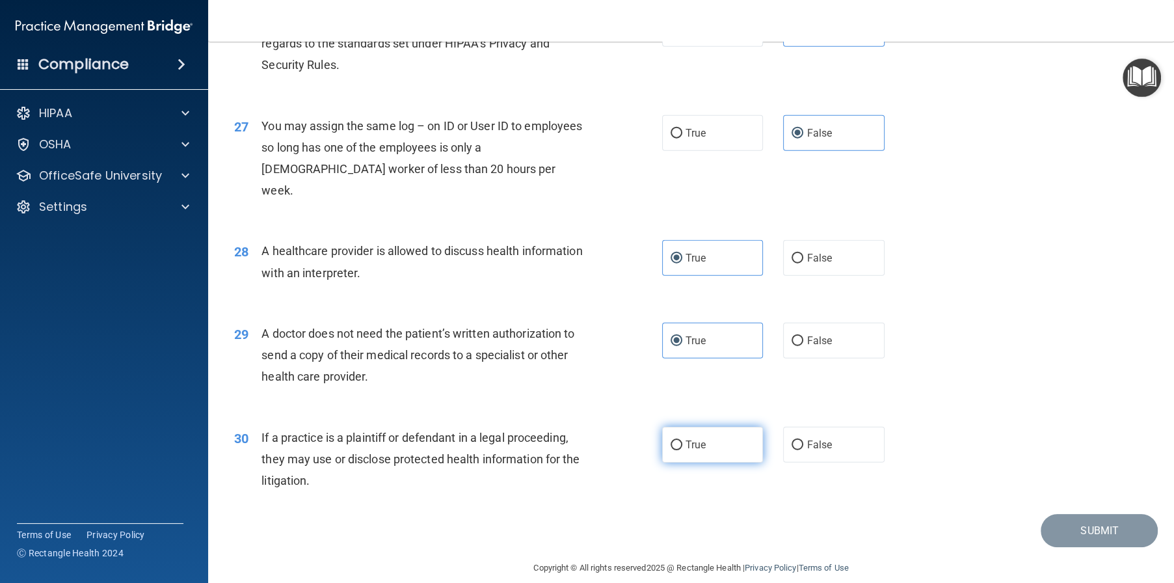
click at [729, 463] on label "True" at bounding box center [712, 445] width 101 height 36
click at [682, 450] on input "True" at bounding box center [677, 445] width 12 height 10
radio input "true"
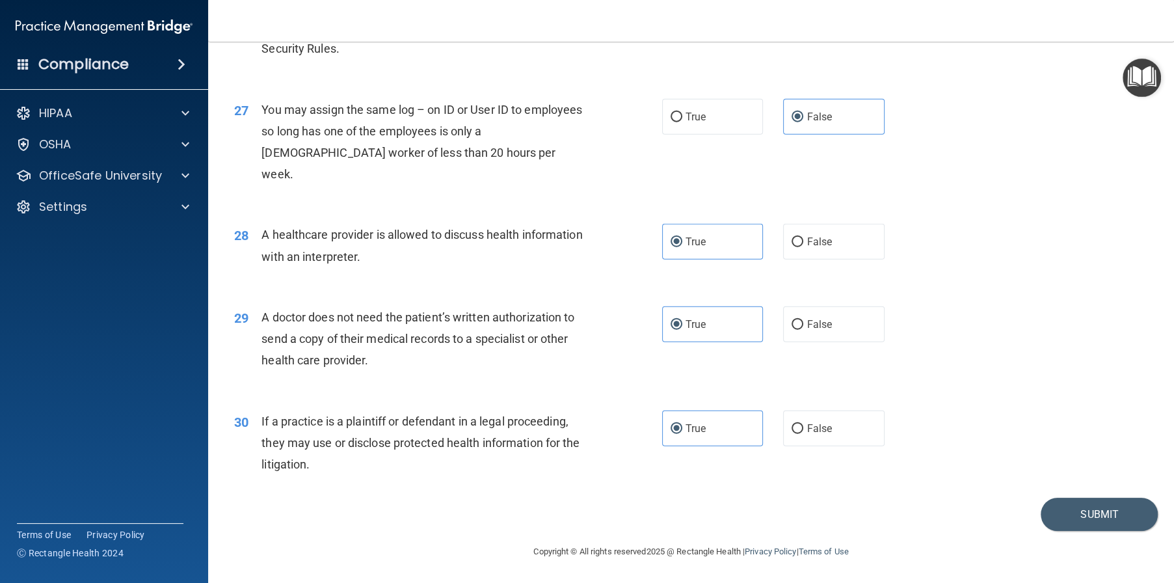
scroll to position [2660, 0]
click at [1092, 519] on button "Submit" at bounding box center [1099, 514] width 117 height 33
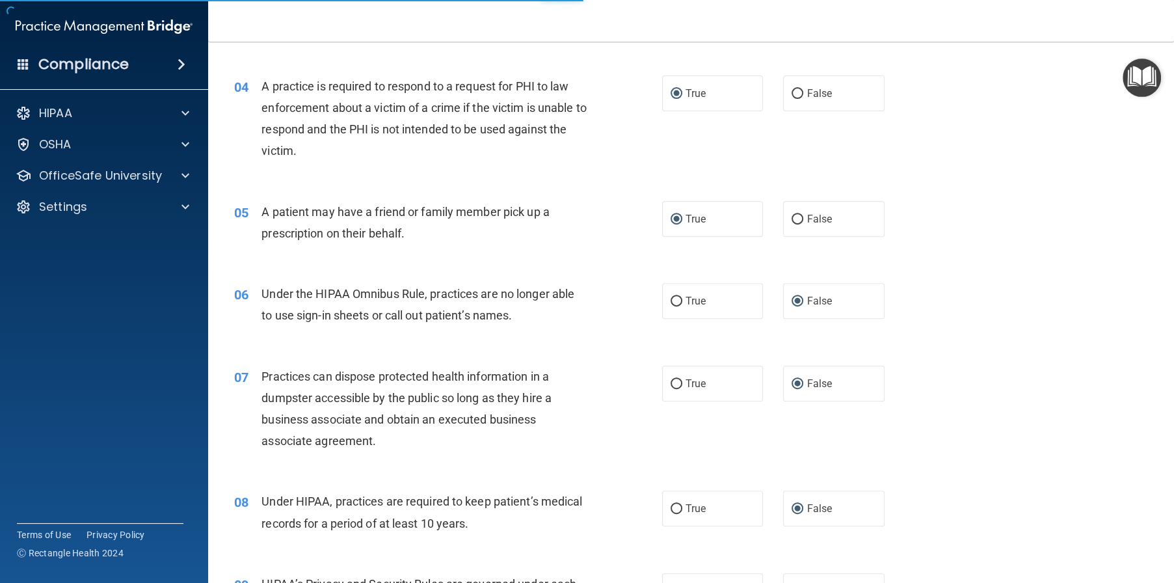
scroll to position [0, 0]
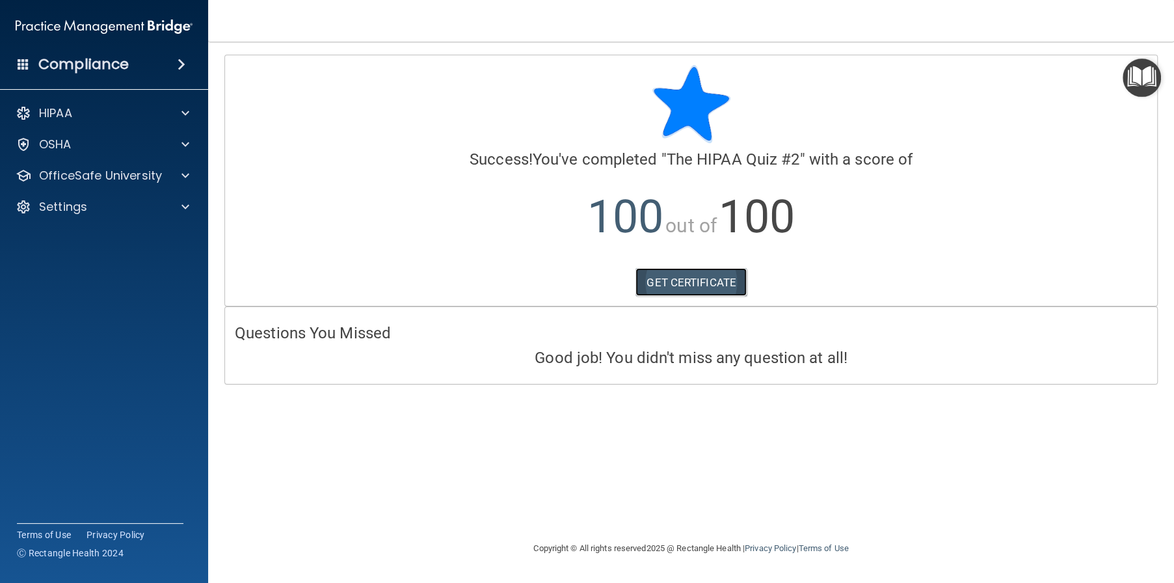
click at [690, 284] on link "GET CERTIFICATE" at bounding box center [691, 282] width 111 height 29
click at [73, 172] on p "OfficeSafe University" at bounding box center [100, 176] width 123 height 16
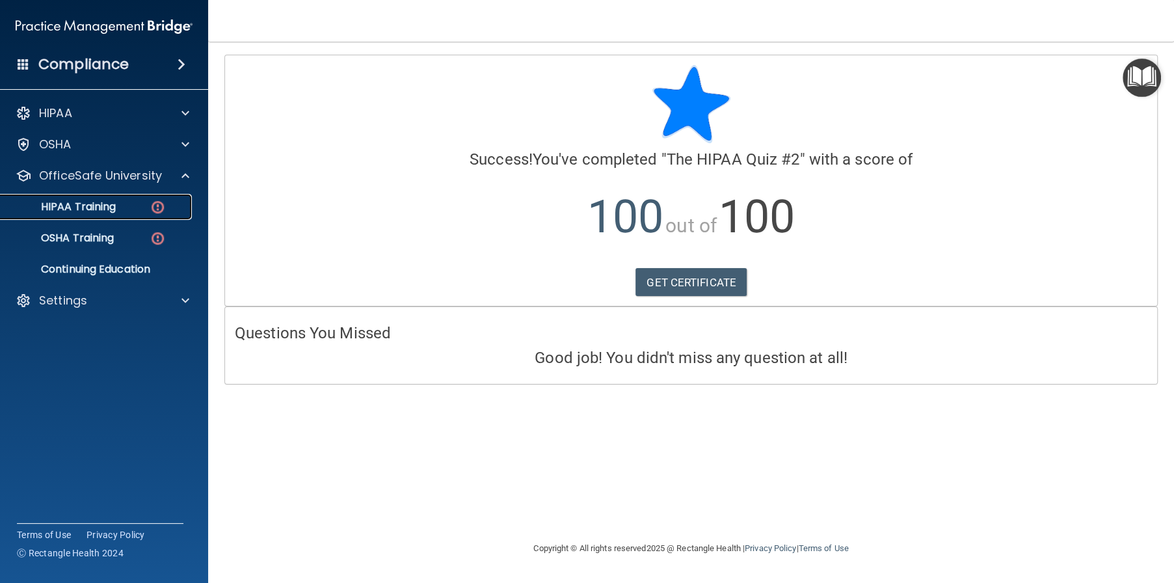
click at [84, 203] on p "HIPAA Training" at bounding box center [61, 206] width 107 height 13
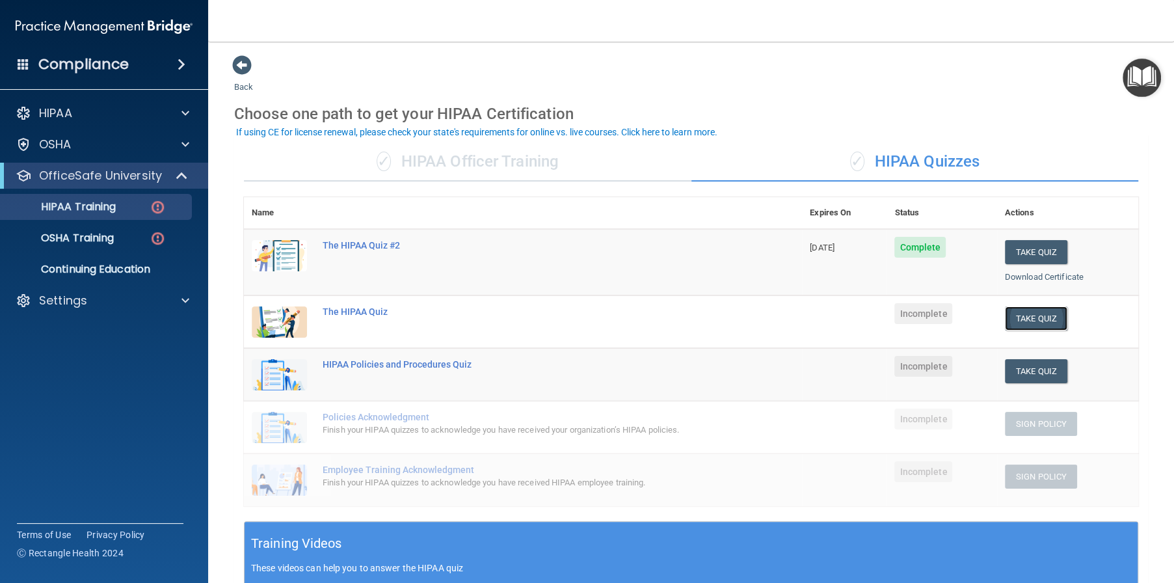
click at [1010, 325] on button "Take Quiz" at bounding box center [1036, 318] width 62 height 24
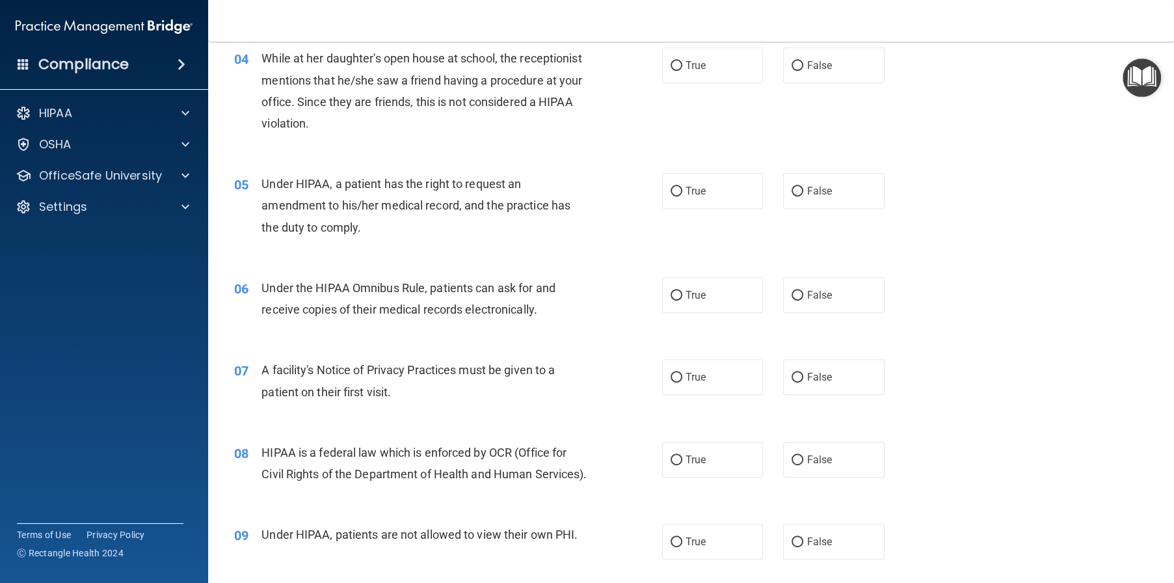
scroll to position [390, 0]
